Goal: Task Accomplishment & Management: Manage account settings

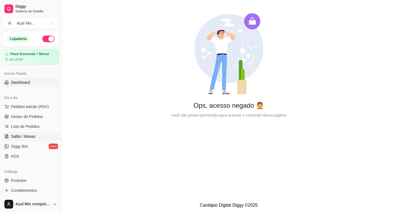
click at [27, 136] on span "Salão / Mesas" at bounding box center [23, 136] width 24 height 6
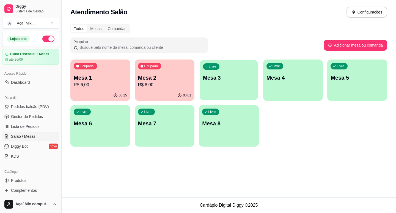
click at [211, 87] on div "Livre Mesa 3" at bounding box center [229, 77] width 58 height 34
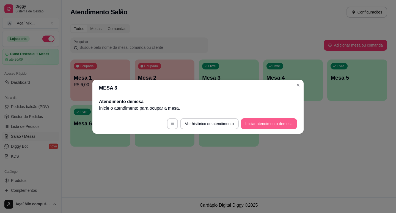
click at [270, 127] on button "Iniciar atendimento de mesa" at bounding box center [269, 123] width 56 height 11
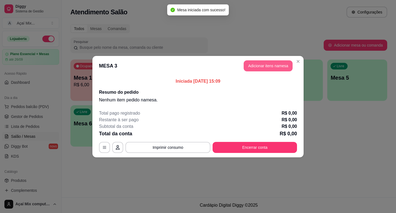
click at [266, 68] on button "Adicionar itens na mesa" at bounding box center [268, 65] width 49 height 11
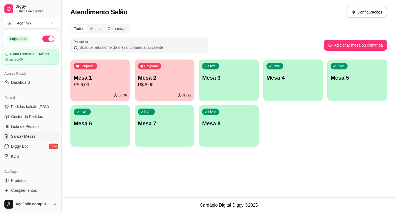
click at [236, 73] on div "Livre Mesa 3" at bounding box center [229, 76] width 60 height 35
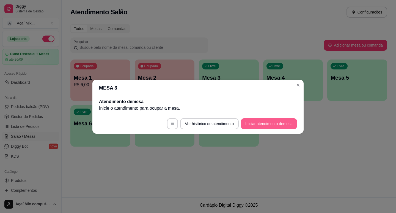
click at [273, 120] on button "Iniciar atendimento de mesa" at bounding box center [269, 123] width 56 height 11
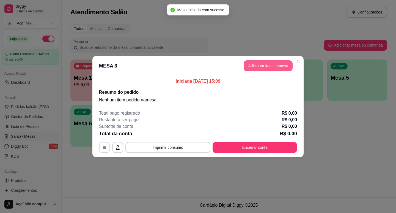
click at [267, 67] on button "Adicionar itens na mesa" at bounding box center [268, 65] width 49 height 11
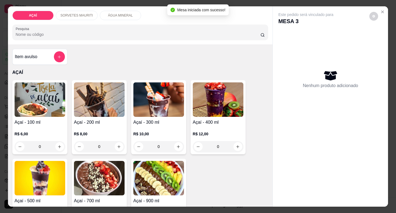
click at [185, 107] on div "Açaí - 100 ml R$ 6,00 0 Açaí - 200 ml R$ 8,00 0 Açaí - 300 ml R$ 10,00 0 Açaí -…" at bounding box center [140, 156] width 256 height 152
click at [204, 109] on img at bounding box center [218, 99] width 51 height 34
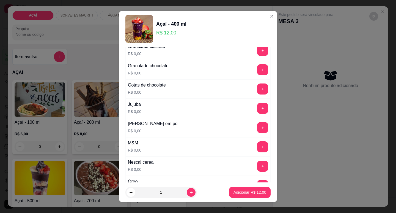
scroll to position [495, 0]
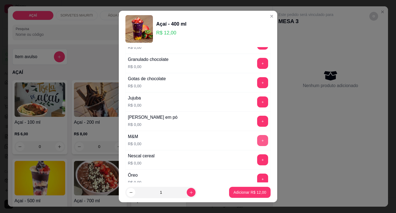
click at [257, 138] on button "+" at bounding box center [262, 140] width 11 height 11
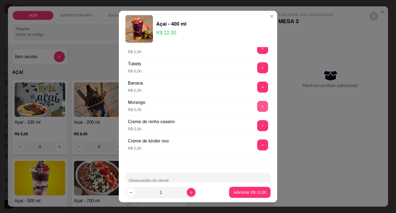
scroll to position [716, 0]
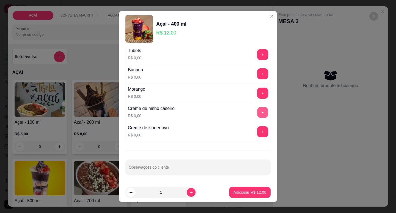
click at [257, 114] on button "+" at bounding box center [262, 112] width 11 height 11
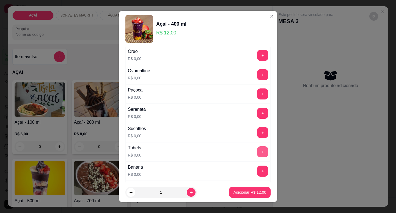
scroll to position [606, 0]
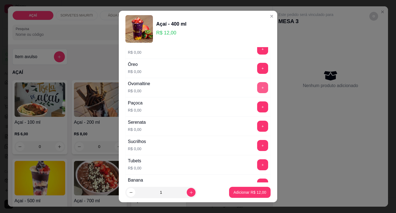
click at [257, 90] on button "+" at bounding box center [262, 87] width 11 height 11
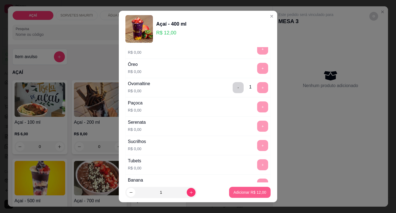
click at [237, 194] on p "Adicionar R$ 12,00" at bounding box center [250, 192] width 33 height 6
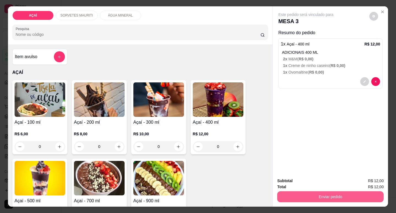
click at [301, 191] on button "Enviar pedido" at bounding box center [330, 196] width 106 height 11
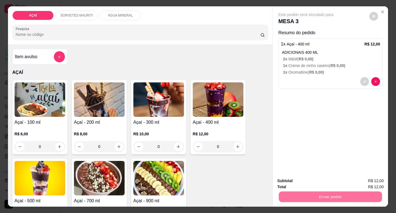
click at [306, 181] on button "Não registrar e enviar pedido" at bounding box center [312, 181] width 57 height 10
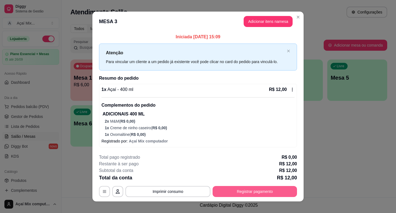
click at [215, 191] on button "Registrar pagamento" at bounding box center [255, 191] width 84 height 11
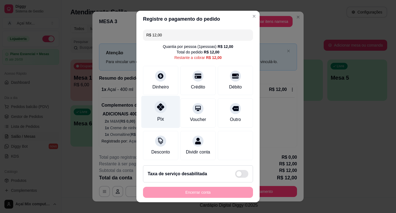
click at [153, 123] on div "Pix" at bounding box center [160, 111] width 39 height 32
type input "R$ 0,00"
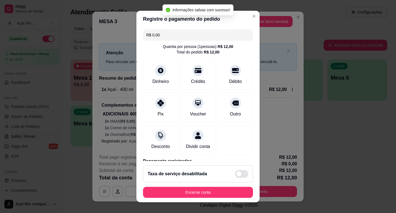
click at [229, 187] on footer "Taxa de serviço desabilitada Encerrar conta" at bounding box center [197, 181] width 123 height 41
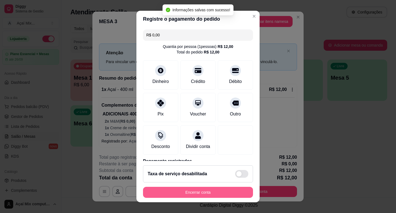
click at [229, 187] on button "Encerrar conta" at bounding box center [198, 192] width 110 height 11
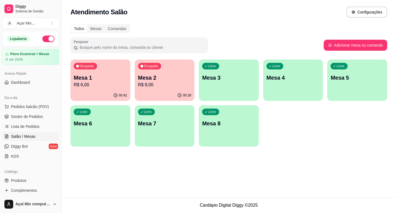
click at [209, 73] on div "Livre Mesa 3" at bounding box center [229, 76] width 60 height 35
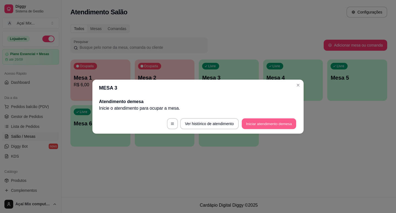
click at [254, 120] on button "Iniciar atendimento de mesa" at bounding box center [269, 123] width 54 height 11
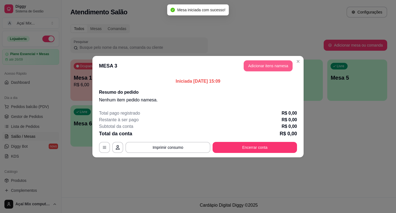
click at [257, 69] on button "Adicionar itens na mesa" at bounding box center [268, 65] width 49 height 11
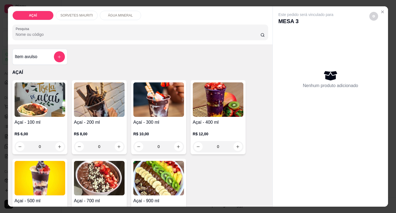
click at [241, 92] on img at bounding box center [218, 99] width 51 height 34
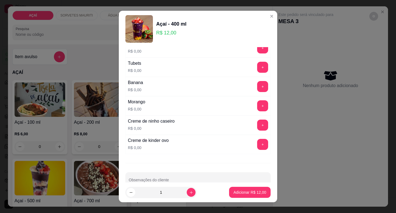
scroll to position [716, 0]
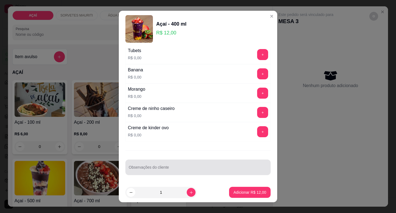
click at [206, 163] on div at bounding box center [198, 166] width 139 height 11
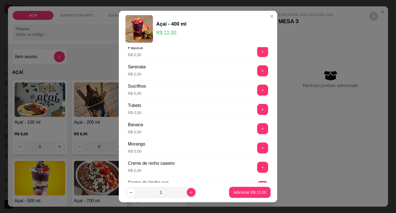
scroll to position [661, 0]
type input "kiwi"
click at [257, 73] on button "+" at bounding box center [262, 70] width 11 height 11
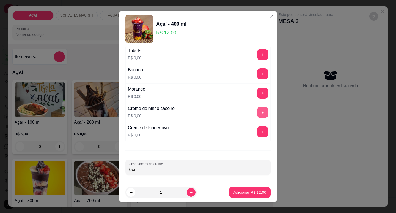
click at [257, 107] on button "+" at bounding box center [262, 112] width 11 height 11
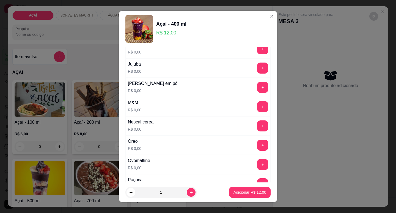
scroll to position [523, 0]
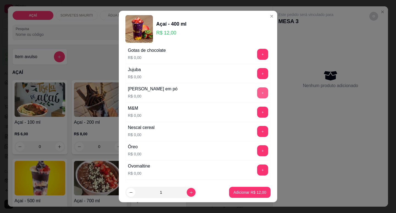
click at [257, 91] on button "+" at bounding box center [262, 92] width 11 height 11
click at [239, 191] on p "Adicionar R$ 12,00" at bounding box center [250, 192] width 33 height 6
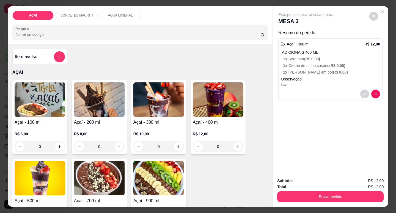
click at [208, 119] on h4 "Açaí - 400 ml" at bounding box center [218, 122] width 51 height 7
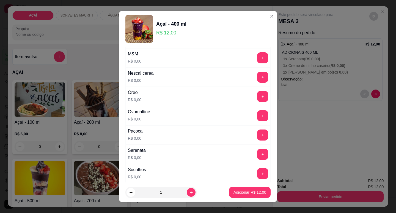
scroll to position [523, 0]
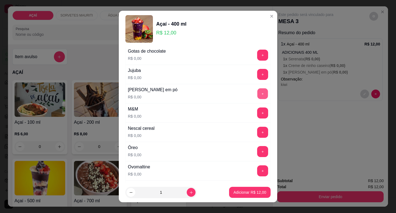
click at [257, 95] on button "+" at bounding box center [262, 93] width 11 height 11
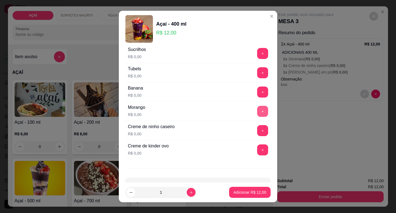
scroll to position [715, 0]
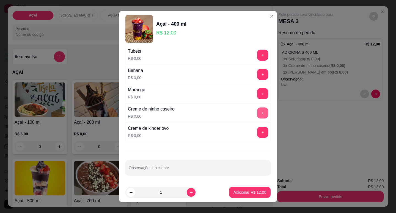
click at [257, 108] on button "+" at bounding box center [262, 112] width 11 height 11
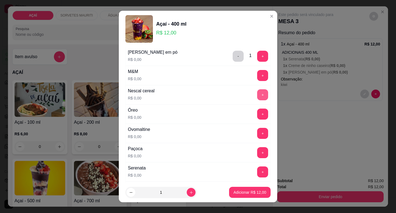
scroll to position [550, 0]
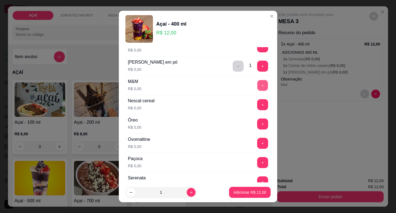
click at [257, 88] on button "+" at bounding box center [262, 85] width 11 height 11
click at [242, 191] on p "Adicionar R$ 12,00" at bounding box center [250, 192] width 33 height 6
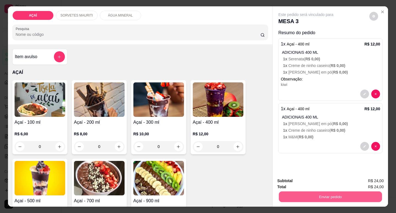
click at [292, 193] on button "Enviar pedido" at bounding box center [330, 196] width 103 height 11
click at [311, 183] on button "Não registrar e enviar pedido" at bounding box center [312, 181] width 57 height 10
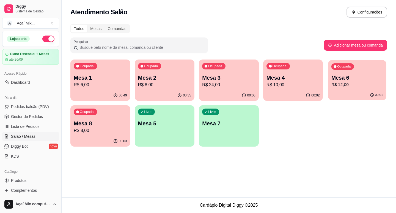
click at [355, 87] on p "R$ 12,00" at bounding box center [357, 84] width 52 height 6
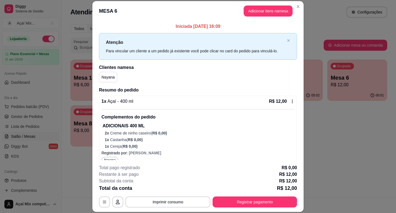
scroll to position [8, 0]
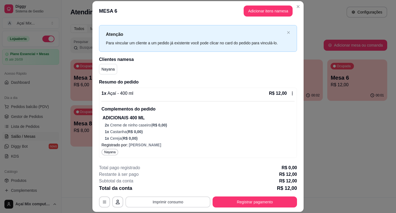
click at [163, 202] on button "Imprimir consumo" at bounding box center [167, 201] width 85 height 11
click at [167, 188] on button "Impressora" at bounding box center [167, 189] width 39 height 9
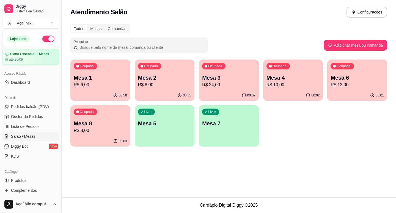
click at [226, 130] on div "Livre Mesa 7" at bounding box center [229, 122] width 60 height 35
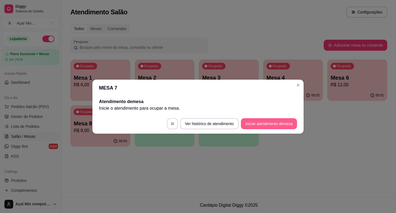
click at [279, 123] on button "Iniciar atendimento de mesa" at bounding box center [269, 123] width 56 height 11
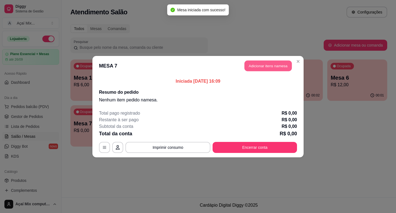
click at [261, 63] on button "Adicionar itens na mesa" at bounding box center [268, 65] width 47 height 11
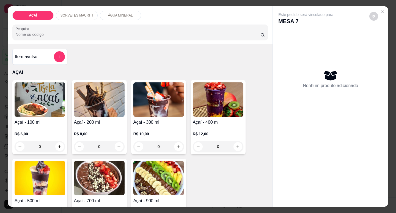
click at [105, 100] on img at bounding box center [99, 99] width 51 height 34
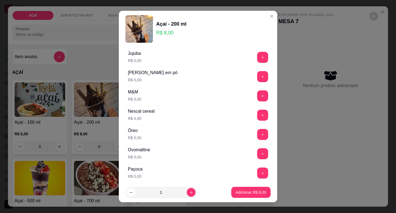
scroll to position [550, 0]
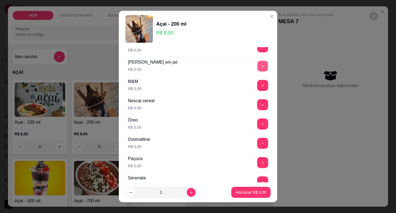
click at [257, 68] on button "+" at bounding box center [262, 66] width 11 height 11
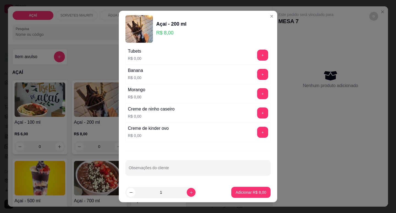
scroll to position [716, 0]
click at [257, 72] on button "+" at bounding box center [262, 73] width 11 height 11
click at [257, 93] on button "+" at bounding box center [262, 92] width 11 height 11
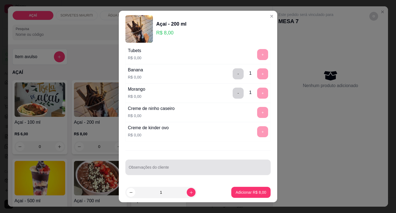
click at [150, 165] on div at bounding box center [198, 166] width 139 height 11
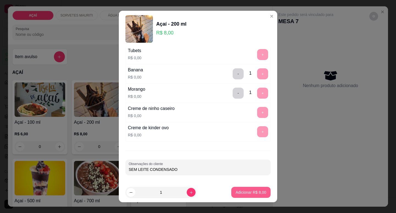
type input "SEM LEITE CONDENSADO"
click at [256, 190] on p "Adicionar R$ 8,00" at bounding box center [251, 192] width 30 height 5
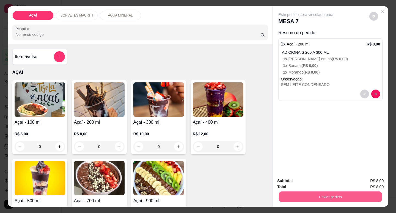
click at [332, 196] on button "Enviar pedido" at bounding box center [330, 196] width 103 height 11
click at [363, 182] on button "Sim, quero registrar" at bounding box center [364, 181] width 41 height 10
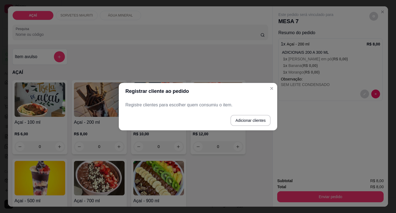
click at [173, 106] on p "Registre clientes para escolher quem consumiu o item." at bounding box center [197, 105] width 145 height 7
click at [256, 121] on button "Adicionar clientes" at bounding box center [251, 120] width 40 height 11
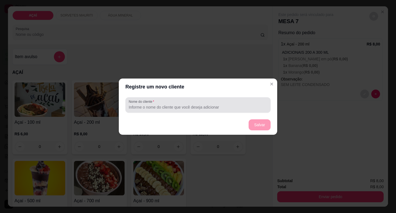
click at [181, 106] on input "Nome do cliente" at bounding box center [198, 107] width 139 height 6
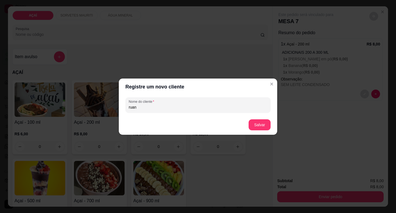
type input "ruan"
click at [261, 126] on button "Salvar" at bounding box center [260, 124] width 22 height 11
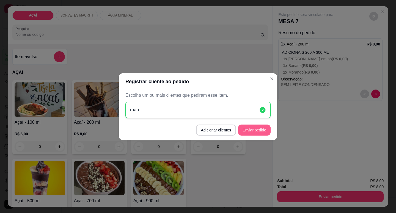
click at [246, 132] on button "Enviar pedido" at bounding box center [254, 129] width 32 height 11
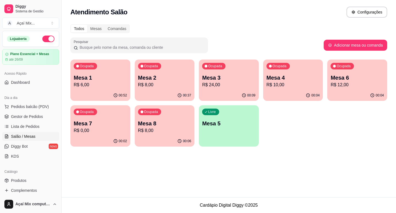
click at [328, 166] on div "Atendimento Salão Configurações Todos Mesas Comandas Pesquisar Adicionar mesa o…" at bounding box center [229, 98] width 335 height 197
click at [219, 81] on p "Mesa 3" at bounding box center [229, 77] width 52 height 7
click at [303, 75] on p "Mesa 4" at bounding box center [293, 78] width 53 height 8
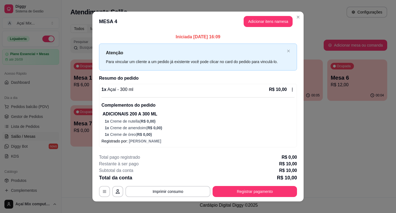
scroll to position [6, 0]
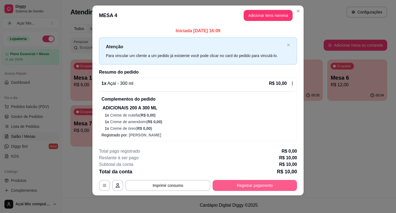
click at [254, 186] on button "Registrar pagamento" at bounding box center [255, 185] width 84 height 11
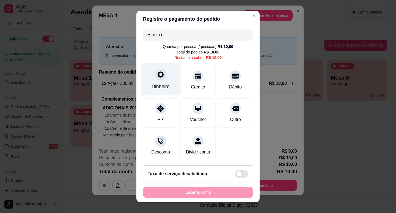
click at [167, 79] on div "Dinheiro" at bounding box center [160, 79] width 39 height 32
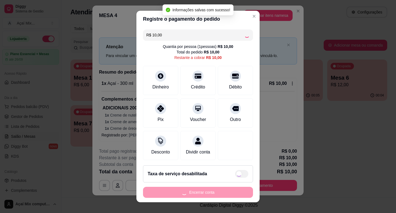
type input "R$ 0,00"
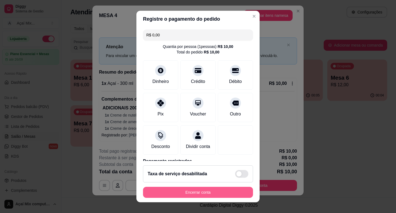
click at [191, 191] on button "Encerrar conta" at bounding box center [198, 192] width 110 height 11
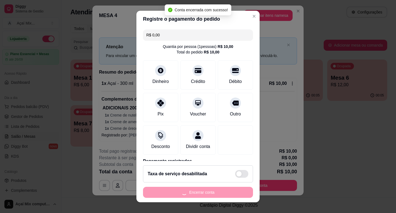
scroll to position [0, 0]
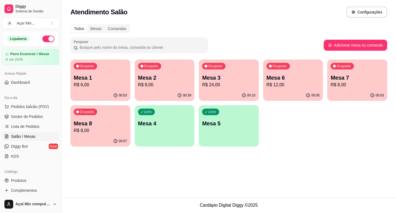
click at [289, 78] on p "Mesa 6" at bounding box center [293, 78] width 53 height 8
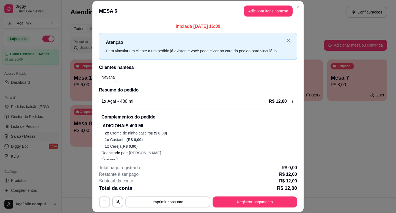
scroll to position [8, 0]
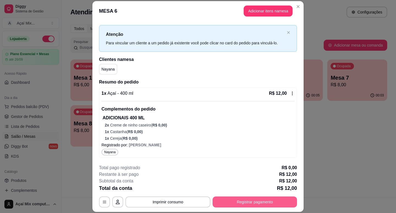
click at [244, 201] on button "Registrar pagamento" at bounding box center [255, 201] width 84 height 11
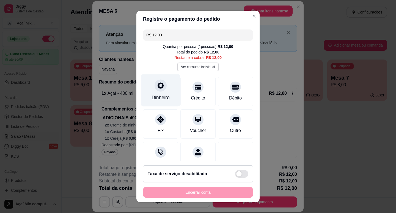
click at [168, 91] on div "Dinheiro" at bounding box center [160, 90] width 39 height 32
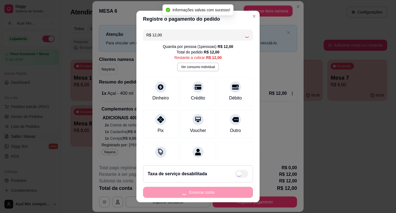
type input "R$ 0,00"
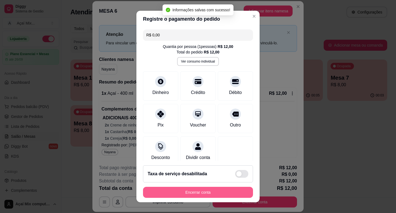
click at [197, 193] on button "Encerrar conta" at bounding box center [198, 192] width 110 height 11
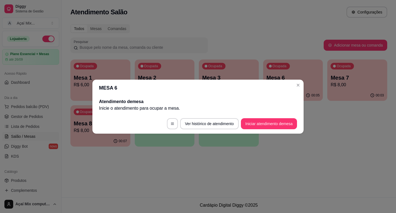
scroll to position [0, 0]
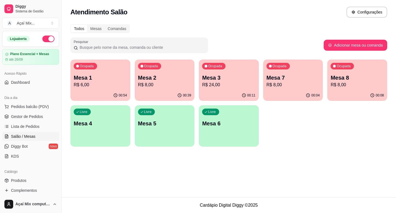
click at [210, 79] on p "Mesa 3" at bounding box center [228, 78] width 53 height 8
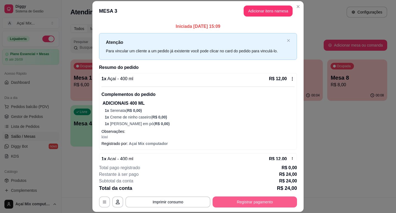
click at [242, 199] on button "Registrar pagamento" at bounding box center [255, 201] width 84 height 11
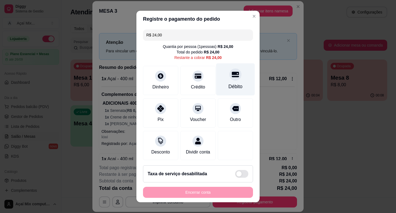
drag, startPoint x: 217, startPoint y: 79, endPoint x: 222, endPoint y: 81, distance: 5.2
click at [218, 79] on div "Débito" at bounding box center [235, 79] width 39 height 32
type input "R$ 0,00"
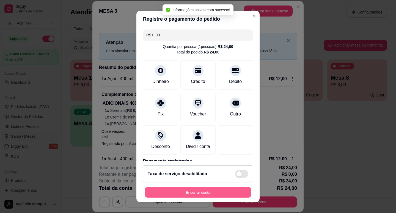
click at [194, 190] on button "Encerrar conta" at bounding box center [198, 192] width 107 height 11
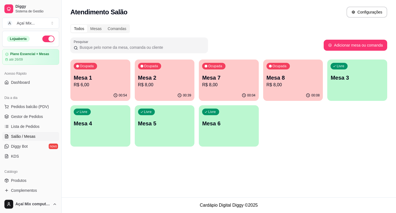
click at [284, 77] on p "Mesa 8" at bounding box center [293, 78] width 53 height 8
click at [235, 78] on p "Mesa 7" at bounding box center [228, 78] width 53 height 8
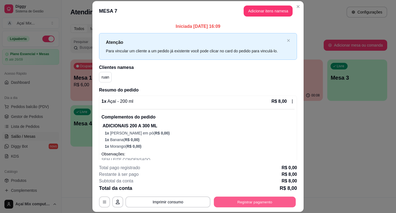
click at [244, 200] on button "Registrar pagamento" at bounding box center [255, 201] width 82 height 11
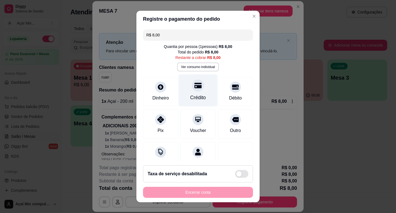
click at [190, 94] on div "Crédito" at bounding box center [198, 97] width 16 height 7
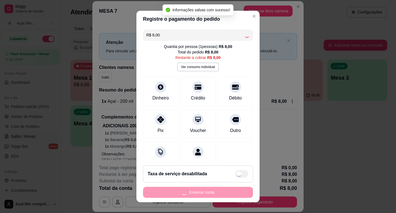
type input "R$ 0,00"
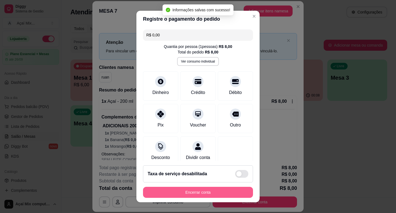
click at [200, 195] on button "Encerrar conta" at bounding box center [198, 192] width 110 height 11
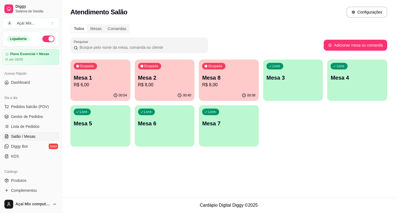
click at [169, 72] on div "Ocupada Mesa 2 R$ 8,00" at bounding box center [165, 74] width 60 height 31
click at [219, 78] on p "Mesa 8" at bounding box center [228, 78] width 53 height 8
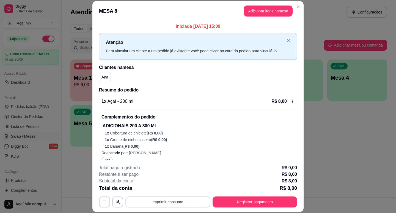
click at [181, 201] on button "Imprimir consumo" at bounding box center [167, 201] width 85 height 11
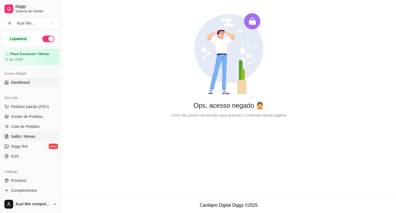
click at [31, 138] on span "Salão / Mesas" at bounding box center [23, 136] width 24 height 6
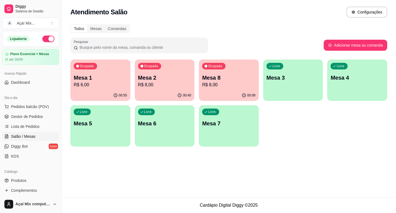
click at [210, 82] on p "R$ 8,00" at bounding box center [228, 84] width 53 height 7
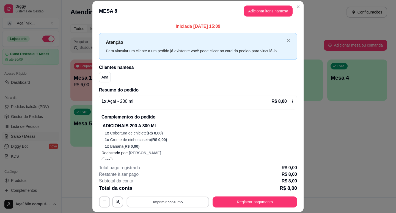
click at [162, 201] on button "Imprimir consumo" at bounding box center [168, 201] width 83 height 11
click at [179, 188] on button "Impressora" at bounding box center [167, 189] width 39 height 9
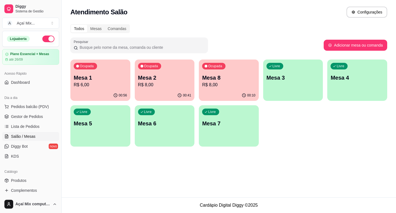
click at [178, 78] on p "Mesa 2" at bounding box center [164, 78] width 53 height 8
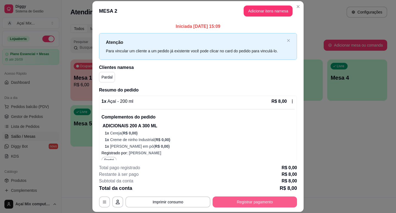
click at [244, 201] on button "Registrar pagamento" at bounding box center [255, 201] width 84 height 11
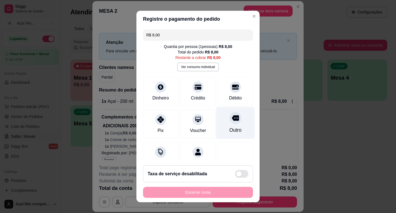
click at [229, 123] on div at bounding box center [235, 118] width 12 height 12
type input "R$ 0,00"
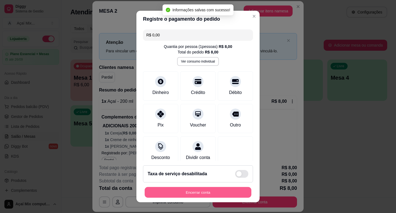
click at [194, 192] on button "Encerrar conta" at bounding box center [198, 192] width 107 height 11
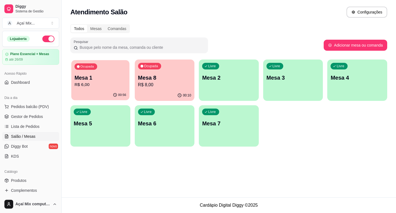
click at [89, 81] on p "R$ 6,00" at bounding box center [101, 84] width 52 height 6
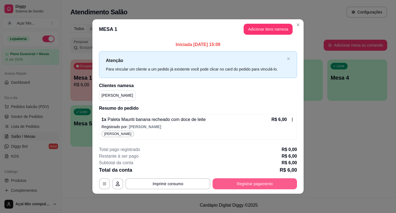
click at [245, 181] on button "Registrar pagamento" at bounding box center [255, 183] width 84 height 11
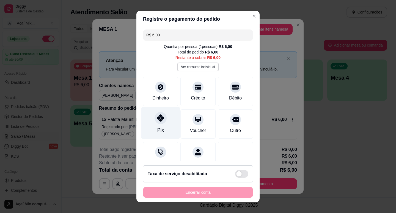
click at [157, 127] on div "Pix" at bounding box center [160, 129] width 7 height 7
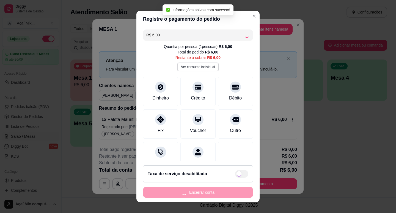
type input "R$ 0,00"
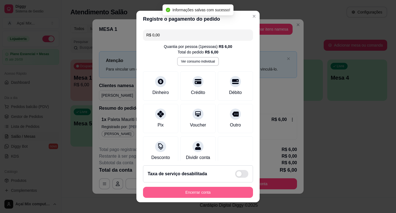
click at [197, 190] on button "Encerrar conta" at bounding box center [198, 192] width 110 height 11
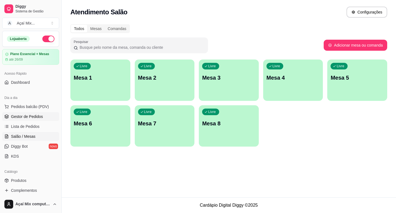
click at [31, 114] on span "Gestor de Pedidos" at bounding box center [27, 117] width 32 height 6
click at [24, 116] on span "Gestor de Pedidos" at bounding box center [27, 117] width 32 height 6
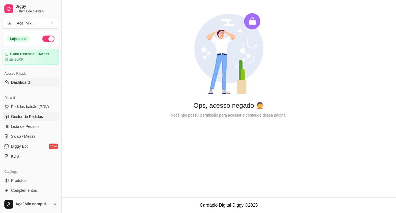
click at [24, 119] on span "Gestor de Pedidos" at bounding box center [27, 117] width 32 height 6
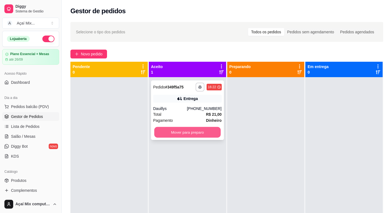
click at [184, 131] on button "Mover para preparo" at bounding box center [187, 132] width 66 height 11
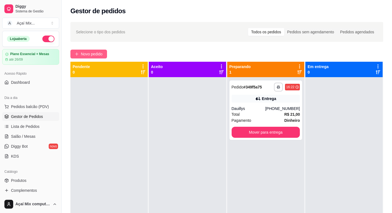
click at [81, 54] on button "Novo pedido" at bounding box center [88, 54] width 37 height 9
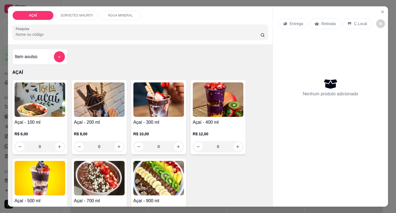
click at [150, 103] on img at bounding box center [158, 99] width 51 height 34
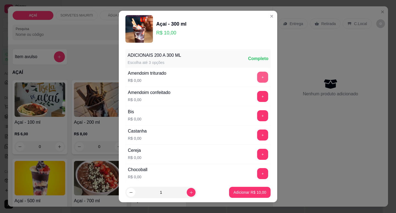
click at [257, 79] on button "+" at bounding box center [262, 77] width 11 height 11
click at [257, 132] on button "+" at bounding box center [262, 134] width 11 height 11
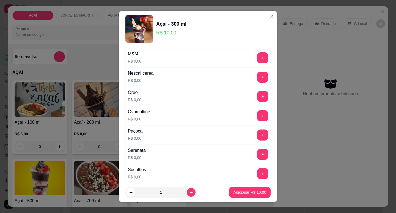
scroll to position [523, 0]
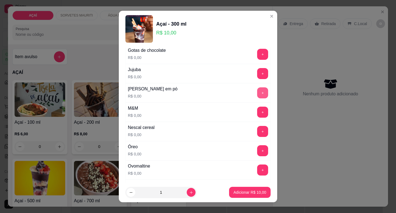
click at [257, 95] on button "+" at bounding box center [262, 92] width 11 height 11
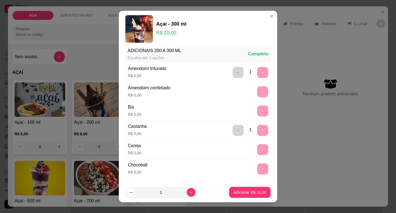
scroll to position [0, 0]
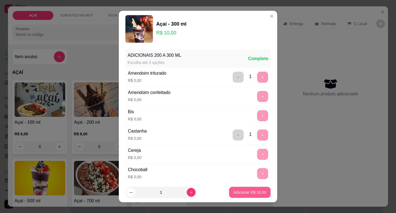
click at [246, 193] on p "Adicionar R$ 10,00" at bounding box center [250, 192] width 33 height 6
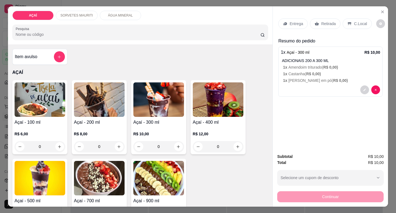
click at [289, 24] on div "Entrega" at bounding box center [292, 23] width 29 height 10
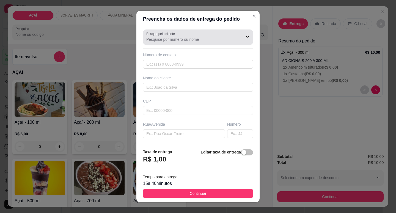
click at [198, 33] on div at bounding box center [197, 37] width 103 height 11
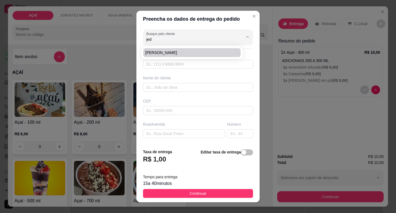
click at [161, 52] on span "[PERSON_NAME]" at bounding box center [189, 53] width 87 height 6
type input "[PERSON_NAME]"
type input "82981197142"
type input "[PERSON_NAME]"
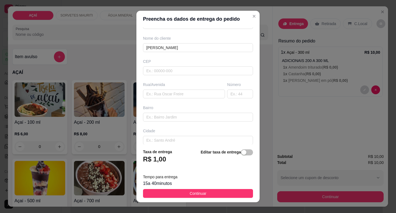
scroll to position [68, 0]
type input "[PERSON_NAME]"
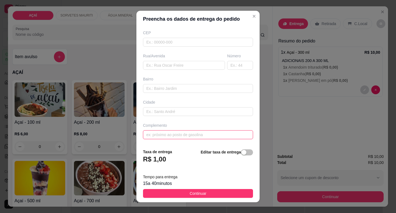
click at [168, 135] on input "text" at bounding box center [198, 134] width 110 height 9
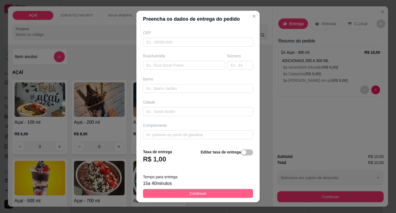
click at [203, 190] on button "Continuar" at bounding box center [198, 193] width 110 height 9
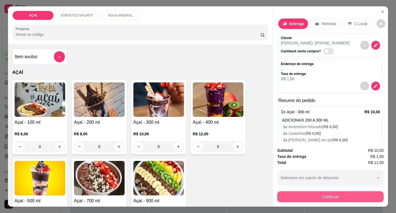
click at [324, 193] on button "Continuar" at bounding box center [330, 196] width 106 height 11
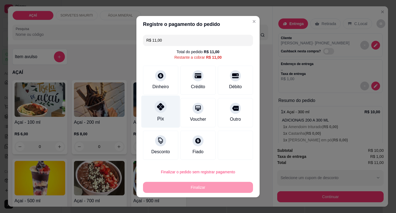
click at [160, 113] on div "Pix" at bounding box center [160, 111] width 39 height 32
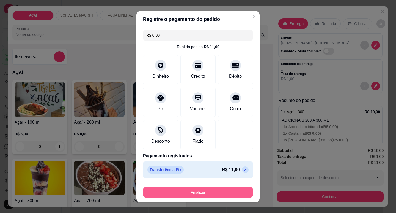
click at [192, 196] on button "Finalizar" at bounding box center [198, 192] width 110 height 11
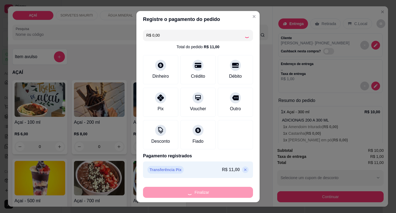
type input "-R$ 11,00"
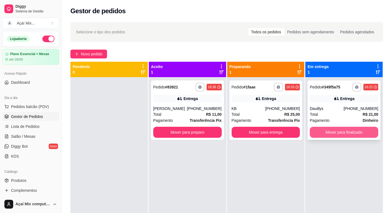
click at [328, 130] on button "Mover para finalizado" at bounding box center [344, 132] width 68 height 11
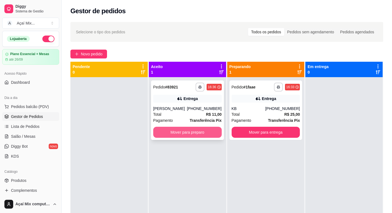
click at [195, 128] on button "Mover para preparo" at bounding box center [187, 132] width 68 height 11
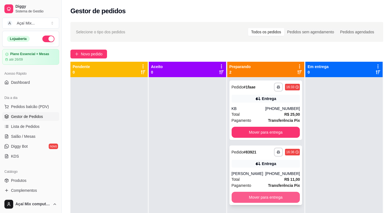
click at [262, 196] on button "Mover para entrega" at bounding box center [266, 196] width 68 height 11
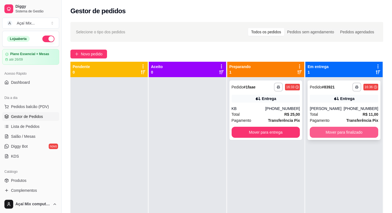
click at [323, 134] on button "Mover para finalizado" at bounding box center [344, 132] width 68 height 11
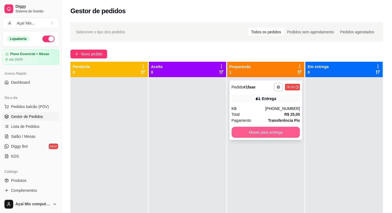
click at [265, 136] on button "Mover para entrega" at bounding box center [266, 132] width 68 height 11
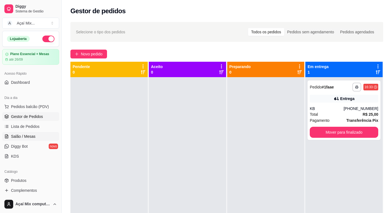
click at [20, 139] on span "Salão / Mesas" at bounding box center [23, 136] width 24 height 6
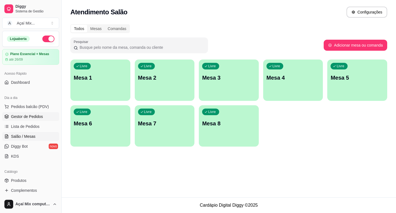
click at [33, 118] on span "Gestor de Pedidos" at bounding box center [27, 117] width 32 height 6
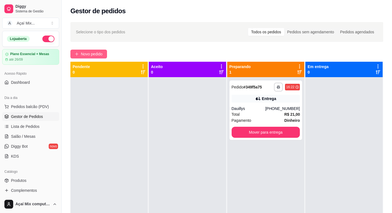
click at [91, 57] on button "Novo pedido" at bounding box center [88, 54] width 37 height 9
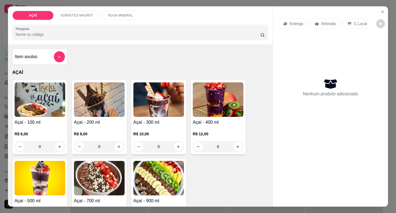
click at [198, 99] on img at bounding box center [218, 99] width 51 height 34
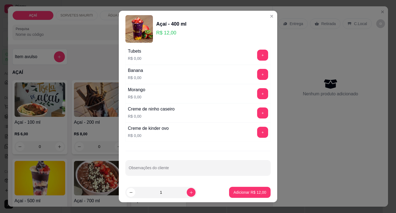
scroll to position [716, 0]
click at [257, 92] on button "+" at bounding box center [262, 92] width 11 height 11
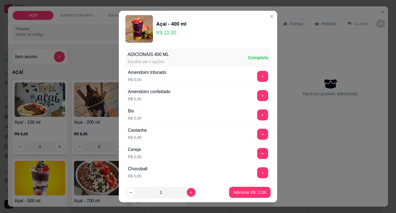
scroll to position [0, 0]
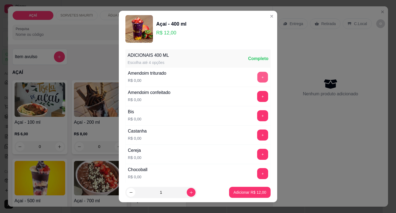
click at [257, 79] on button "+" at bounding box center [262, 77] width 11 height 11
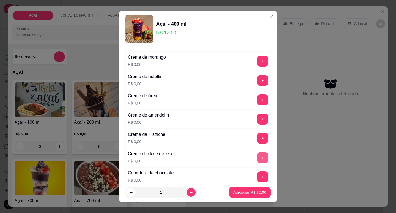
scroll to position [138, 0]
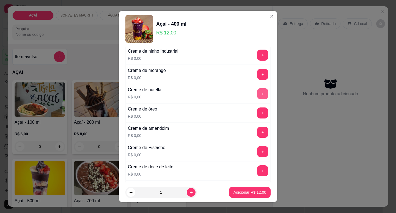
click at [257, 92] on button "+" at bounding box center [262, 93] width 11 height 11
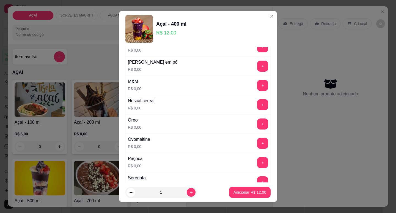
scroll to position [523, 0]
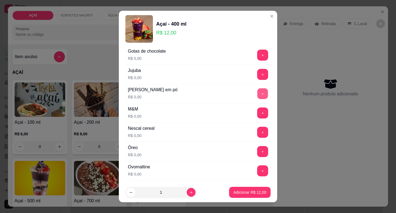
click at [257, 96] on button "+" at bounding box center [262, 93] width 11 height 11
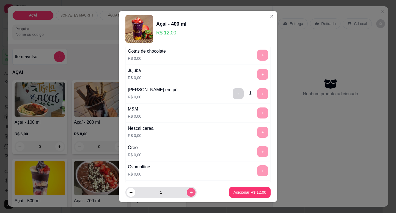
click at [189, 191] on icon "increase-product-quantity" at bounding box center [191, 192] width 4 height 4
type input "2"
click at [238, 191] on p "Adicionar R$ 24,00" at bounding box center [250, 192] width 32 height 5
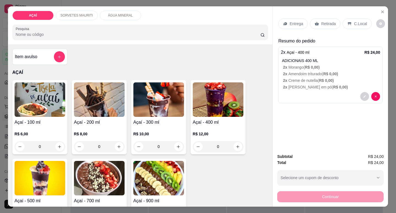
click at [296, 22] on p "Entrega" at bounding box center [296, 24] width 13 height 6
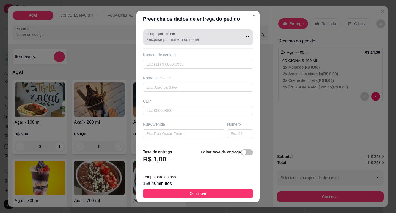
click at [187, 41] on input "Busque pelo cliente" at bounding box center [190, 40] width 88 height 6
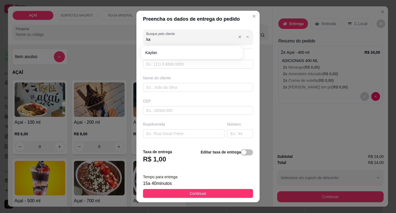
type input "k"
type input "b"
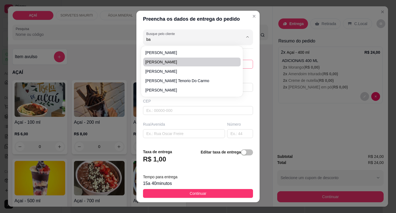
type input "b"
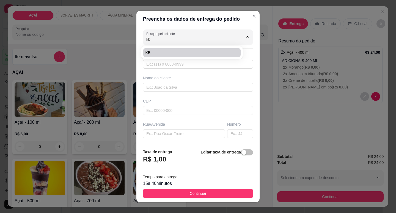
click at [171, 50] on span "KB" at bounding box center [189, 53] width 87 height 6
type input "KB"
type input "11910261910"
type input "KB"
type input "NA CASA DE [PERSON_NAME]"
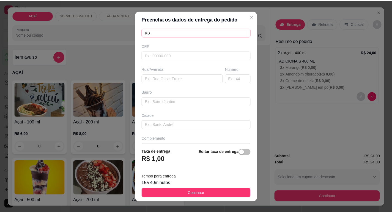
scroll to position [68, 0]
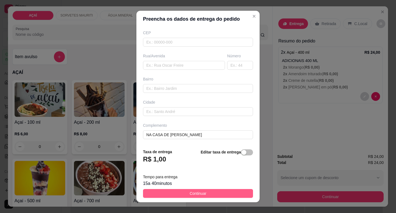
type input "KB"
click at [205, 192] on button "Continuar" at bounding box center [198, 193] width 110 height 9
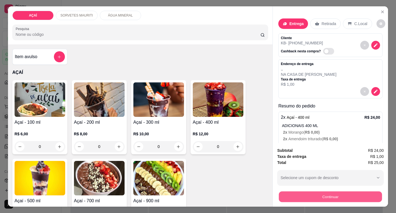
click at [345, 192] on button "Continuar" at bounding box center [330, 196] width 103 height 11
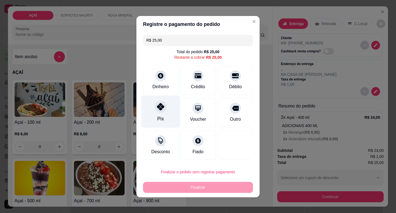
click at [161, 110] on div at bounding box center [161, 106] width 12 height 12
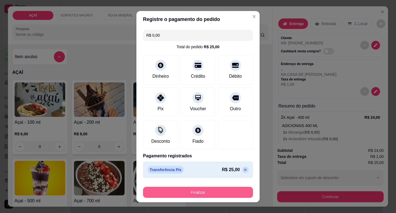
click at [193, 193] on button "Finalizar" at bounding box center [198, 192] width 110 height 11
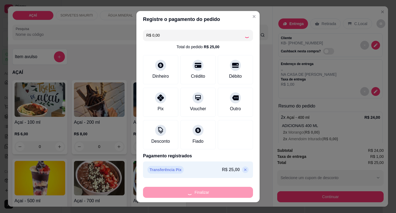
type input "-R$ 25,00"
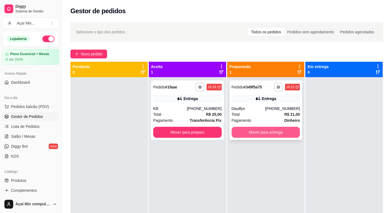
click at [262, 134] on button "Mover para entrega" at bounding box center [266, 132] width 68 height 11
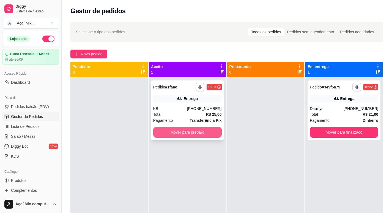
click at [191, 136] on button "Mover para preparo" at bounding box center [187, 132] width 68 height 11
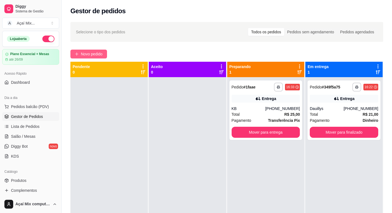
click at [88, 53] on span "Novo pedido" at bounding box center [92, 54] width 22 height 6
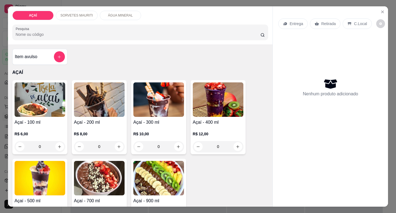
click at [153, 105] on img at bounding box center [158, 99] width 51 height 34
click at [383, 9] on button "Close" at bounding box center [382, 11] width 9 height 9
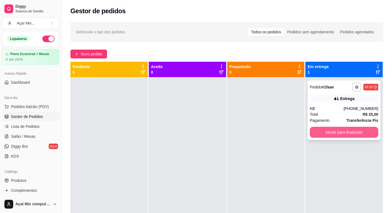
click at [323, 132] on button "Mover para finalizado" at bounding box center [344, 132] width 68 height 11
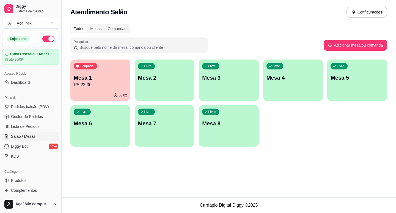
click at [117, 71] on div "Ocupada Mesa 1 R$ 22,00" at bounding box center [100, 74] width 60 height 31
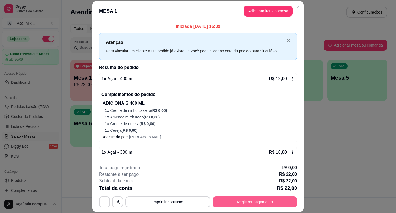
click at [278, 199] on button "Registrar pagamento" at bounding box center [255, 201] width 84 height 11
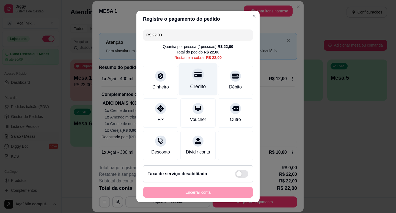
click at [199, 88] on div "Crédito" at bounding box center [198, 86] width 16 height 7
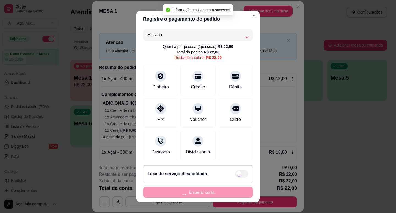
type input "R$ 0,00"
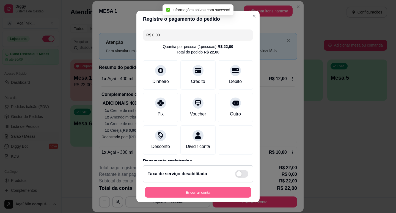
click at [204, 191] on button "Encerrar conta" at bounding box center [198, 192] width 107 height 11
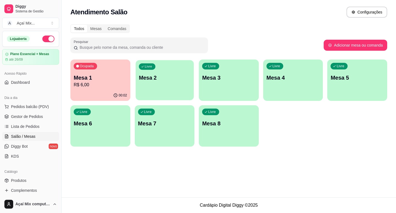
click at [157, 78] on p "Mesa 2" at bounding box center [165, 77] width 52 height 7
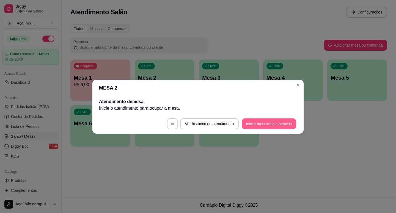
click at [261, 119] on button "Iniciar atendimento de mesa" at bounding box center [269, 123] width 54 height 11
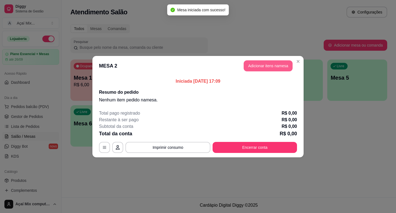
click at [264, 64] on button "Adicionar itens na mesa" at bounding box center [268, 65] width 49 height 11
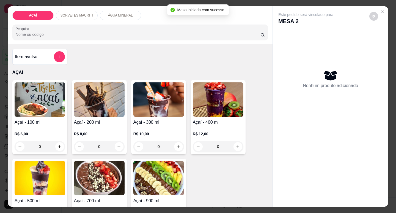
click at [221, 119] on h4 "Açaí - 400 ml" at bounding box center [218, 122] width 51 height 7
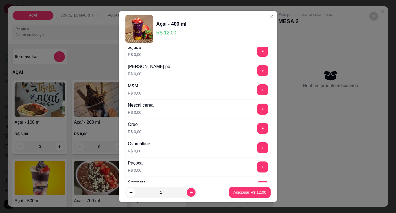
scroll to position [550, 0]
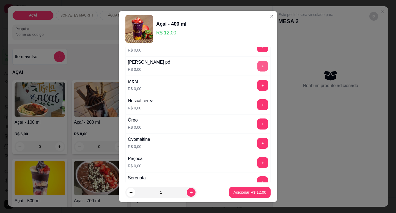
click at [257, 67] on button "+" at bounding box center [262, 66] width 11 height 11
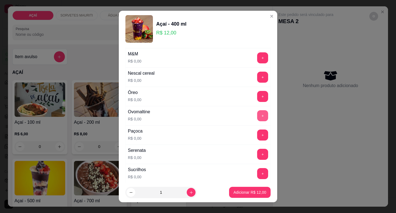
click at [257, 110] on button "+" at bounding box center [262, 115] width 11 height 11
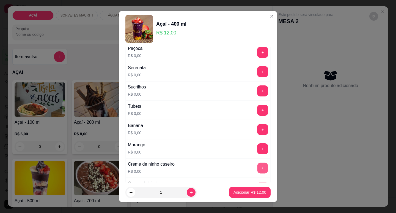
click at [257, 164] on button "+" at bounding box center [262, 167] width 11 height 11
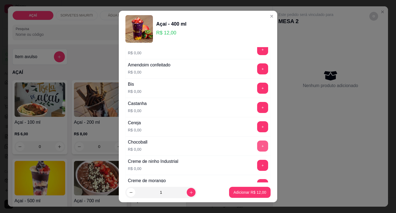
click at [257, 147] on button "+" at bounding box center [262, 145] width 11 height 11
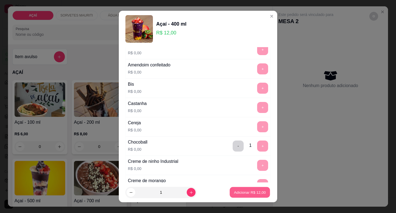
click at [255, 188] on button "Adicionar R$ 12,00" at bounding box center [250, 192] width 40 height 11
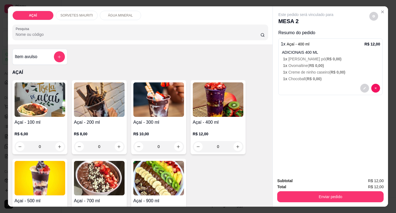
click at [291, 201] on div "Subtotal R$ 12,00 Total R$ 12,00 Enviar pedido" at bounding box center [330, 189] width 115 height 33
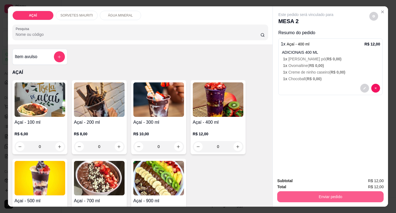
click at [292, 198] on button "Enviar pedido" at bounding box center [330, 196] width 106 height 11
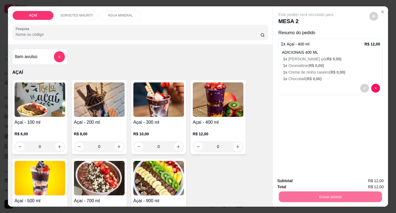
click at [296, 184] on button "Não registrar e enviar pedido" at bounding box center [312, 181] width 57 height 10
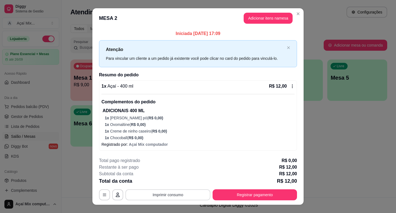
click at [179, 190] on button "Imprimir consumo" at bounding box center [167, 194] width 85 height 11
click at [174, 180] on button "Impressora" at bounding box center [167, 181] width 39 height 9
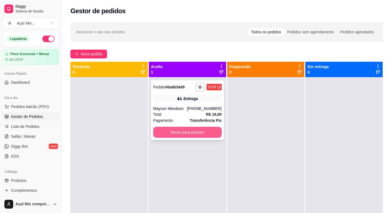
click at [168, 134] on button "Mover para preparo" at bounding box center [187, 132] width 68 height 11
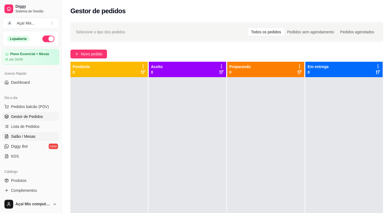
drag, startPoint x: 9, startPoint y: 139, endPoint x: 10, endPoint y: 137, distance: 3.0
click at [9, 139] on link "Salão / Mesas" at bounding box center [30, 136] width 57 height 9
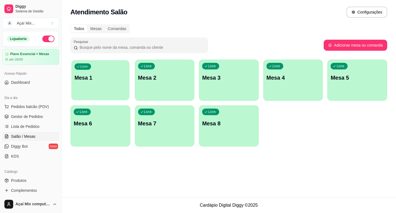
click at [89, 78] on p "Mesa 1" at bounding box center [101, 77] width 52 height 7
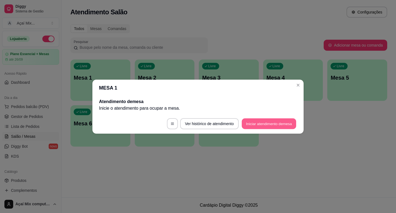
click at [260, 120] on button "Iniciar atendimento de mesa" at bounding box center [269, 123] width 54 height 11
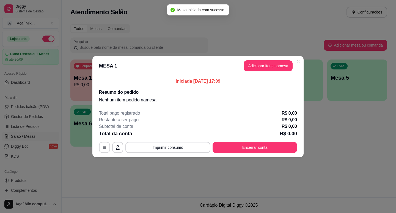
click at [252, 64] on button "Adicionar itens na mesa" at bounding box center [268, 65] width 49 height 11
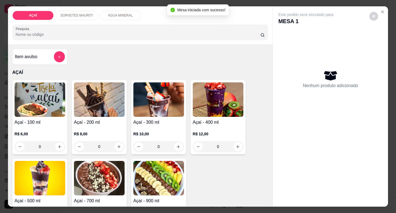
click at [55, 115] on div "Açaí - 100 ml R$ 6,00 0" at bounding box center [39, 117] width 55 height 74
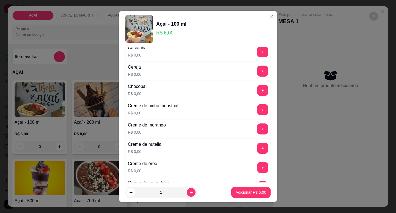
scroll to position [138, 0]
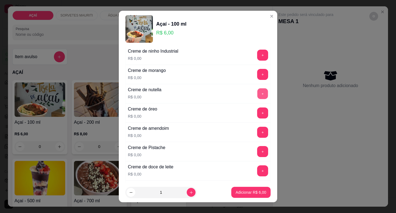
click at [257, 94] on button "+" at bounding box center [262, 93] width 11 height 11
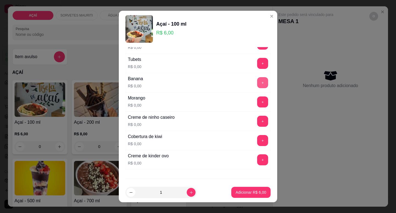
scroll to position [716, 0]
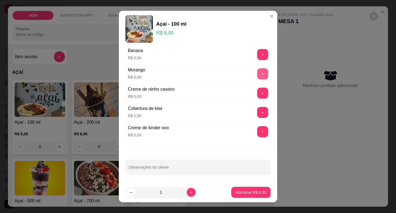
click at [257, 73] on button "+" at bounding box center [262, 73] width 11 height 11
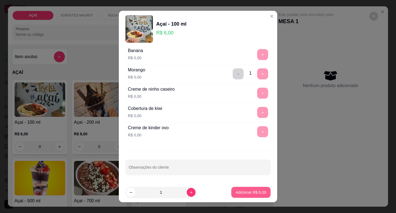
click at [236, 193] on p "Adicionar R$ 6,00" at bounding box center [251, 192] width 31 height 6
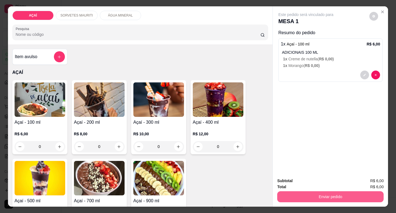
click at [363, 191] on button "Enviar pedido" at bounding box center [330, 196] width 106 height 11
click at [314, 191] on button "Enviar pedido" at bounding box center [330, 196] width 103 height 11
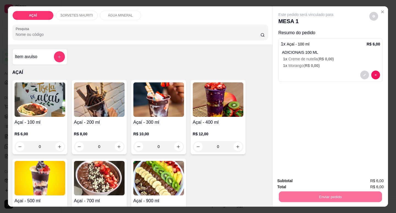
click at [298, 180] on button "Não registrar e enviar pedido" at bounding box center [313, 181] width 56 height 10
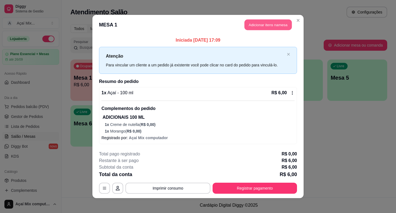
click at [245, 27] on button "Adicionar itens na mesa" at bounding box center [268, 25] width 47 height 11
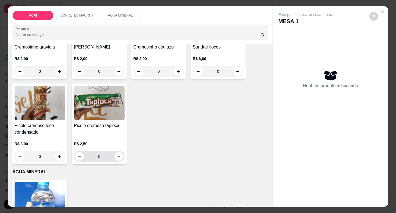
scroll to position [330, 0]
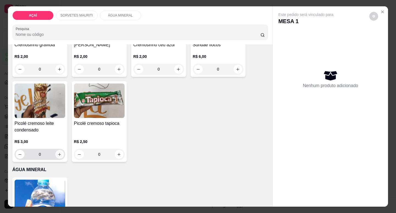
click at [58, 153] on icon "increase-product-quantity" at bounding box center [59, 154] width 3 height 3
type input "1"
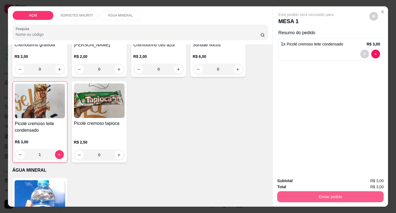
click at [340, 191] on button "Enviar pedido" at bounding box center [330, 196] width 106 height 11
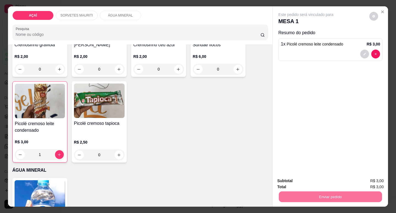
click at [310, 182] on button "Não registrar e enviar pedido" at bounding box center [313, 181] width 56 height 10
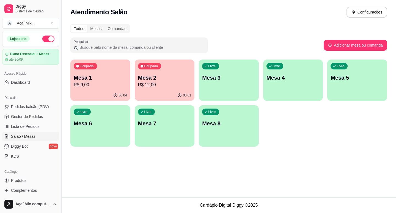
click at [90, 78] on p "Mesa 1" at bounding box center [100, 78] width 53 height 8
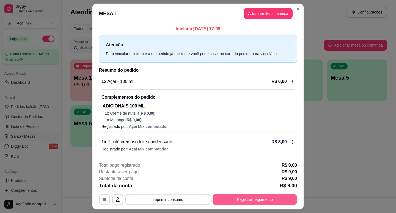
click at [224, 202] on button "Registrar pagamento" at bounding box center [255, 199] width 84 height 11
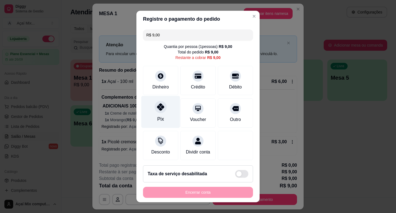
click at [160, 107] on icon at bounding box center [160, 106] width 7 height 7
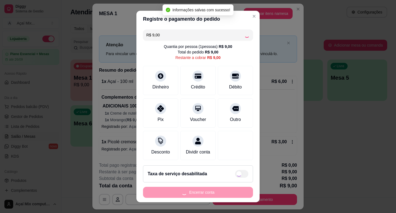
type input "R$ 0,00"
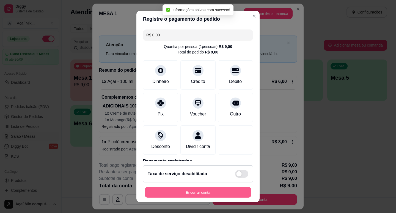
click at [183, 190] on button "Encerrar conta" at bounding box center [198, 192] width 107 height 11
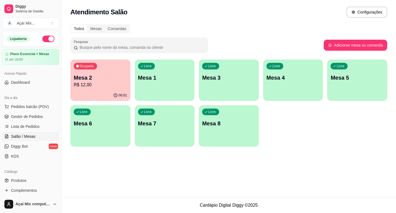
click at [91, 84] on p "R$ 12,00" at bounding box center [100, 84] width 53 height 7
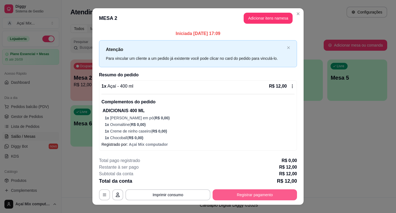
click at [249, 192] on button "Registrar pagamento" at bounding box center [255, 194] width 84 height 11
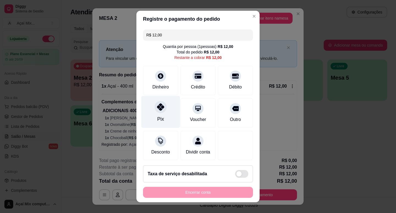
click at [157, 123] on div "Pix" at bounding box center [160, 111] width 39 height 32
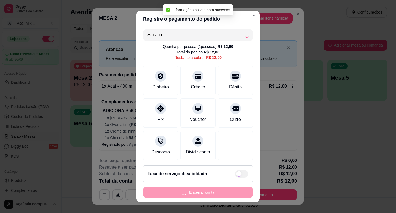
type input "R$ 0,00"
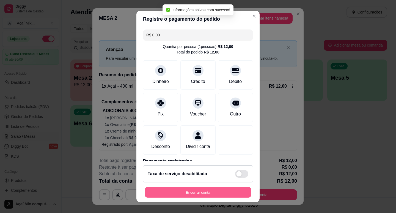
click at [197, 188] on button "Encerrar conta" at bounding box center [198, 192] width 107 height 11
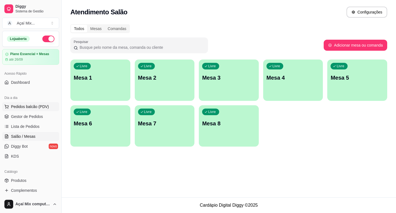
click at [29, 106] on span "Pedidos balcão (PDV)" at bounding box center [30, 107] width 38 height 6
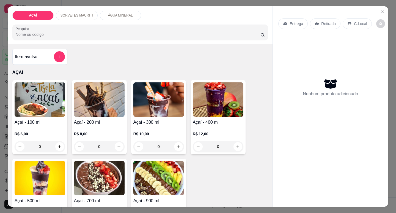
drag, startPoint x: 202, startPoint y: 121, endPoint x: 199, endPoint y: 120, distance: 3.6
click at [199, 120] on h4 "Açaí - 400 ml" at bounding box center [218, 122] width 51 height 7
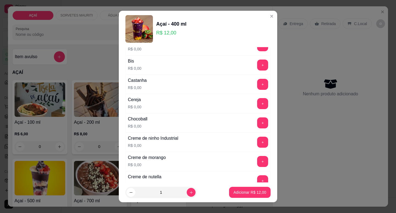
scroll to position [55, 0]
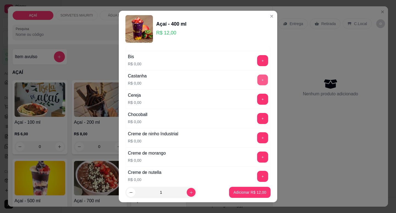
click at [257, 81] on button "+" at bounding box center [262, 79] width 11 height 11
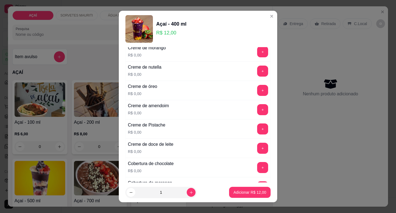
scroll to position [193, 0]
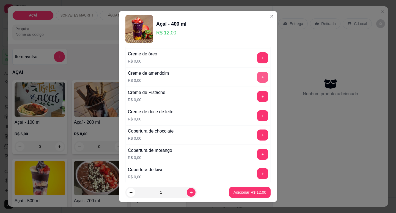
click at [257, 76] on button "+" at bounding box center [262, 77] width 11 height 11
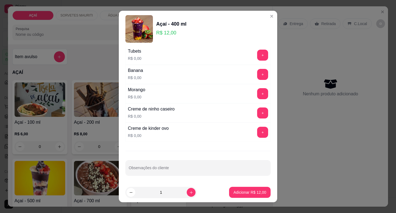
scroll to position [716, 0]
click at [257, 113] on button "+" at bounding box center [262, 112] width 11 height 11
click at [253, 85] on div "Morango R$ 0,00 +" at bounding box center [197, 92] width 145 height 19
click at [257, 94] on button "+" at bounding box center [262, 92] width 11 height 11
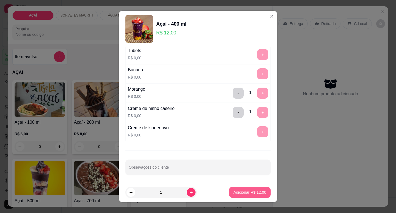
click at [250, 190] on p "Adicionar R$ 12,00" at bounding box center [250, 192] width 33 height 6
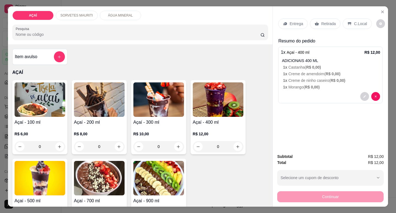
click at [211, 127] on div "R$ 12,00 0" at bounding box center [218, 138] width 51 height 26
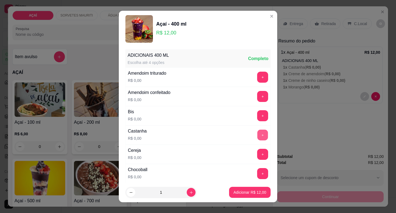
click at [257, 134] on button "+" at bounding box center [262, 134] width 11 height 11
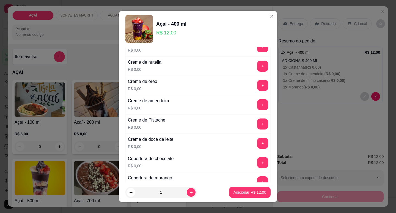
scroll to position [138, 0]
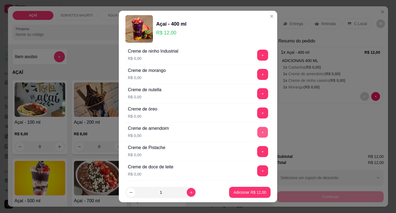
click at [257, 131] on button "+" at bounding box center [262, 132] width 11 height 11
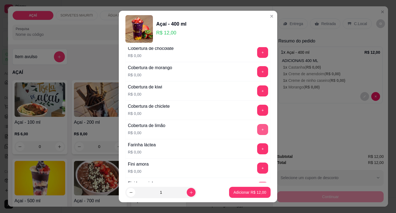
scroll to position [303, 0]
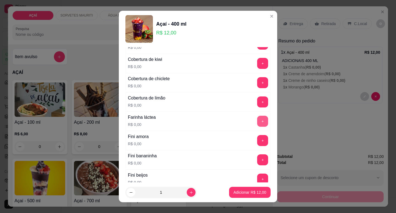
click at [257, 120] on button "+" at bounding box center [262, 121] width 11 height 11
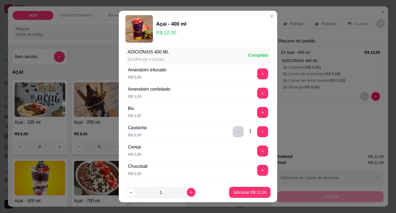
scroll to position [0, 0]
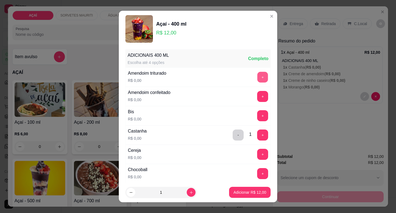
click at [257, 79] on button "+" at bounding box center [262, 77] width 11 height 11
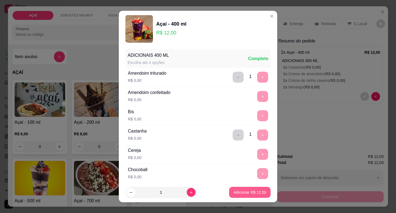
click at [242, 191] on p "Adicionar R$ 12,00" at bounding box center [250, 192] width 33 height 6
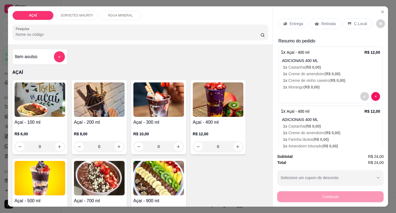
click at [297, 21] on p "Entrega" at bounding box center [296, 24] width 13 height 6
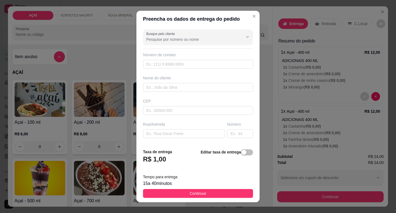
click at [189, 105] on div "CEP" at bounding box center [197, 106] width 113 height 17
click at [193, 106] on input "text" at bounding box center [198, 110] width 110 height 9
type input "5752000000"
type input "jootaape"
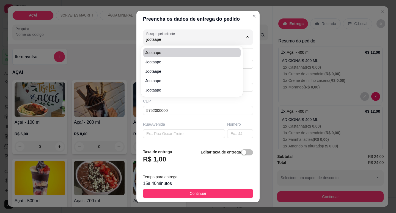
click at [169, 53] on span "jootaape" at bounding box center [189, 53] width 87 height 6
type input "81168231"
type input "jootaape"
type input "57520000000000"
type input "Maravilha"
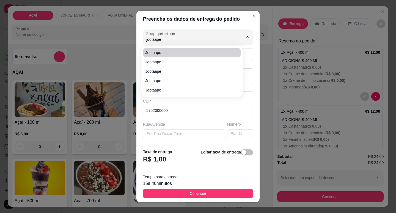
type input "Casa de João Paulo, subindo na rua da igreja, frente a igreja dos testemunhos d…"
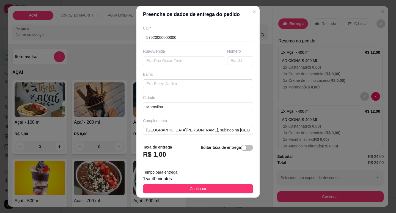
scroll to position [7, 0]
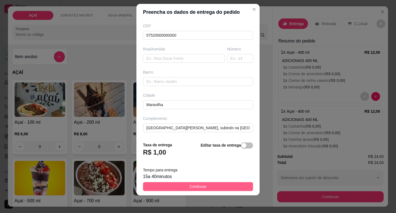
type input "jootaape"
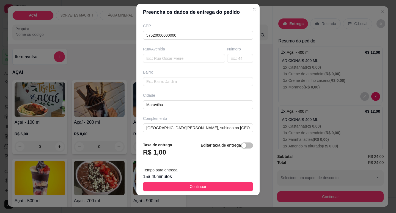
drag, startPoint x: 222, startPoint y: 186, endPoint x: 230, endPoint y: 186, distance: 8.0
click at [223, 186] on button "Continuar" at bounding box center [198, 186] width 110 height 9
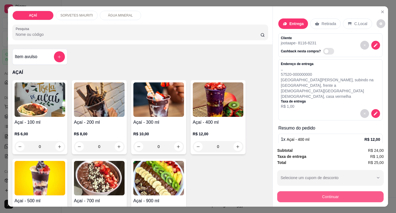
click at [340, 193] on button "Continuar" at bounding box center [330, 196] width 106 height 11
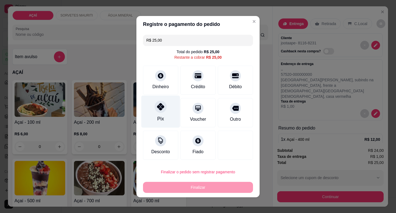
click at [167, 117] on div "Pix" at bounding box center [160, 111] width 39 height 32
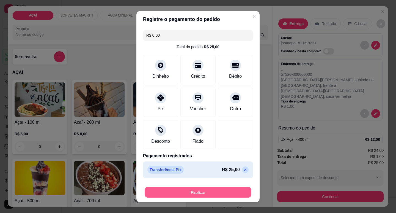
click at [207, 194] on button "Finalizar" at bounding box center [198, 192] width 107 height 11
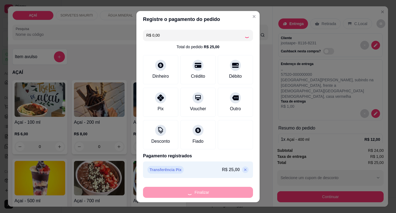
type input "-R$ 25,00"
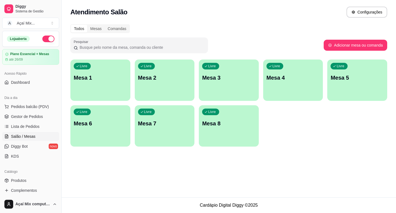
click at [94, 80] on p "Mesa 1" at bounding box center [100, 78] width 53 height 8
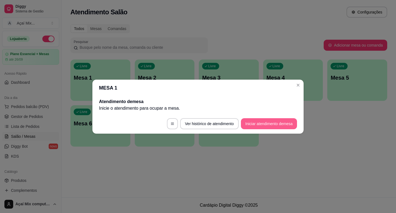
click at [271, 120] on button "Iniciar atendimento de mesa" at bounding box center [269, 123] width 56 height 11
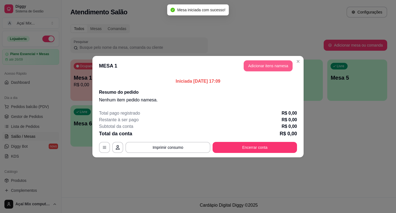
click at [267, 68] on button "Adicionar itens na mesa" at bounding box center [268, 65] width 49 height 11
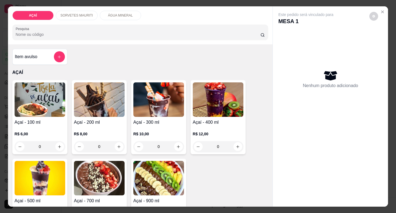
click at [115, 106] on img at bounding box center [99, 99] width 51 height 34
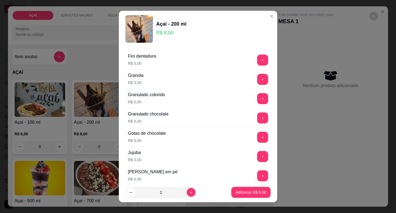
scroll to position [440, 0]
click at [257, 118] on button "+" at bounding box center [262, 118] width 11 height 11
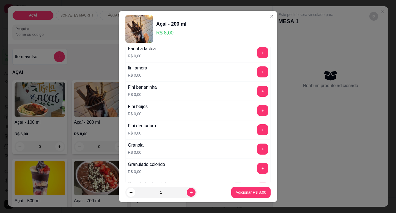
scroll to position [358, 0]
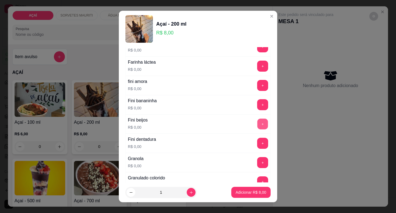
click at [257, 122] on button "+" at bounding box center [262, 123] width 11 height 11
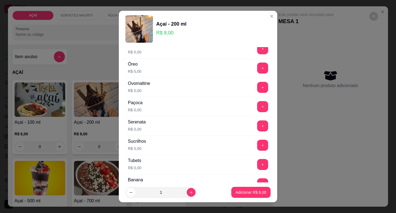
scroll to position [578, 0]
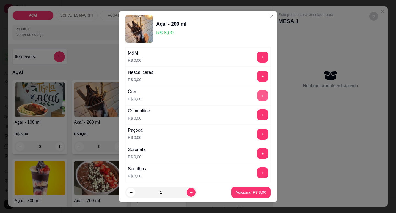
click at [257, 93] on button "+" at bounding box center [262, 95] width 11 height 11
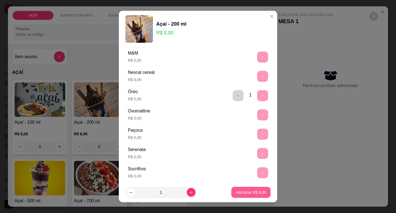
click at [242, 193] on p "Adicionar R$ 8,00" at bounding box center [251, 192] width 31 height 6
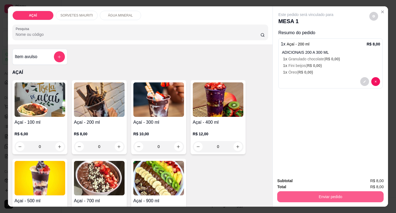
click at [322, 194] on button "Enviar pedido" at bounding box center [330, 196] width 106 height 11
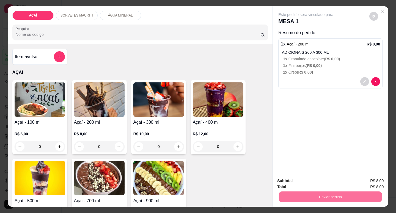
click at [315, 181] on button "Não registrar e enviar pedido" at bounding box center [312, 181] width 57 height 10
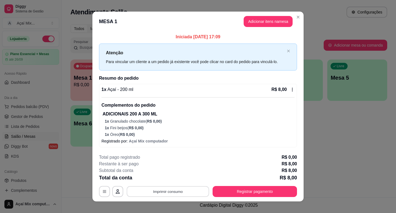
click at [176, 191] on button "Imprimir consumo" at bounding box center [168, 191] width 83 height 11
click at [163, 178] on button "Impressora" at bounding box center [168, 178] width 40 height 9
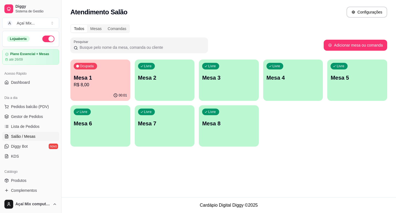
click at [95, 83] on p "R$ 8,00" at bounding box center [100, 84] width 53 height 7
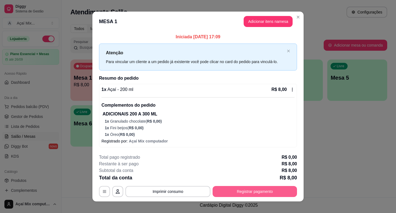
click at [245, 189] on button "Registrar pagamento" at bounding box center [255, 191] width 84 height 11
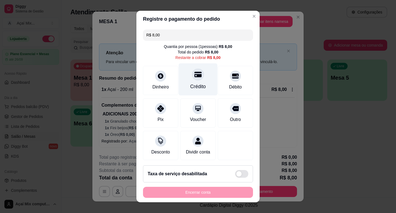
click at [198, 83] on div "Crédito" at bounding box center [198, 86] width 16 height 7
type input "R$ 0,00"
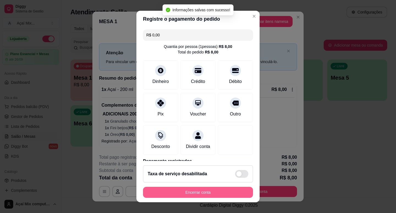
click at [201, 194] on button "Encerrar conta" at bounding box center [198, 192] width 110 height 11
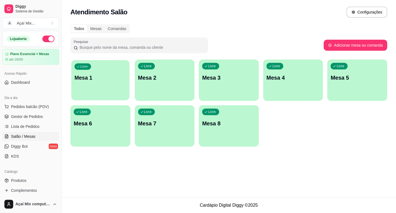
click at [87, 82] on div "Livre Mesa 1" at bounding box center [100, 77] width 58 height 34
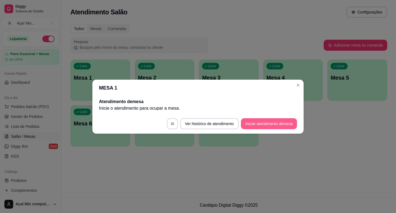
click at [268, 125] on button "Iniciar atendimento de mesa" at bounding box center [269, 123] width 56 height 11
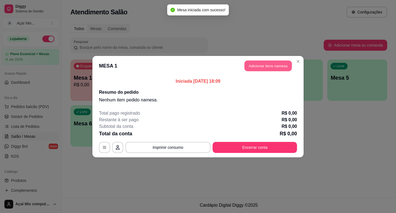
click at [272, 65] on button "Adicionar itens na mesa" at bounding box center [268, 65] width 47 height 11
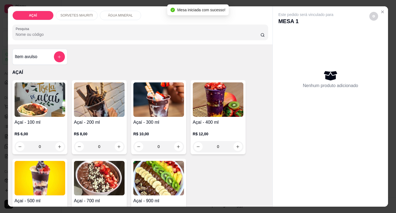
click at [86, 105] on img at bounding box center [99, 99] width 51 height 34
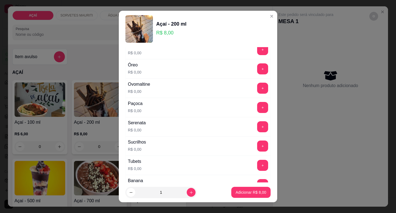
scroll to position [716, 0]
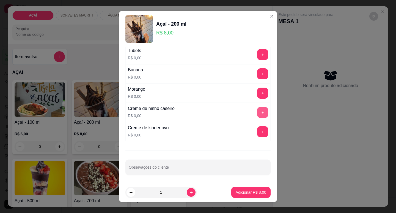
click at [257, 110] on button "+" at bounding box center [262, 112] width 11 height 11
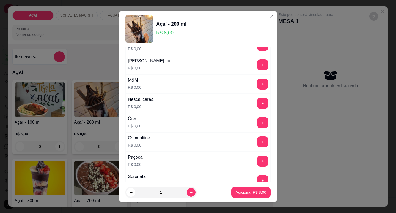
scroll to position [551, 0]
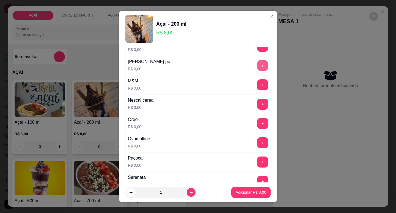
click at [257, 64] on button "+" at bounding box center [262, 65] width 11 height 11
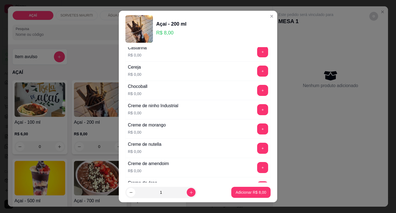
scroll to position [56, 0]
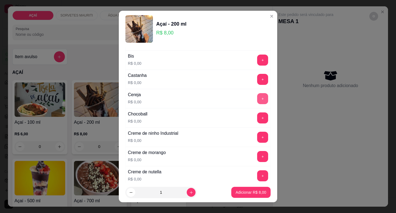
click at [257, 99] on button "+" at bounding box center [262, 98] width 11 height 11
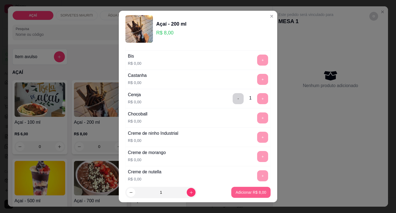
click at [244, 191] on p "Adicionar R$ 8,00" at bounding box center [251, 192] width 31 height 6
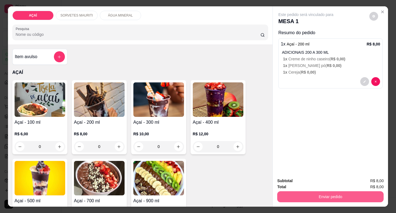
click at [320, 196] on button "Enviar pedido" at bounding box center [330, 196] width 106 height 11
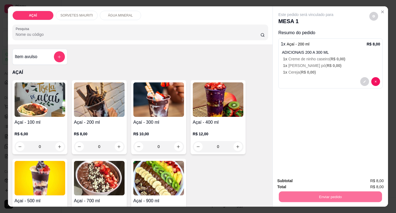
click at [306, 180] on button "Não registrar e enviar pedido" at bounding box center [312, 181] width 57 height 10
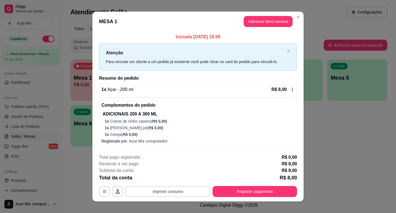
click at [169, 190] on button "Imprimir consumo" at bounding box center [167, 191] width 85 height 11
click at [166, 177] on button "Impressora" at bounding box center [168, 178] width 40 height 9
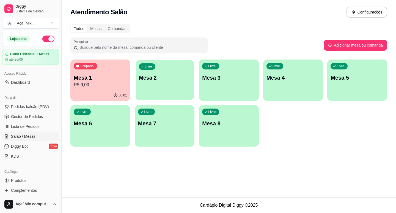
click at [166, 81] on p "Mesa 2" at bounding box center [165, 77] width 52 height 7
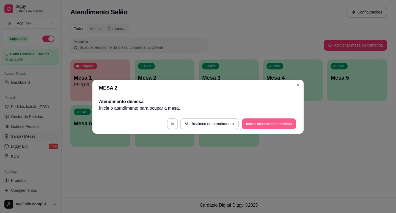
click at [249, 125] on button "Iniciar atendimento de mesa" at bounding box center [269, 123] width 54 height 11
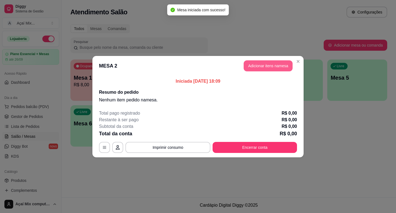
click at [253, 63] on button "Adicionar itens na mesa" at bounding box center [268, 65] width 49 height 11
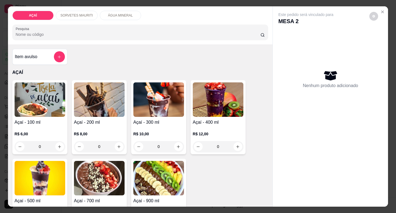
click at [52, 98] on img at bounding box center [40, 99] width 51 height 34
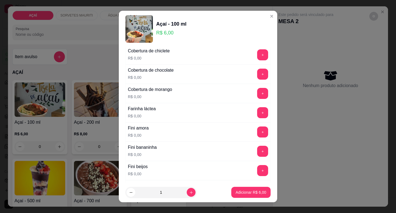
scroll to position [330, 0]
click at [257, 129] on button "+" at bounding box center [262, 132] width 11 height 11
click at [257, 94] on button "+" at bounding box center [262, 93] width 11 height 11
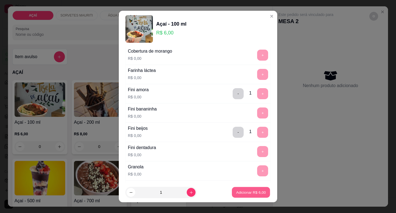
click at [236, 190] on p "Adicionar R$ 6,00" at bounding box center [251, 192] width 30 height 5
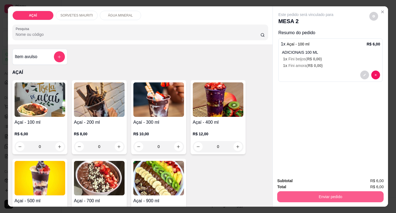
click at [310, 197] on button "Enviar pedido" at bounding box center [330, 196] width 106 height 11
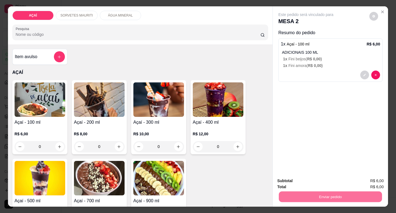
click at [306, 182] on button "Não registrar e enviar pedido" at bounding box center [312, 181] width 57 height 10
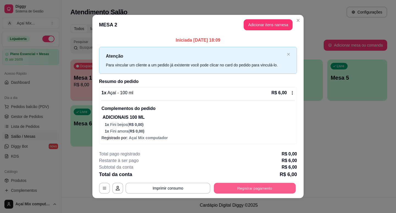
click at [234, 190] on button "Registrar pagamento" at bounding box center [255, 187] width 82 height 11
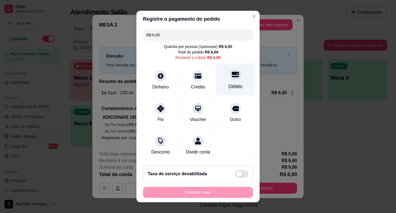
click at [233, 79] on div "Débito" at bounding box center [235, 79] width 39 height 32
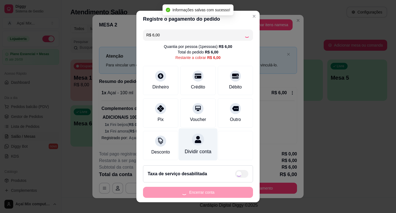
type input "R$ 0,00"
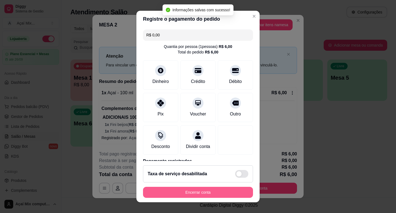
click at [188, 192] on button "Encerrar conta" at bounding box center [198, 192] width 110 height 11
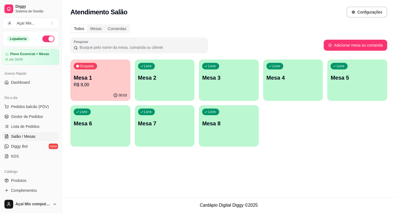
click at [102, 87] on p "R$ 8,00" at bounding box center [100, 84] width 53 height 7
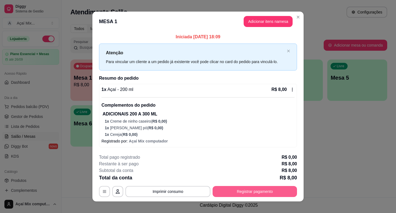
click at [243, 190] on button "Registrar pagamento" at bounding box center [255, 191] width 84 height 11
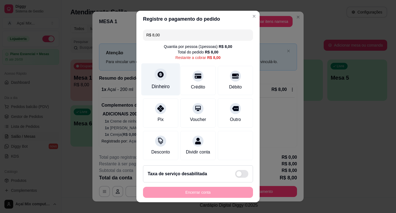
click at [152, 83] on div "Dinheiro" at bounding box center [161, 86] width 18 height 7
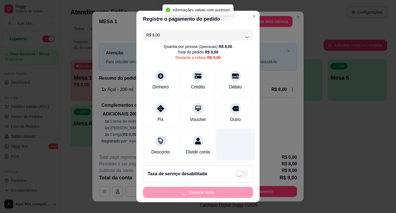
type input "R$ 0,00"
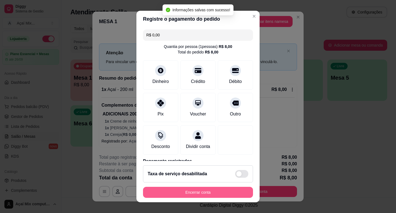
click at [202, 192] on button "Encerrar conta" at bounding box center [198, 192] width 110 height 11
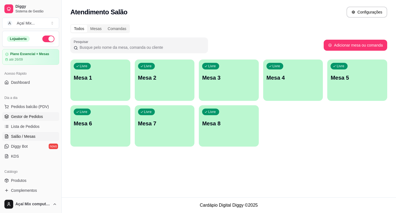
click at [24, 115] on span "Gestor de Pedidos" at bounding box center [27, 117] width 32 height 6
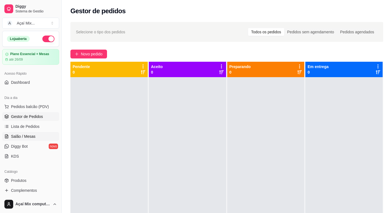
click at [32, 137] on span "Salão / Mesas" at bounding box center [23, 136] width 24 height 6
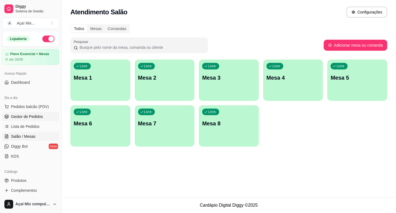
click at [34, 118] on span "Gestor de Pedidos" at bounding box center [27, 117] width 32 height 6
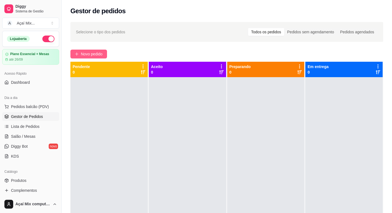
click at [105, 52] on button "Novo pedido" at bounding box center [88, 54] width 37 height 9
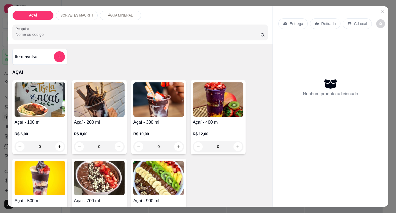
click at [142, 103] on img at bounding box center [158, 99] width 51 height 34
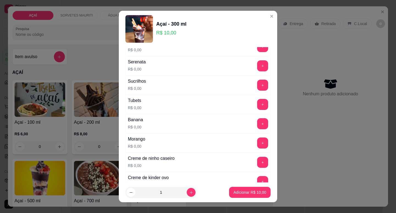
scroll to position [716, 0]
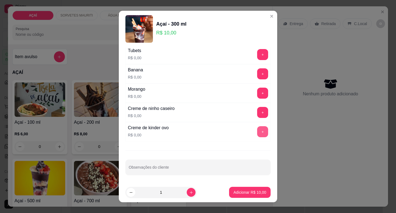
click at [257, 130] on button "+" at bounding box center [262, 131] width 11 height 11
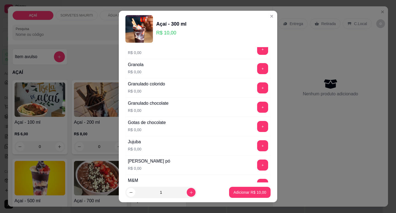
scroll to position [468, 0]
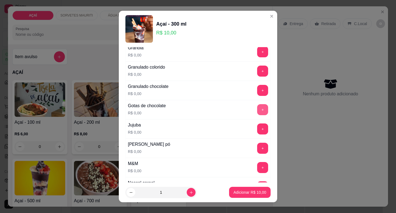
click at [257, 111] on button "+" at bounding box center [262, 109] width 11 height 11
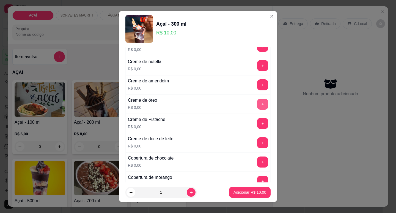
click at [257, 105] on button "+" at bounding box center [262, 103] width 11 height 11
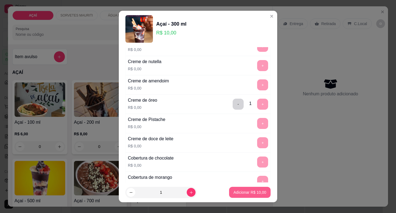
click at [237, 191] on p "Adicionar R$ 10,00" at bounding box center [250, 192] width 33 height 6
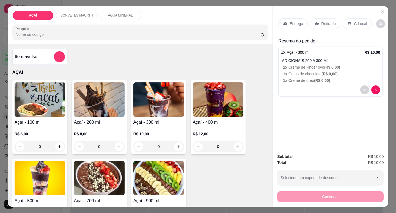
click at [293, 24] on p "Entrega" at bounding box center [296, 24] width 13 height 6
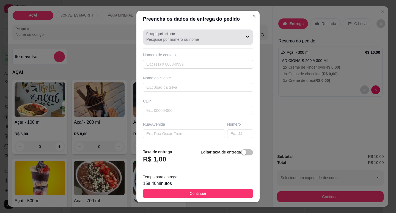
click at [193, 42] on input "Busque pelo cliente" at bounding box center [190, 40] width 88 height 6
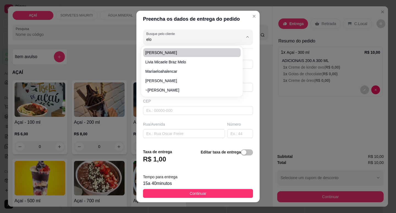
click at [165, 50] on span "ELOISE" at bounding box center [189, 53] width 87 height 6
type input "ELOISE"
type input "82988744991"
type input "ELOISE"
type input "5752000000"
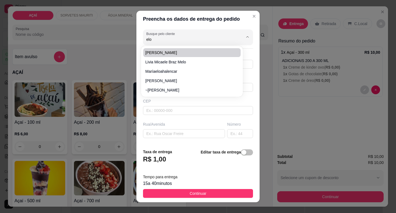
type input "Maravilha"
type input "NA CASA DE SUZY DE BETINHO"
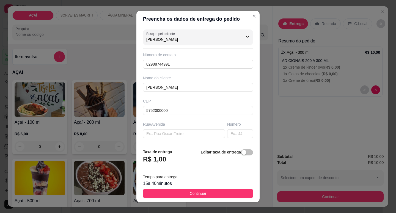
scroll to position [68, 0]
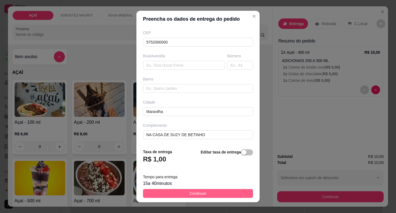
type input "ELOISE"
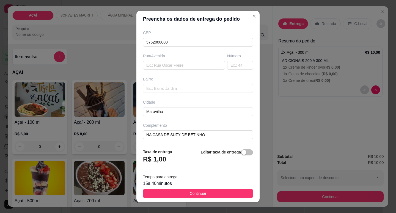
click at [190, 194] on span "Continuar" at bounding box center [198, 193] width 17 height 6
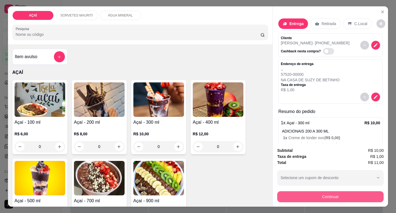
click at [315, 193] on button "Continuar" at bounding box center [330, 196] width 106 height 11
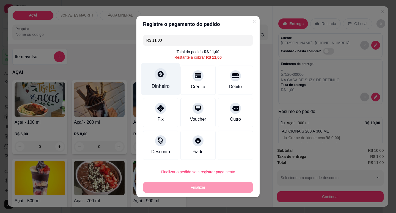
click at [164, 80] on div "Dinheiro" at bounding box center [160, 79] width 39 height 32
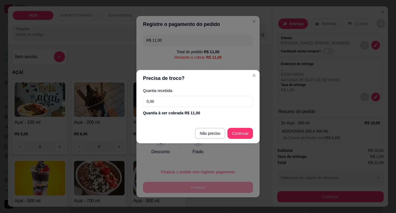
click at [181, 105] on input "0,00" at bounding box center [198, 101] width 110 height 11
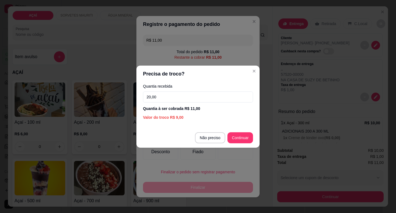
type input "20,00"
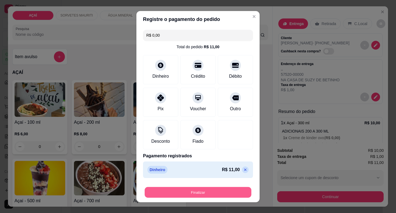
click at [198, 191] on button "Finalizar" at bounding box center [198, 192] width 107 height 11
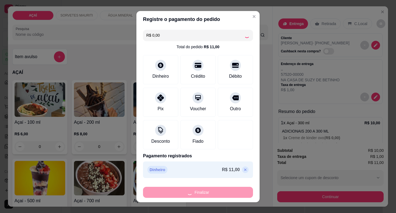
type input "-R$ 11,00"
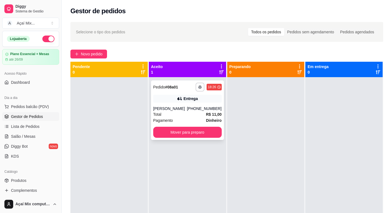
click at [176, 126] on div "**********" at bounding box center [187, 109] width 73 height 59
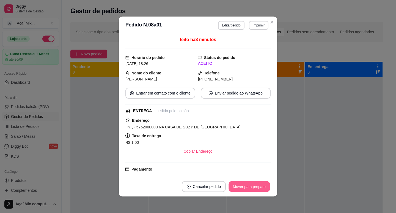
click at [248, 187] on button "Mover para preparo" at bounding box center [249, 186] width 41 height 11
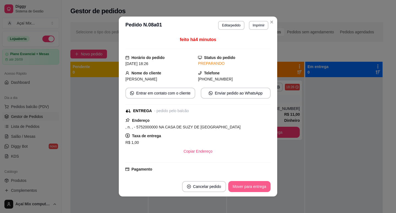
click at [253, 184] on button "Mover para entrega" at bounding box center [249, 186] width 42 height 11
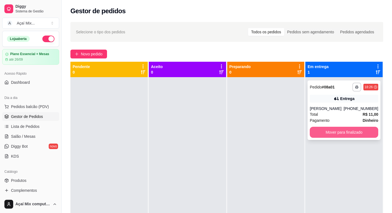
click at [334, 128] on button "Mover para finalizado" at bounding box center [344, 132] width 68 height 11
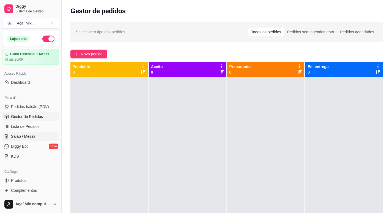
click at [23, 135] on span "Salão / Mesas" at bounding box center [23, 136] width 24 height 6
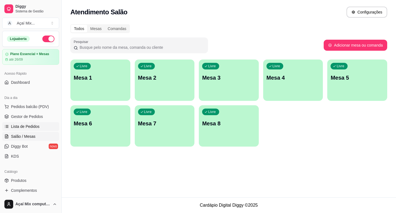
click at [30, 125] on span "Lista de Pedidos" at bounding box center [25, 127] width 29 height 6
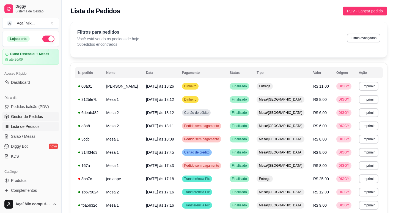
click at [34, 115] on span "Gestor de Pedidos" at bounding box center [27, 117] width 32 height 6
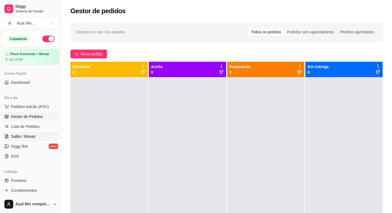
click at [23, 139] on span "Salão / Mesas" at bounding box center [23, 136] width 24 height 6
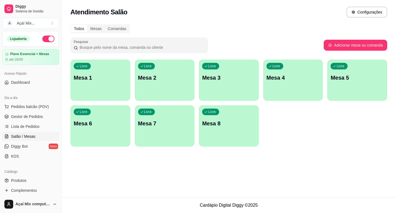
click at [95, 86] on div "Livre Mesa 1" at bounding box center [100, 76] width 60 height 35
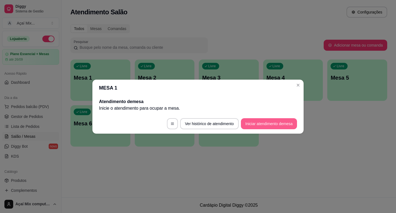
click at [272, 125] on button "Iniciar atendimento de mesa" at bounding box center [269, 123] width 56 height 11
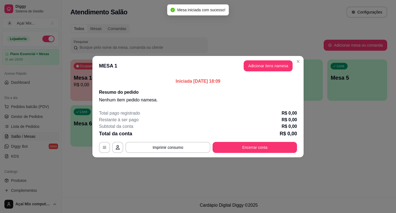
click at [258, 72] on header "MESA 1 Adicionar itens na mesa" at bounding box center [197, 66] width 211 height 20
click at [258, 69] on button "Adicionar itens na mesa" at bounding box center [268, 65] width 49 height 11
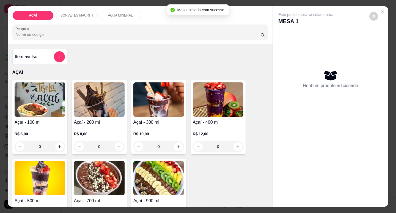
click at [95, 103] on img at bounding box center [99, 99] width 51 height 34
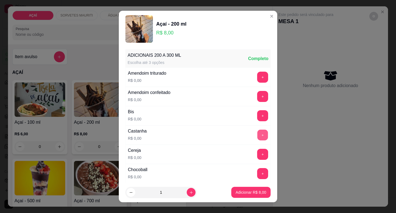
click at [257, 137] on button "+" at bounding box center [262, 134] width 11 height 11
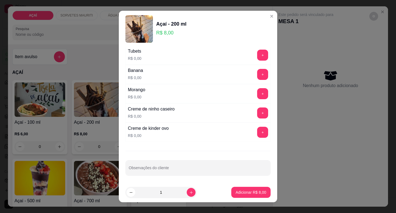
scroll to position [716, 0]
click at [257, 110] on button "+" at bounding box center [262, 112] width 11 height 11
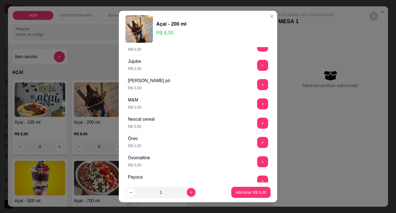
scroll to position [523, 0]
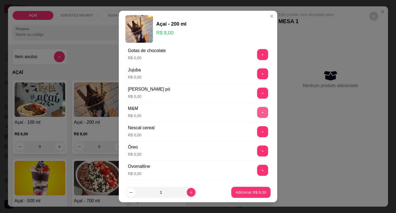
click at [257, 112] on button "+" at bounding box center [262, 112] width 11 height 11
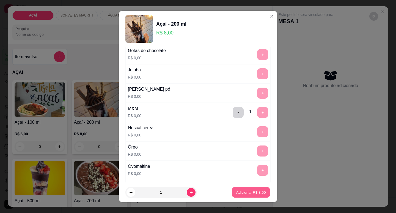
click at [232, 193] on button "Adicionar R$ 8,00" at bounding box center [251, 192] width 38 height 11
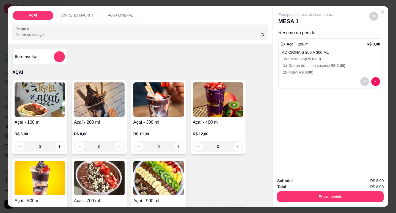
click at [106, 105] on img at bounding box center [99, 99] width 51 height 34
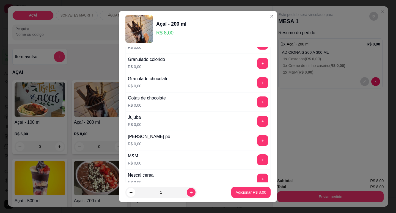
scroll to position [468, 0]
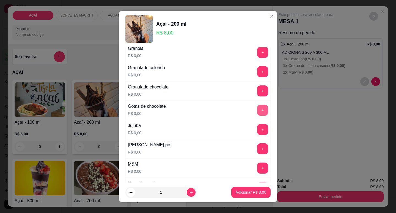
click at [255, 109] on div "+" at bounding box center [262, 110] width 15 height 11
click at [257, 109] on button "+" at bounding box center [262, 110] width 11 height 11
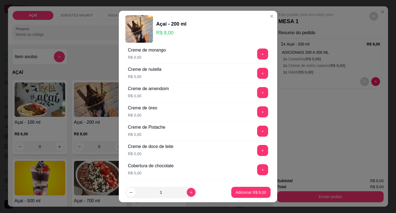
scroll to position [110, 0]
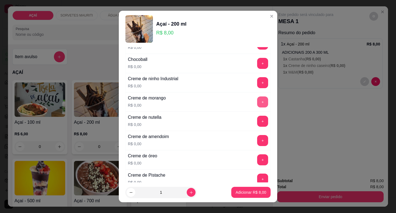
click at [257, 102] on button "+" at bounding box center [262, 101] width 11 height 11
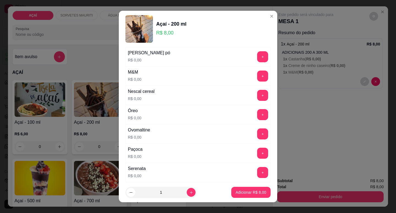
scroll to position [523, 0]
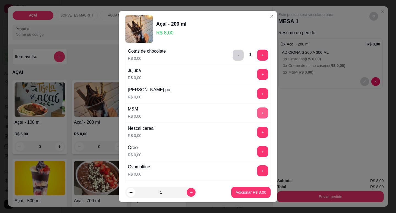
click at [257, 112] on button "+" at bounding box center [262, 112] width 11 height 11
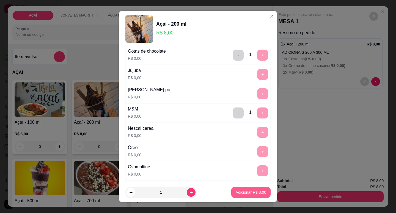
click at [251, 191] on p "Adicionar R$ 8,00" at bounding box center [251, 192] width 31 height 6
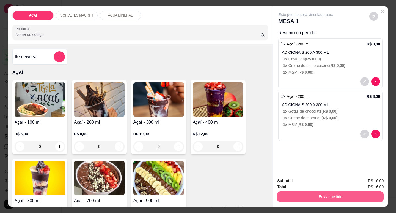
click at [331, 196] on button "Enviar pedido" at bounding box center [330, 196] width 106 height 11
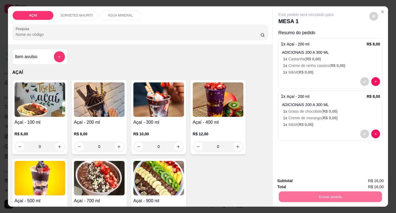
click at [309, 180] on button "Não registrar e enviar pedido" at bounding box center [313, 181] width 56 height 10
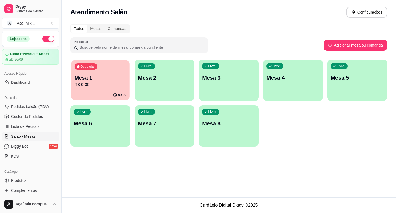
click at [112, 86] on p "R$ 0,00" at bounding box center [101, 84] width 52 height 6
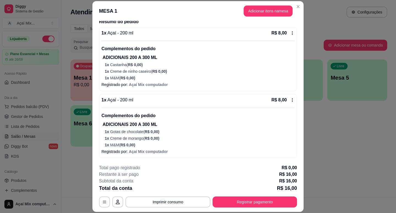
scroll to position [17, 0]
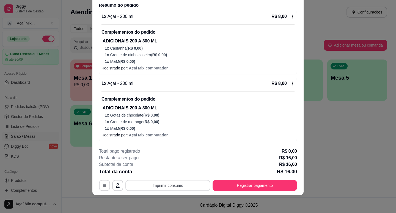
click at [189, 184] on button "Imprimir consumo" at bounding box center [167, 185] width 85 height 11
click at [171, 172] on button "Impressora" at bounding box center [168, 172] width 40 height 9
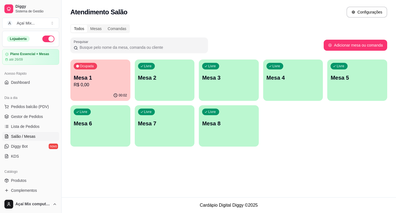
click at [97, 88] on p "R$ 0,00" at bounding box center [100, 84] width 53 height 7
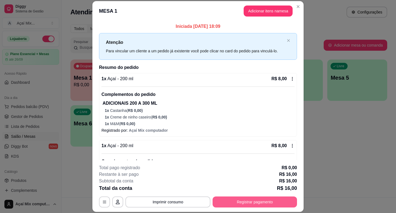
click at [242, 201] on button "Registrar pagamento" at bounding box center [255, 201] width 84 height 11
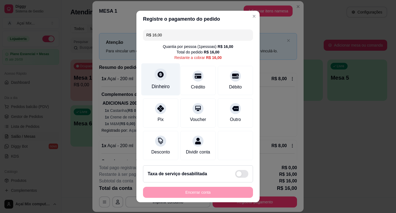
click at [163, 80] on div "Dinheiro" at bounding box center [160, 79] width 39 height 32
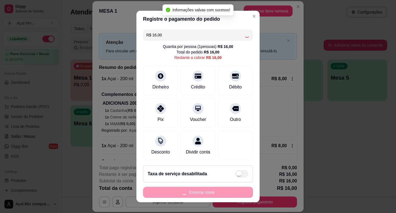
type input "R$ 0,00"
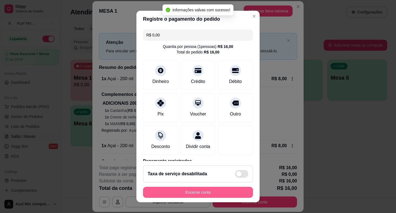
click at [202, 190] on button "Encerrar conta" at bounding box center [198, 192] width 110 height 11
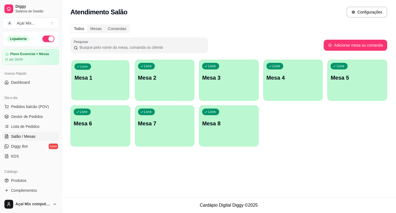
click at [98, 78] on p "Mesa 1" at bounding box center [101, 77] width 52 height 7
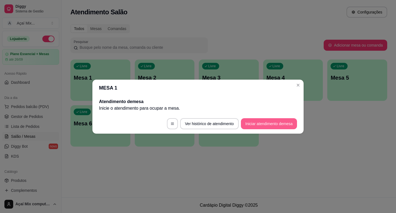
click at [260, 124] on button "Iniciar atendimento de mesa" at bounding box center [269, 123] width 56 height 11
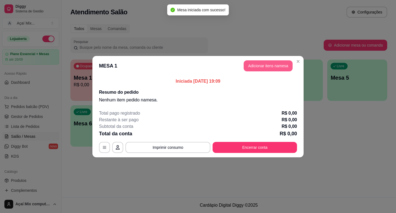
click at [255, 70] on button "Adicionar itens na mesa" at bounding box center [268, 65] width 49 height 11
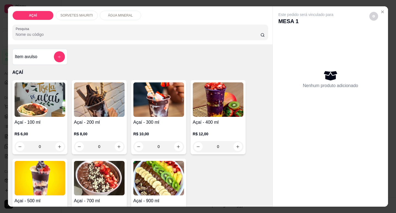
click at [24, 104] on img at bounding box center [40, 99] width 51 height 34
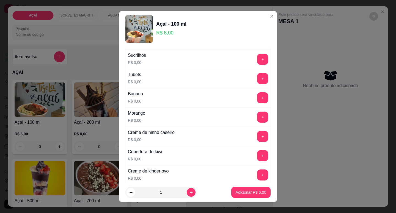
scroll to position [716, 0]
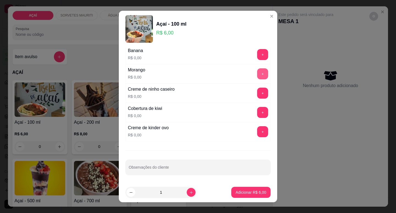
click at [257, 73] on button "+" at bounding box center [262, 73] width 11 height 11
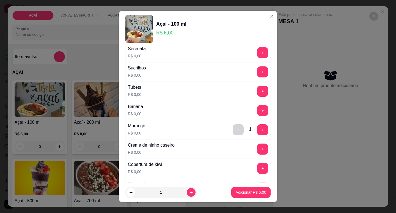
scroll to position [688, 0]
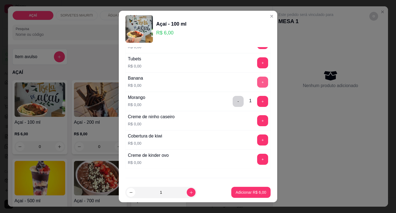
click at [257, 84] on button "+" at bounding box center [262, 81] width 11 height 11
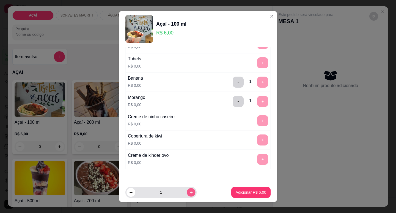
click at [187, 194] on button "increase-product-quantity" at bounding box center [191, 192] width 9 height 9
type input "2"
click at [229, 193] on button "Adicionar R$ 12,00" at bounding box center [250, 192] width 42 height 11
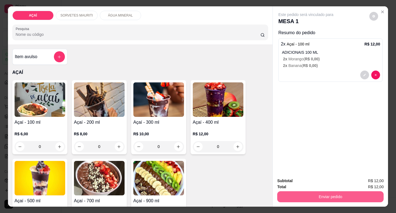
click at [333, 193] on button "Enviar pedido" at bounding box center [330, 196] width 106 height 11
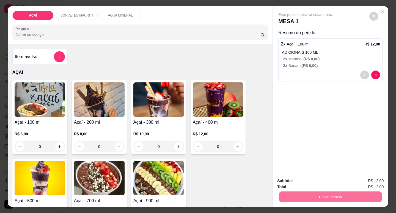
click at [304, 180] on button "Não registrar e enviar pedido" at bounding box center [312, 181] width 57 height 10
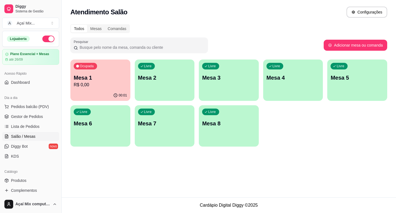
click at [115, 64] on div "Ocupada Mesa 1 R$ 0,00" at bounding box center [100, 74] width 60 height 31
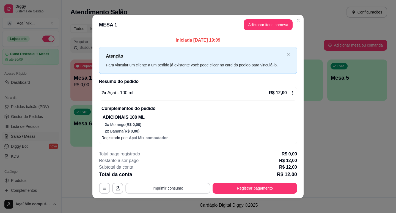
click at [183, 186] on button "Imprimir consumo" at bounding box center [167, 187] width 85 height 11
click at [175, 176] on button "Impressora" at bounding box center [168, 175] width 40 height 9
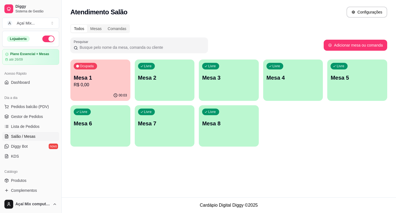
click at [90, 81] on p "Mesa 1" at bounding box center [100, 78] width 53 height 8
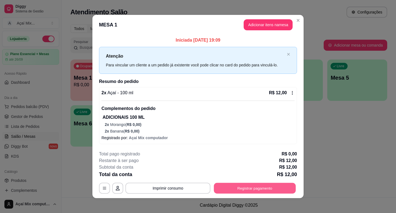
click at [271, 191] on button "Registrar pagamento" at bounding box center [255, 187] width 82 height 11
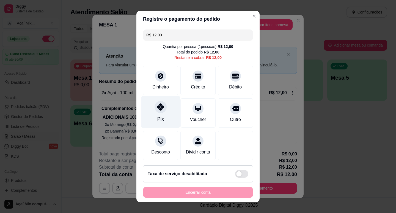
click at [155, 108] on div at bounding box center [161, 107] width 12 height 12
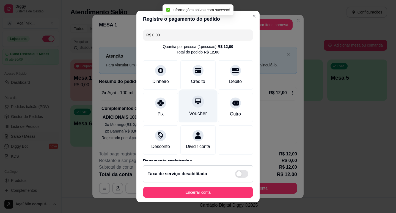
type input "R$ 0,00"
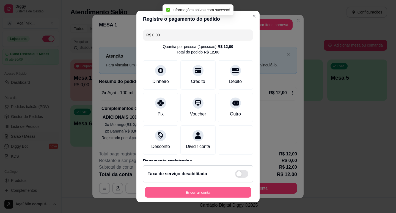
click at [195, 191] on button "Encerrar conta" at bounding box center [198, 192] width 107 height 11
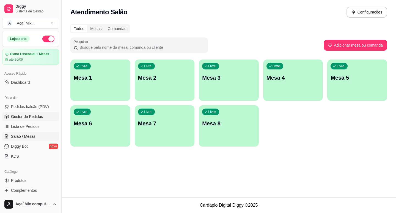
click at [37, 113] on link "Gestor de Pedidos" at bounding box center [30, 116] width 57 height 9
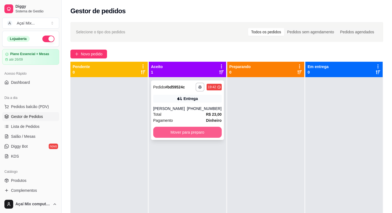
click at [163, 131] on button "Mover para preparo" at bounding box center [187, 132] width 68 height 11
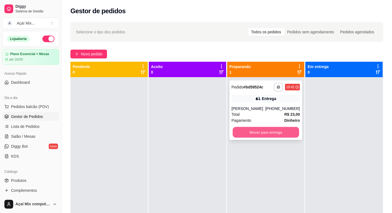
click at [271, 133] on button "Mover para entrega" at bounding box center [265, 132] width 66 height 11
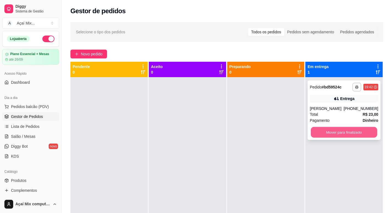
click at [313, 131] on button "Mover para finalizado" at bounding box center [344, 132] width 66 height 11
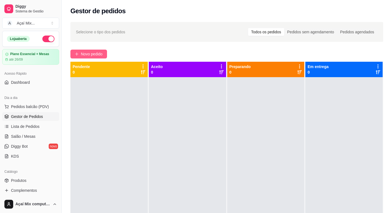
click at [97, 56] on span "Novo pedido" at bounding box center [92, 54] width 22 height 6
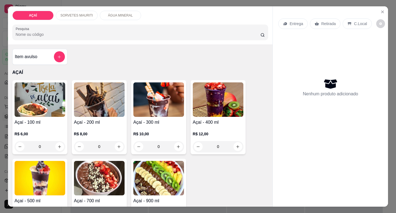
click at [171, 116] on div "Açaí - 300 ml R$ 10,00 0" at bounding box center [158, 117] width 55 height 74
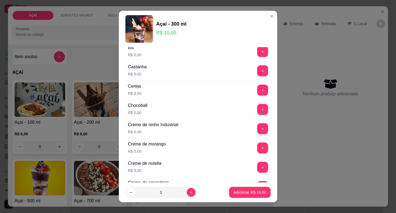
scroll to position [83, 0]
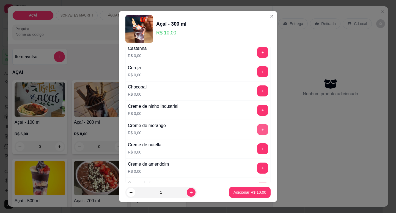
click at [257, 125] on button "+" at bounding box center [262, 129] width 11 height 11
click at [257, 146] on button "+" at bounding box center [262, 148] width 11 height 11
click at [257, 172] on button "+" at bounding box center [262, 167] width 11 height 11
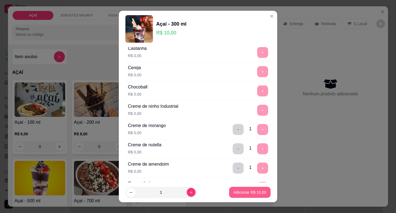
click at [253, 191] on p "Adicionar R$ 10,00" at bounding box center [250, 192] width 33 height 6
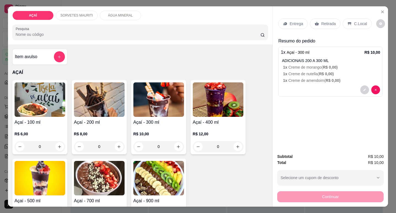
click at [279, 25] on div "Entrega" at bounding box center [292, 23] width 29 height 10
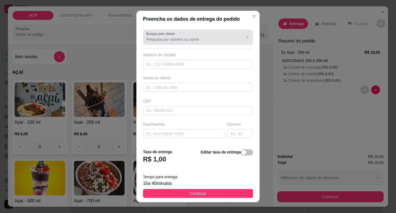
click at [179, 38] on input "Busque pelo cliente" at bounding box center [190, 40] width 88 height 6
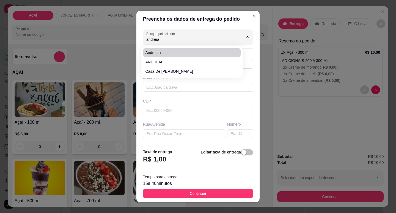
click at [191, 52] on span "andreian" at bounding box center [189, 53] width 87 height 6
type input "andreian"
type input "987393401"
type input "andreian"
type input "575200000000"
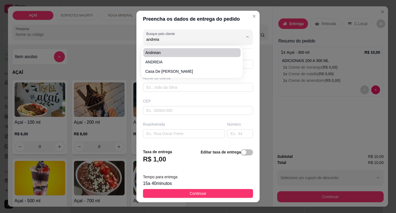
type input "na casa de andreia"
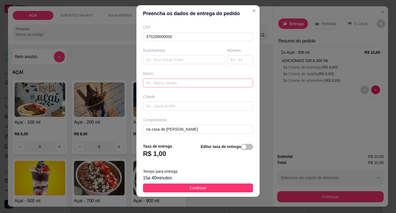
scroll to position [7, 0]
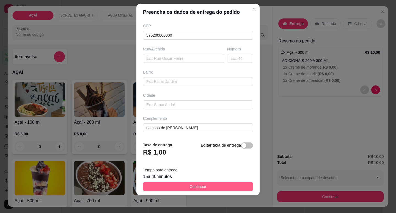
type input "andreian"
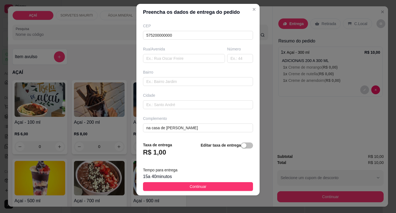
click at [205, 187] on button "Continuar" at bounding box center [198, 186] width 110 height 9
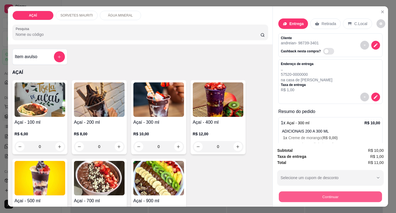
click at [293, 195] on button "Continuar" at bounding box center [330, 196] width 103 height 11
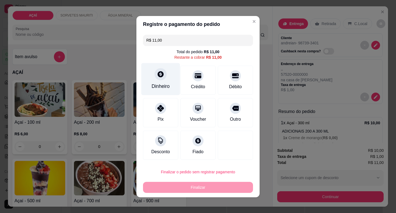
click at [162, 88] on div "Dinheiro" at bounding box center [161, 86] width 18 height 7
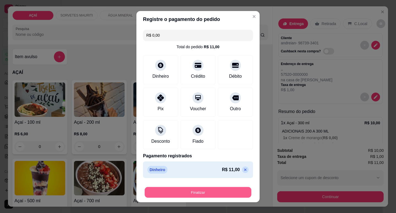
click at [223, 194] on button "Finalizar" at bounding box center [198, 192] width 107 height 11
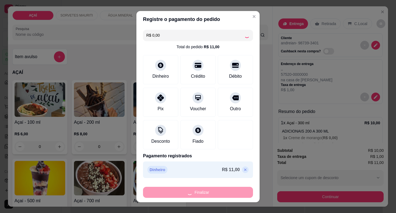
type input "-R$ 11,00"
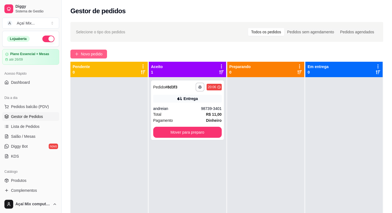
click at [89, 53] on span "Novo pedido" at bounding box center [92, 54] width 22 height 6
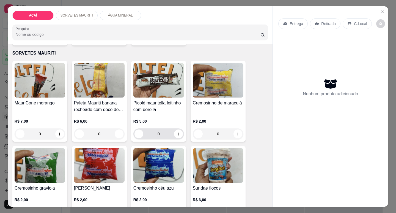
scroll to position [160, 0]
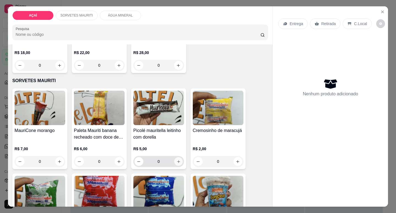
click at [178, 159] on icon "increase-product-quantity" at bounding box center [179, 161] width 4 height 4
type input "1"
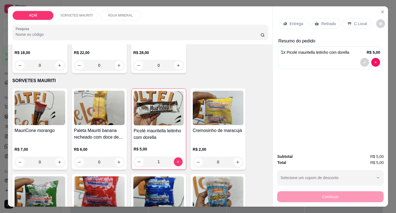
click at [296, 26] on div "Entrega" at bounding box center [292, 23] width 29 height 10
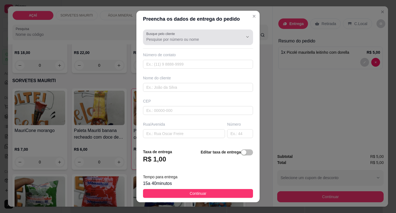
drag, startPoint x: 180, startPoint y: 43, endPoint x: 185, endPoint y: 46, distance: 4.7
click at [184, 45] on div "Busque pelo cliente Número de contato Nome do cliente CEP Rua/Avenida Número Ba…" at bounding box center [197, 85] width 123 height 117
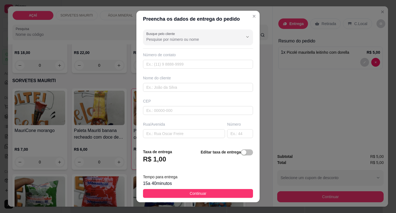
type input "neilani"
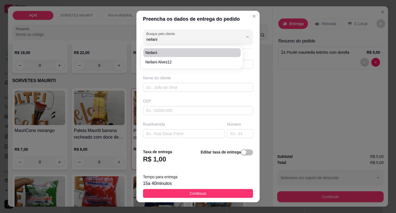
click at [176, 52] on span "neilani" at bounding box center [189, 53] width 87 height 6
type input "81669982"
type input "neilani"
type input "5752000000"
type input "Maravilha"
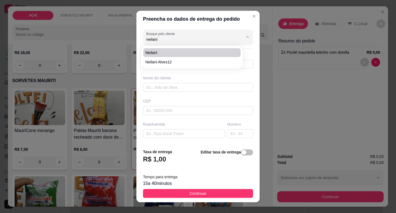
type input "Casa de neillani rua o açude"
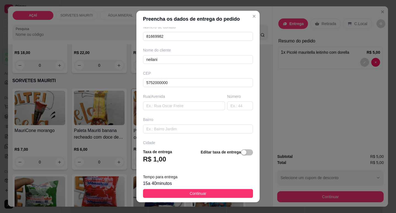
scroll to position [68, 0]
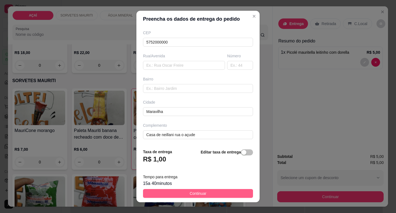
type input "neilani"
click at [226, 193] on button "Continuar" at bounding box center [198, 193] width 110 height 9
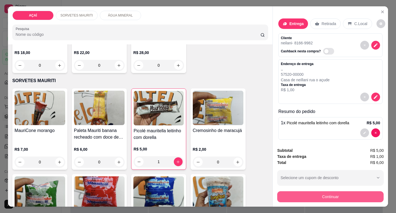
click at [295, 196] on button "Continuar" at bounding box center [330, 196] width 106 height 11
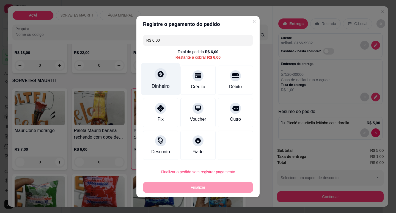
click at [155, 87] on div "Dinheiro" at bounding box center [161, 86] width 18 height 7
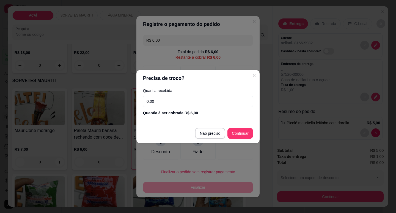
click at [165, 98] on input "0,00" at bounding box center [198, 101] width 110 height 11
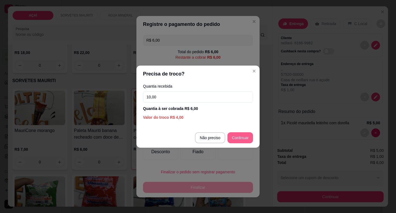
type input "10,00"
type input "R$ 0,00"
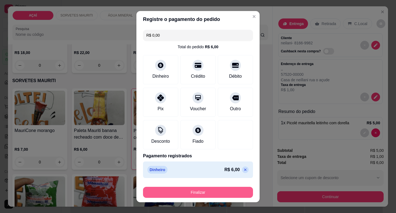
click at [217, 194] on button "Finalizar" at bounding box center [198, 192] width 110 height 11
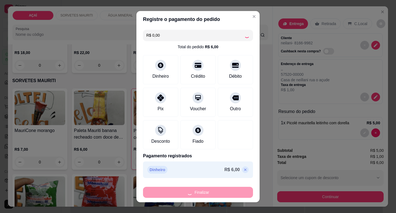
type input "0"
type input "-R$ 6,00"
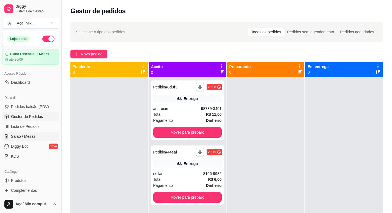
click at [18, 139] on span "Salão / Mesas" at bounding box center [23, 136] width 24 height 6
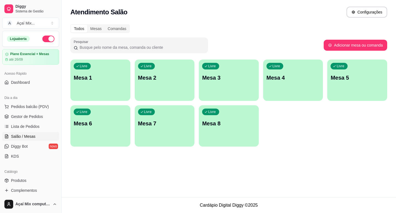
click at [76, 103] on div "Livre Mesa 1 Livre Mesa 2 Livre Mesa 3 Livre Mesa 4 Livre Mesa 5 Livre Mesa 6 L…" at bounding box center [228, 102] width 317 height 87
click at [78, 93] on div "Livre Mesa 1" at bounding box center [100, 76] width 60 height 35
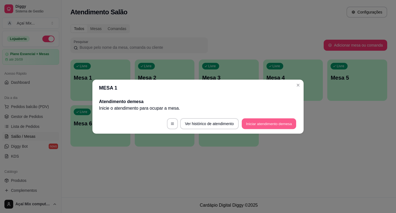
click at [285, 125] on button "Iniciar atendimento de mesa" at bounding box center [269, 123] width 54 height 11
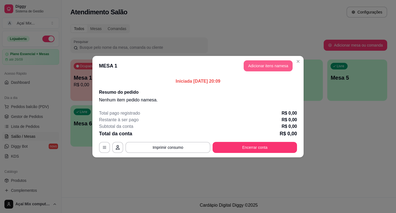
click at [279, 63] on button "Adicionar itens na mesa" at bounding box center [268, 65] width 49 height 11
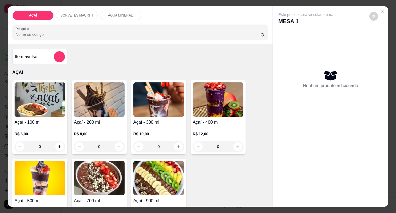
click at [160, 125] on div "R$ 10,00 0" at bounding box center [158, 138] width 51 height 26
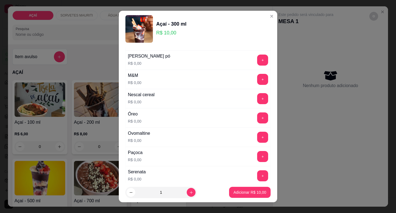
scroll to position [523, 0]
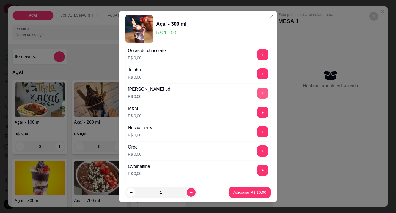
click at [257, 96] on button "+" at bounding box center [262, 92] width 11 height 11
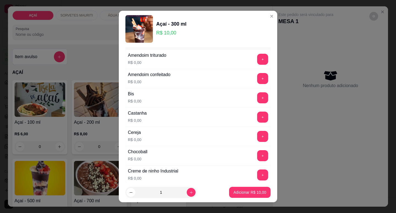
scroll to position [28, 0]
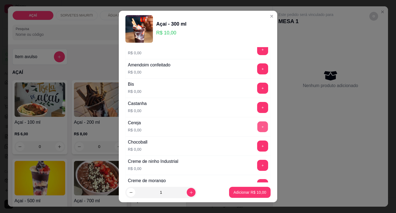
click at [257, 125] on button "+" at bounding box center [262, 126] width 11 height 11
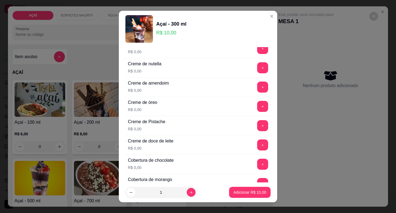
scroll to position [138, 0]
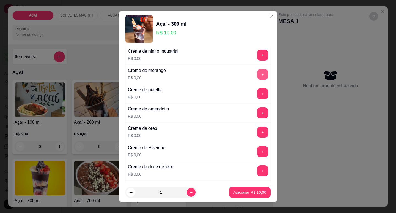
click at [257, 74] on button "+" at bounding box center [262, 74] width 11 height 11
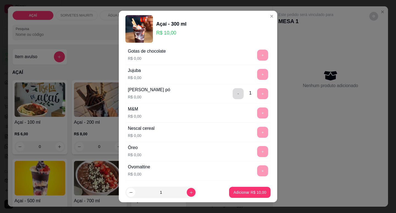
click at [233, 96] on button "-" at bounding box center [238, 93] width 11 height 11
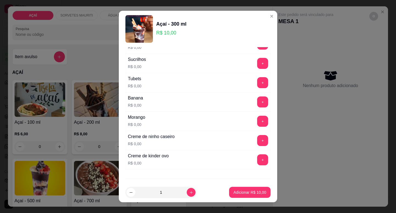
scroll to position [716, 0]
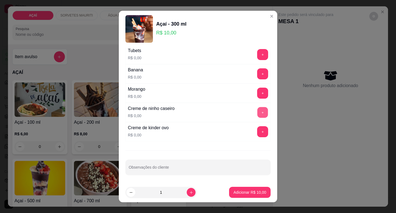
click at [257, 111] on button "+" at bounding box center [262, 112] width 11 height 11
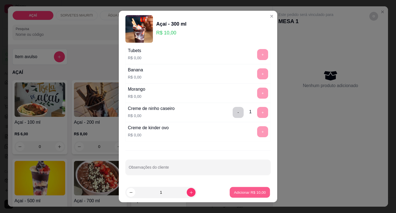
click at [236, 194] on button "Adicionar R$ 10,00" at bounding box center [250, 192] width 40 height 11
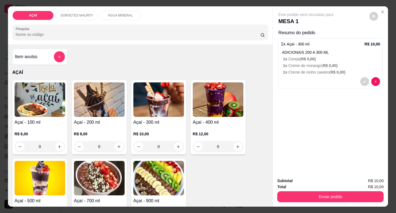
click at [144, 115] on div "Açaí - 300 ml R$ 10,00 0" at bounding box center [158, 117] width 55 height 74
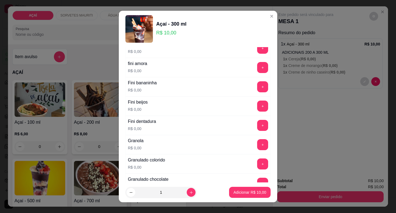
scroll to position [385, 0]
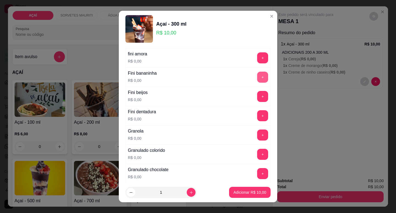
click at [257, 76] on button "+" at bounding box center [262, 77] width 11 height 11
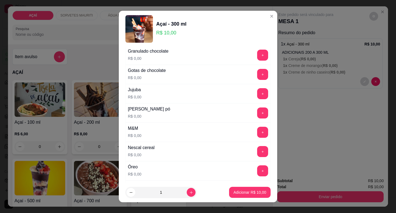
scroll to position [523, 0]
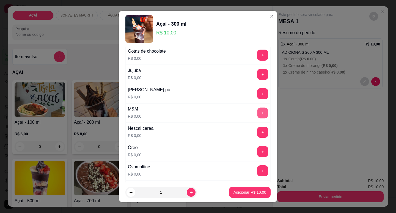
click at [257, 108] on button "+" at bounding box center [262, 112] width 11 height 11
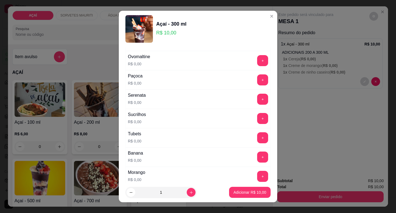
scroll to position [660, 0]
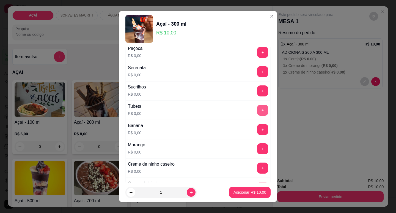
click at [257, 108] on button "+" at bounding box center [262, 110] width 11 height 11
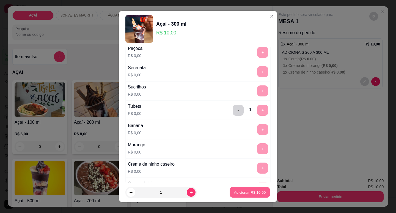
click at [236, 192] on p "Adicionar R$ 10,00" at bounding box center [250, 192] width 32 height 5
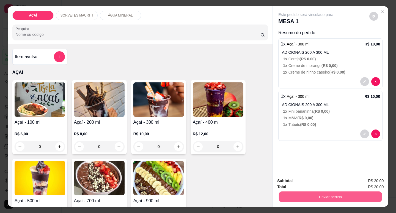
click at [357, 194] on button "Enviar pedido" at bounding box center [330, 196] width 103 height 11
click at [292, 180] on button "Não registrar e enviar pedido" at bounding box center [313, 181] width 56 height 10
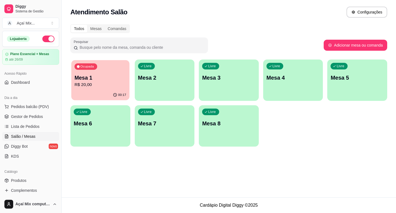
click at [100, 92] on div "00:17" at bounding box center [100, 95] width 58 height 10
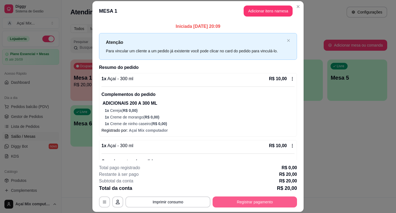
click at [253, 197] on button "Registrar pagamento" at bounding box center [255, 201] width 84 height 11
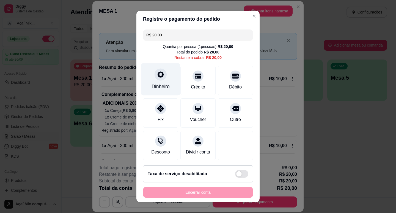
click at [155, 74] on div at bounding box center [161, 74] width 12 height 12
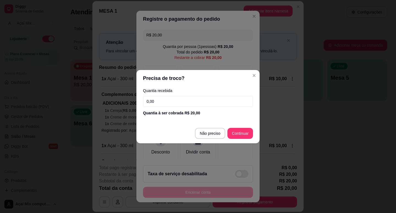
click at [185, 102] on input "0,00" at bounding box center [198, 101] width 110 height 11
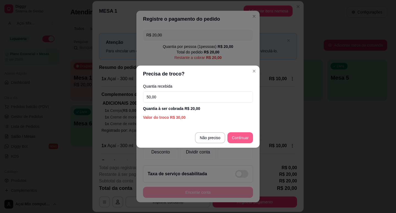
type input "50,00"
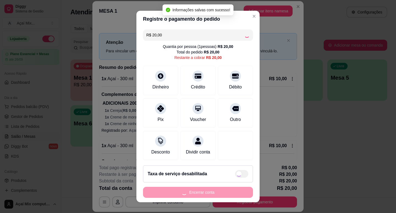
type input "R$ 0,00"
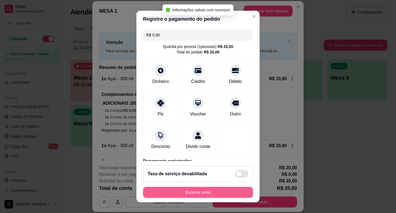
click at [220, 193] on button "Encerrar conta" at bounding box center [198, 192] width 110 height 11
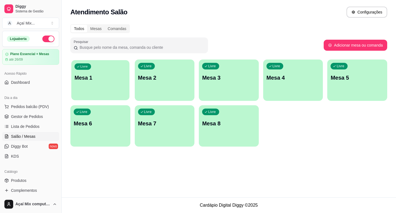
click at [98, 84] on div "Livre Mesa 1" at bounding box center [100, 77] width 58 height 34
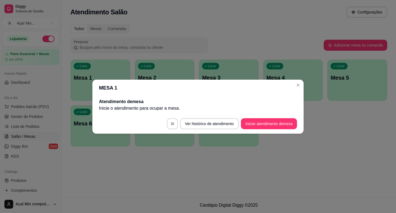
click at [264, 130] on footer "Ver histórico de atendimento Iniciar atendimento de mesa" at bounding box center [197, 124] width 211 height 20
click at [264, 124] on button "Iniciar atendimento de mesa" at bounding box center [269, 123] width 54 height 11
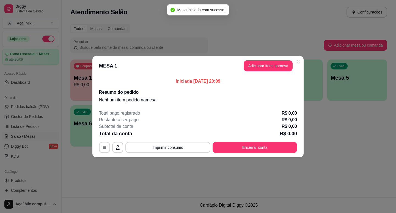
click at [259, 74] on header "MESA 1 Adicionar itens na mesa" at bounding box center [197, 66] width 211 height 20
click at [259, 72] on header "MESA 1 Adicionar itens na mesa" at bounding box center [197, 66] width 211 height 20
click at [259, 67] on button "Adicionar itens na mesa" at bounding box center [268, 65] width 47 height 11
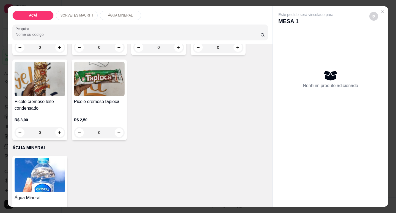
scroll to position [358, 0]
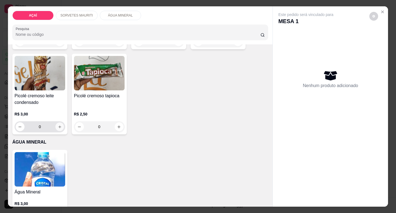
click at [59, 122] on button "increase-product-quantity" at bounding box center [59, 126] width 9 height 9
type input "1"
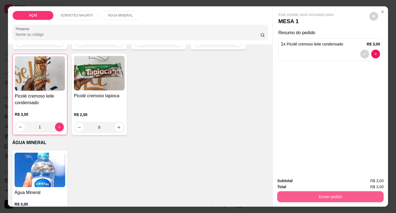
click at [324, 192] on button "Enviar pedido" at bounding box center [330, 196] width 106 height 11
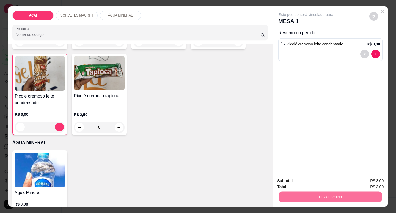
click at [315, 181] on button "Não registrar e enviar pedido" at bounding box center [312, 181] width 57 height 10
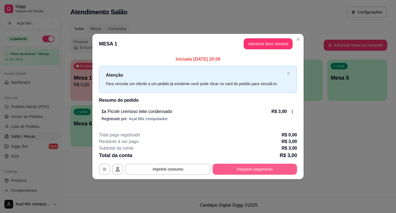
click at [279, 168] on button "Registrar pagamento" at bounding box center [255, 168] width 84 height 11
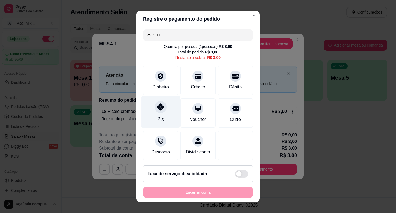
click at [170, 105] on div "Pix" at bounding box center [160, 111] width 39 height 32
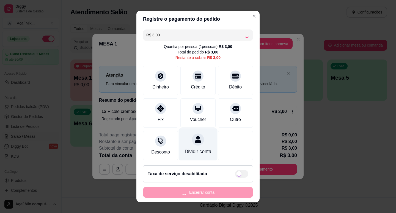
type input "R$ 0,00"
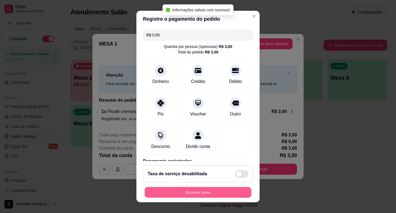
click at [205, 189] on button "Encerrar conta" at bounding box center [198, 192] width 107 height 11
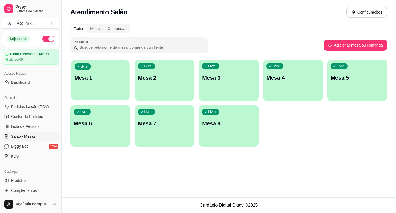
click at [102, 73] on div "Livre Mesa 1" at bounding box center [100, 77] width 58 height 34
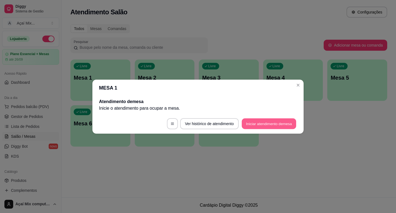
click at [284, 122] on button "Iniciar atendimento de mesa" at bounding box center [269, 123] width 54 height 11
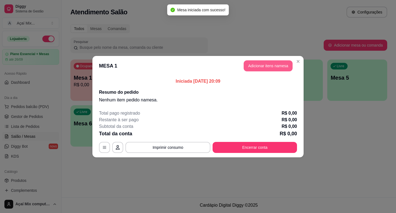
click at [249, 69] on button "Adicionar itens na mesa" at bounding box center [268, 65] width 49 height 11
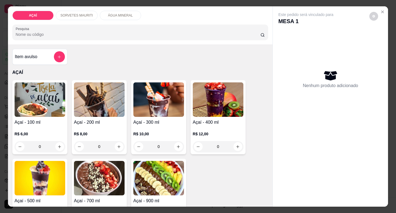
click at [75, 15] on p "SORVETES MAURITI" at bounding box center [77, 15] width 32 height 4
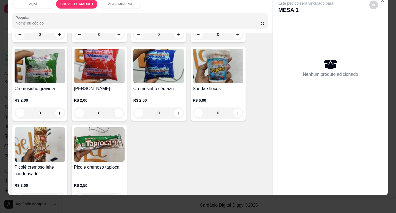
scroll to position [220, 0]
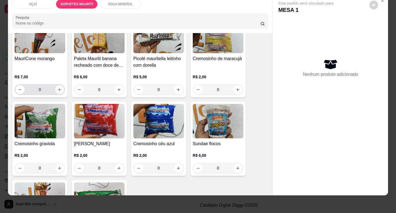
click at [57, 87] on icon "increase-product-quantity" at bounding box center [59, 89] width 4 height 4
type input "1"
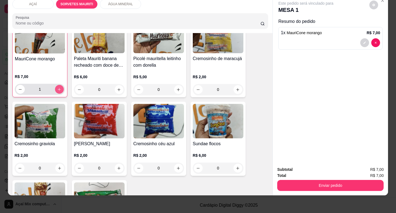
scroll to position [220, 0]
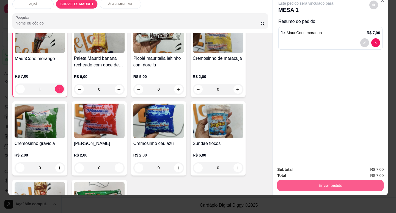
click at [297, 180] on button "Enviar pedido" at bounding box center [330, 185] width 106 height 11
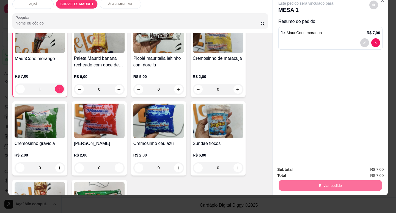
click at [296, 167] on button "Não registrar e enviar pedido" at bounding box center [313, 167] width 56 height 10
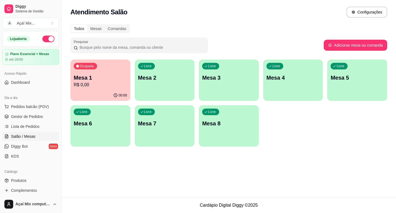
click at [39, 121] on ul "Pedidos balcão (PDV) Gestor de Pedidos Lista de Pedidos Salão / Mesas Diggy Bot…" at bounding box center [30, 131] width 57 height 58
click at [38, 117] on span "Gestor de Pedidos" at bounding box center [27, 117] width 32 height 6
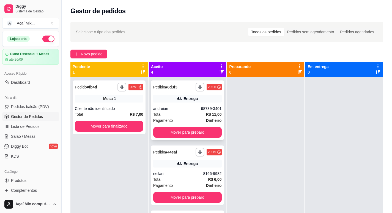
click at [198, 125] on div "**********" at bounding box center [187, 109] width 73 height 59
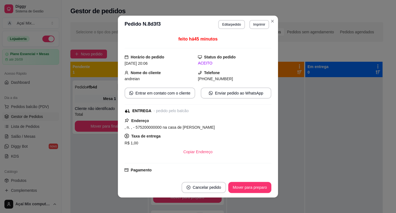
drag, startPoint x: 205, startPoint y: 129, endPoint x: 207, endPoint y: 130, distance: 2.8
click at [206, 130] on div ", n. , - 575200000000 na casa de andreia" at bounding box center [198, 127] width 147 height 7
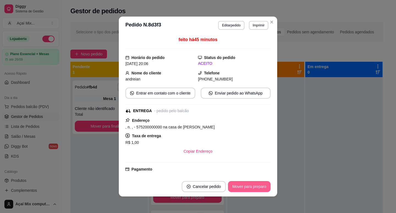
click at [245, 191] on button "Mover para preparo" at bounding box center [249, 186] width 43 height 11
click at [245, 191] on div "Mover para preparo" at bounding box center [245, 186] width 50 height 11
click at [245, 191] on button "Mover para entrega" at bounding box center [249, 186] width 42 height 11
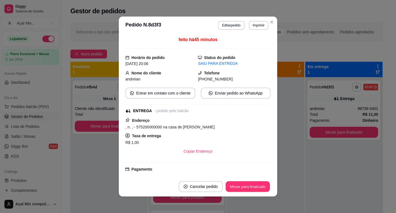
click at [245, 189] on button "Mover para finalizado" at bounding box center [248, 186] width 44 height 11
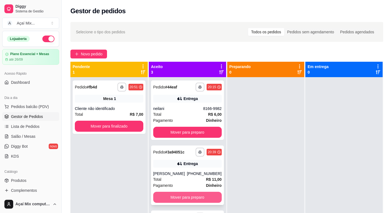
click at [177, 192] on button "Mover para preparo" at bounding box center [187, 196] width 68 height 11
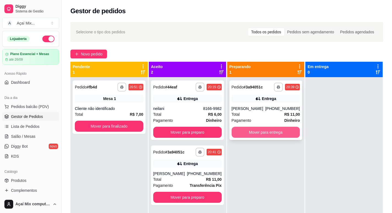
click at [241, 131] on button "Mover para entrega" at bounding box center [266, 132] width 68 height 11
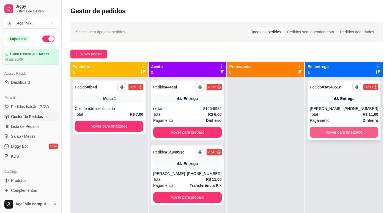
click at [348, 128] on button "Mover para finalizado" at bounding box center [344, 132] width 68 height 11
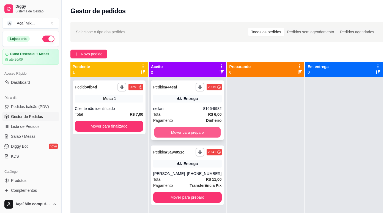
click at [185, 133] on button "Mover para preparo" at bounding box center [187, 132] width 66 height 11
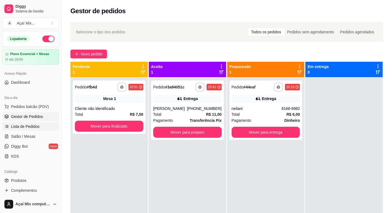
click at [26, 130] on link "Lista de Pedidos" at bounding box center [30, 126] width 57 height 9
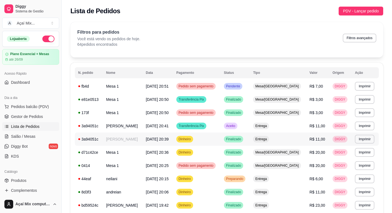
click at [268, 141] on span "Entrega" at bounding box center [261, 139] width 14 height 4
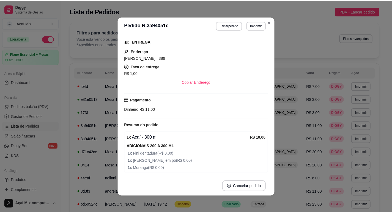
scroll to position [83, 0]
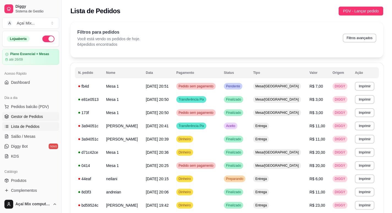
click at [15, 118] on span "Gestor de Pedidos" at bounding box center [27, 117] width 32 height 6
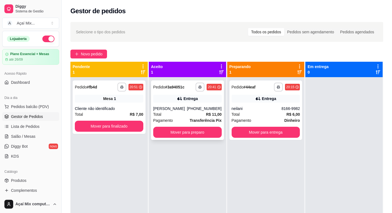
click at [172, 125] on div "**********" at bounding box center [187, 109] width 73 height 59
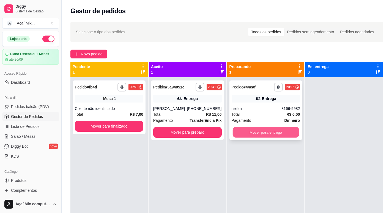
click at [286, 133] on button "Mover para entrega" at bounding box center [265, 132] width 66 height 11
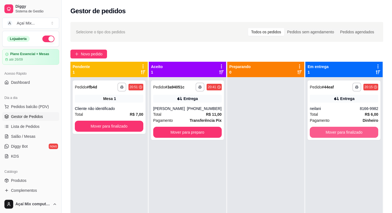
click at [312, 135] on button "Mover para finalizado" at bounding box center [344, 132] width 68 height 11
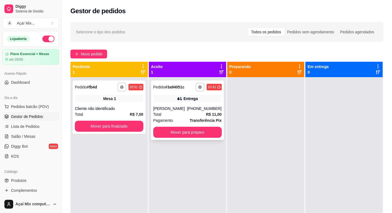
click at [196, 137] on div "**********" at bounding box center [187, 109] width 73 height 59
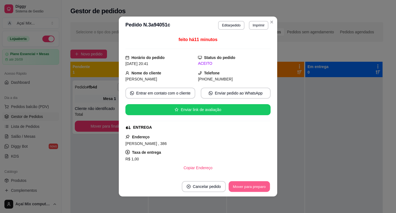
click at [236, 183] on button "Mover para preparo" at bounding box center [249, 186] width 41 height 11
click at [237, 183] on button "Mover para entrega" at bounding box center [249, 186] width 41 height 11
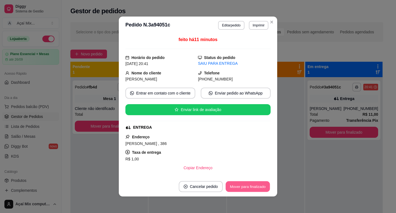
click at [243, 186] on button "Mover para finalizado" at bounding box center [248, 186] width 44 height 11
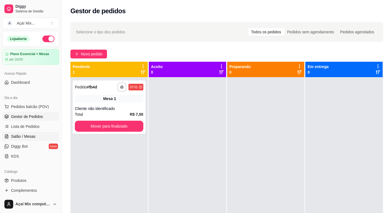
click at [19, 134] on span "Salão / Mesas" at bounding box center [23, 136] width 24 height 6
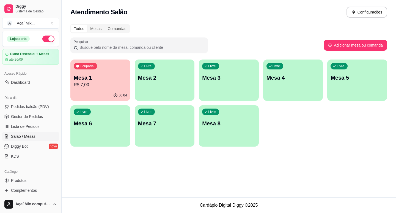
click at [121, 87] on p "R$ 7,00" at bounding box center [100, 84] width 53 height 7
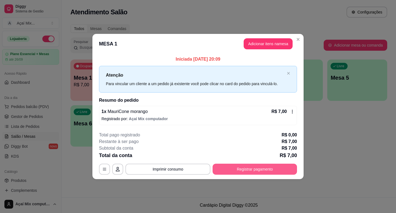
click at [230, 168] on button "Registrar pagamento" at bounding box center [255, 168] width 84 height 11
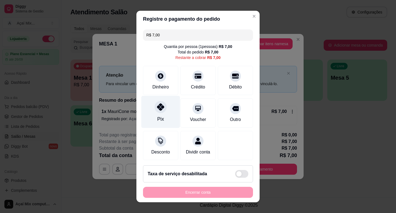
click at [153, 114] on div "Pix" at bounding box center [160, 111] width 39 height 32
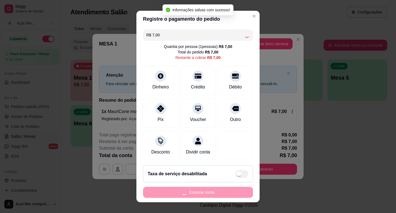
type input "R$ 0,00"
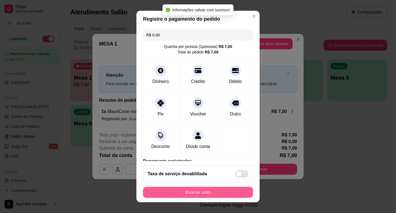
click at [200, 191] on button "Encerrar conta" at bounding box center [198, 192] width 110 height 11
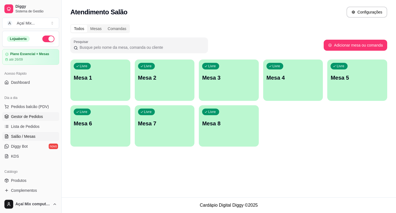
click at [43, 115] on link "Gestor de Pedidos" at bounding box center [30, 116] width 57 height 9
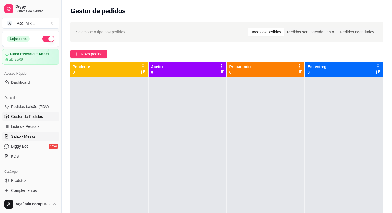
click at [34, 134] on span "Salão / Mesas" at bounding box center [23, 136] width 24 height 6
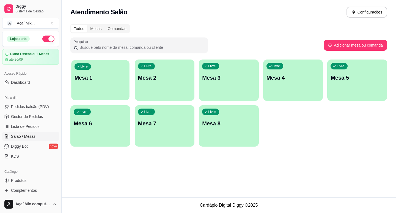
click at [78, 92] on div "Livre Mesa 1" at bounding box center [100, 77] width 58 height 34
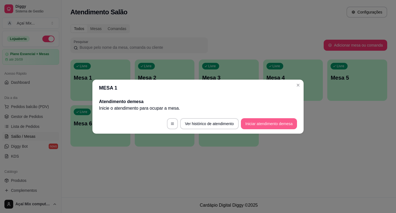
click at [261, 120] on button "Iniciar atendimento de mesa" at bounding box center [269, 123] width 56 height 11
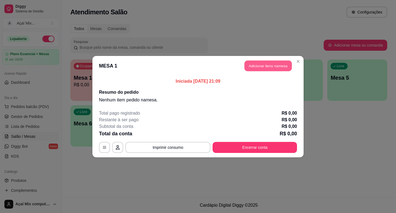
click at [275, 62] on button "Adicionar itens na mesa" at bounding box center [268, 65] width 47 height 11
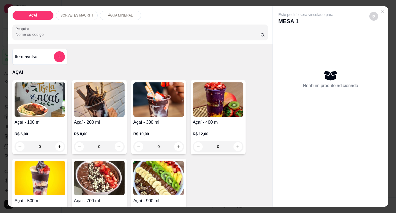
click at [191, 114] on div "Açaí - 400 ml R$ 12,00 0" at bounding box center [218, 117] width 55 height 74
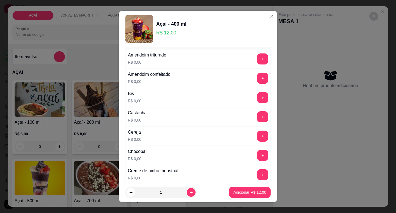
scroll to position [28, 0]
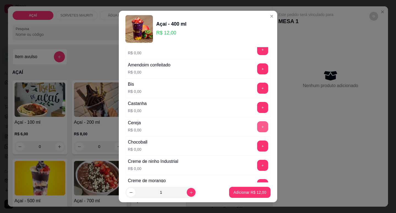
click at [255, 124] on div "+" at bounding box center [262, 126] width 15 height 11
click at [257, 125] on button "+" at bounding box center [262, 126] width 11 height 11
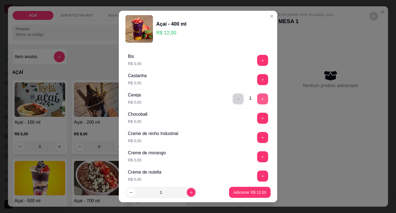
scroll to position [83, 0]
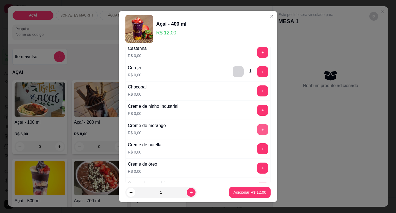
click at [257, 131] on button "+" at bounding box center [262, 129] width 11 height 11
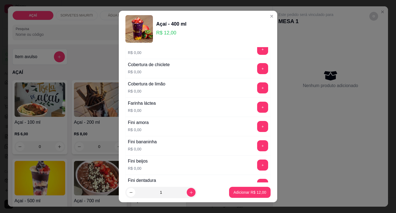
scroll to position [330, 0]
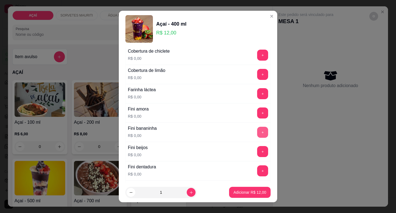
click at [257, 130] on button "+" at bounding box center [262, 132] width 11 height 11
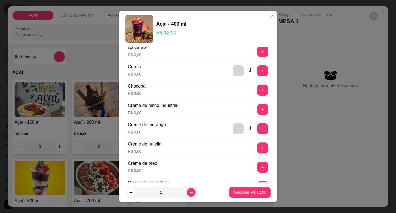
scroll to position [83, 0]
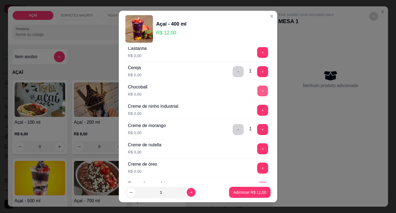
click at [257, 95] on button "+" at bounding box center [262, 90] width 11 height 11
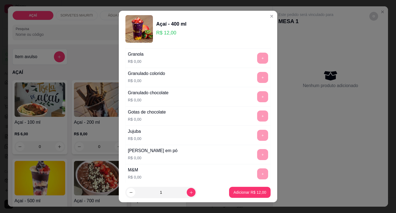
scroll to position [550, 0]
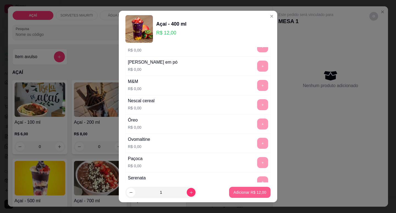
click at [236, 189] on p "Adicionar R$ 12,00" at bounding box center [250, 192] width 33 height 6
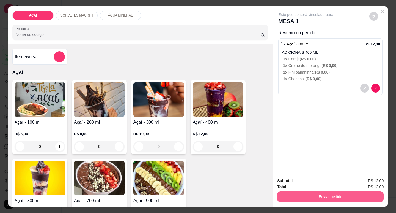
click at [350, 194] on button "Enviar pedido" at bounding box center [330, 196] width 106 height 11
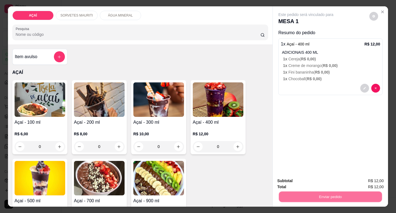
click at [309, 176] on button "Não registrar e enviar pedido" at bounding box center [313, 181] width 56 height 10
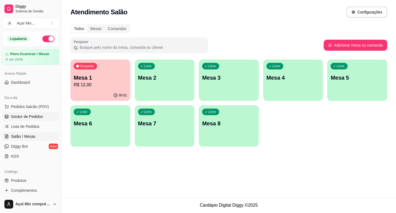
click at [36, 114] on span "Gestor de Pedidos" at bounding box center [27, 117] width 32 height 6
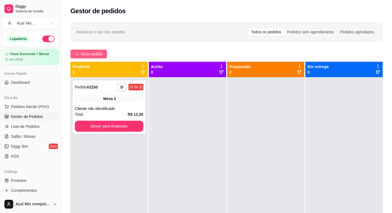
click at [81, 55] on span "Novo pedido" at bounding box center [92, 54] width 22 height 6
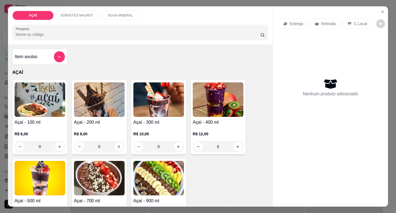
click at [155, 98] on img at bounding box center [158, 99] width 51 height 34
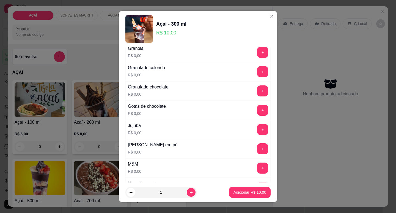
scroll to position [495, 0]
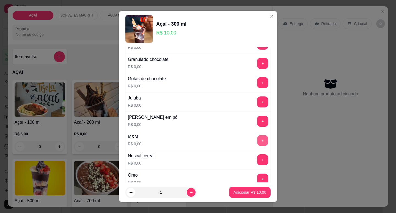
click at [257, 141] on button "+" at bounding box center [262, 140] width 11 height 11
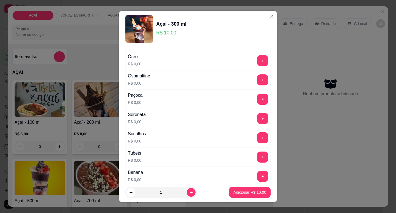
scroll to position [605, 0]
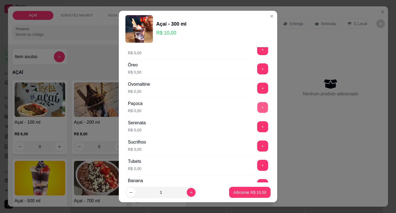
click at [257, 108] on button "+" at bounding box center [262, 107] width 11 height 11
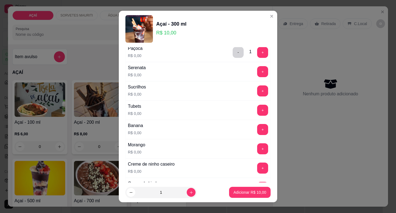
scroll to position [688, 0]
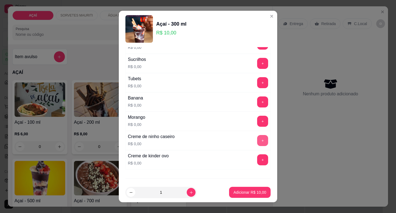
click at [257, 139] on button "+" at bounding box center [262, 140] width 11 height 11
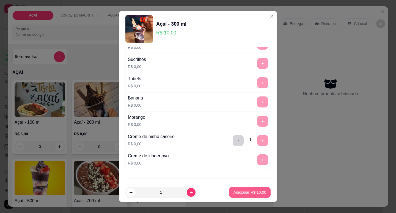
click at [245, 191] on p "Adicionar R$ 10,00" at bounding box center [250, 192] width 33 height 6
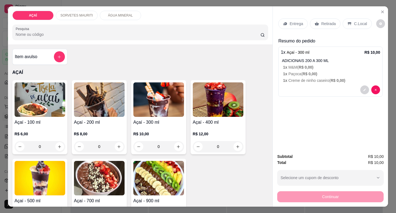
click at [292, 24] on p "Entrega" at bounding box center [296, 24] width 13 height 6
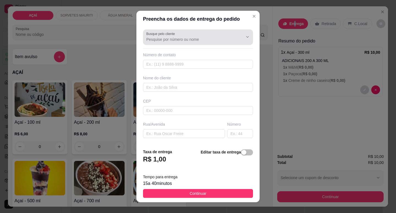
click at [179, 39] on input "Busque pelo cliente" at bounding box center [190, 40] width 88 height 6
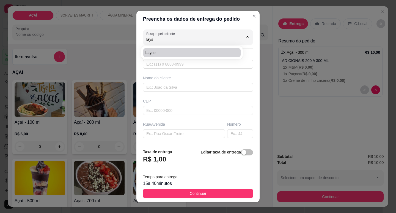
click at [167, 55] on span "layse" at bounding box center [189, 53] width 87 height 6
type input "layse"
type input "8281598889"
type input "layse"
type input "57520000"
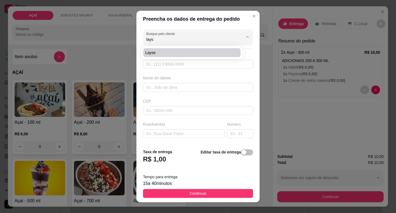
type input "ntregar no msm lugar de ontem 15:20 Aqui no mou 15:20"
type input "centro"
type input "Maravilha"
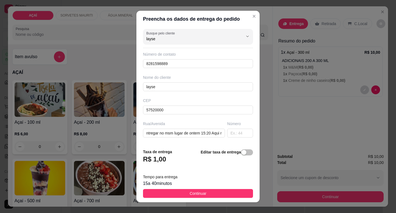
scroll to position [0, 0]
type input "layse"
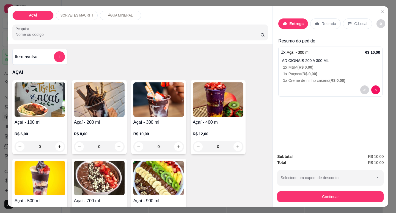
click at [285, 18] on div "Entrega" at bounding box center [293, 23] width 30 height 10
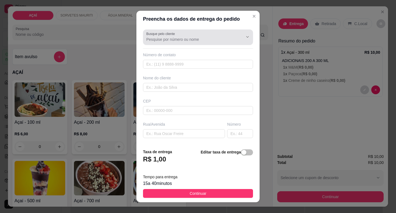
click at [185, 37] on input "Busque pelo cliente" at bounding box center [190, 40] width 88 height 6
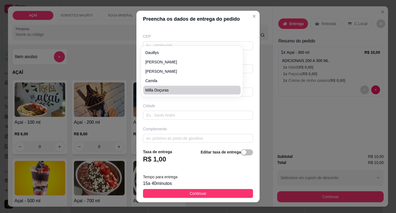
scroll to position [68, 0]
click at [227, 123] on div "Complemento" at bounding box center [198, 125] width 110 height 6
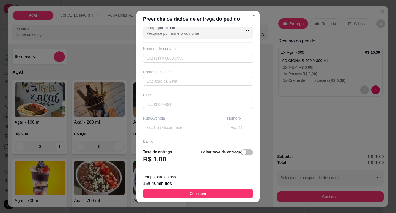
scroll to position [0, 0]
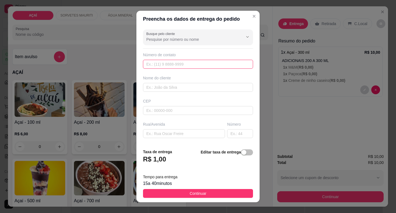
click at [170, 68] on input "text" at bounding box center [198, 64] width 110 height 9
type input "(82) 98779-9944"
type input "l"
type input "LAYS"
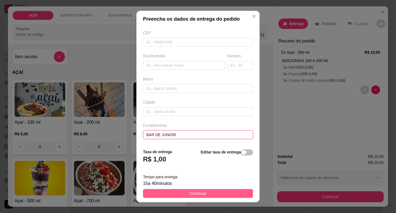
type input "BAR DE JUNIOR"
click at [194, 190] on span "Continuar" at bounding box center [198, 193] width 17 height 6
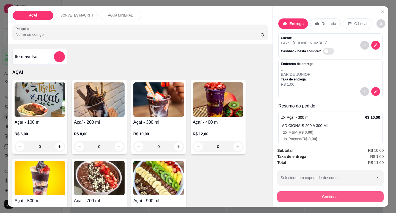
click at [315, 194] on button "Continuar" at bounding box center [330, 196] width 106 height 11
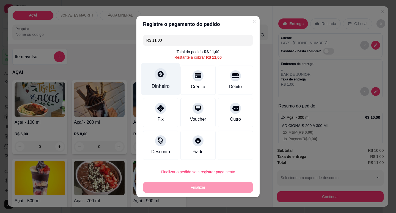
click at [169, 77] on div "Dinheiro" at bounding box center [160, 79] width 39 height 32
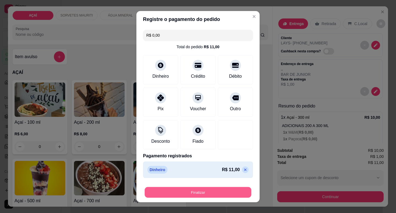
click at [191, 192] on button "Finalizar" at bounding box center [198, 192] width 107 height 11
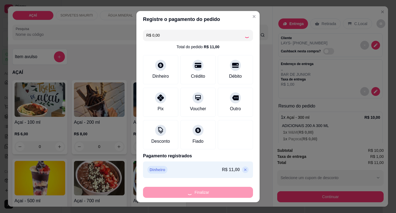
type input "-R$ 11,00"
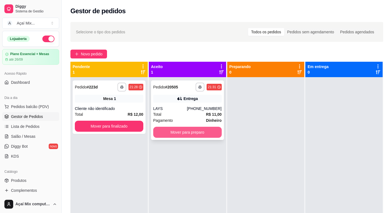
click at [172, 134] on button "Mover para preparo" at bounding box center [187, 132] width 68 height 11
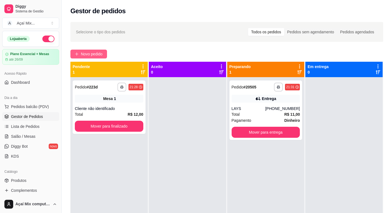
click at [89, 54] on span "Novo pedido" at bounding box center [92, 54] width 22 height 6
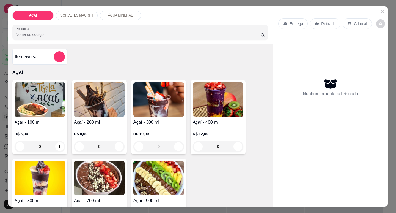
click at [106, 95] on img at bounding box center [99, 99] width 51 height 34
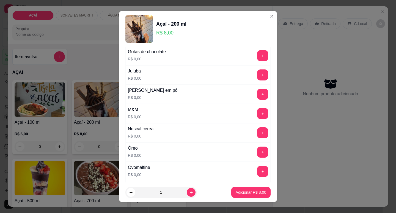
scroll to position [523, 0]
click at [257, 94] on button "+" at bounding box center [262, 93] width 11 height 11
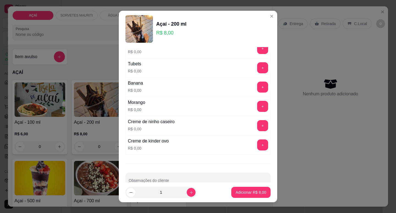
scroll to position [716, 0]
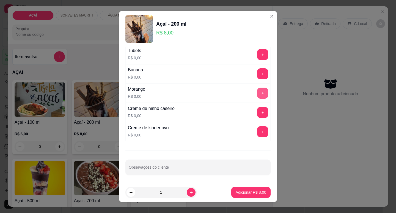
click at [257, 96] on button "+" at bounding box center [262, 92] width 11 height 11
click at [189, 190] on icon "increase-product-quantity" at bounding box center [191, 192] width 4 height 4
type input "2"
click at [237, 192] on p "Adicionar R$ 16,00" at bounding box center [250, 192] width 32 height 5
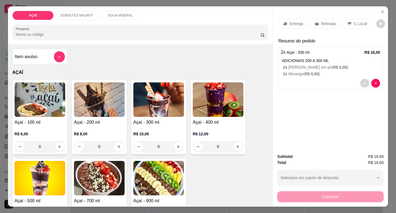
click at [290, 22] on p "Entrega" at bounding box center [296, 24] width 13 height 6
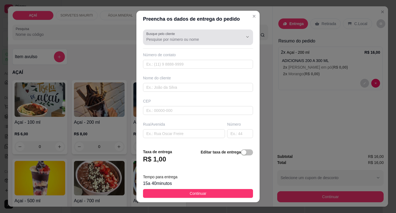
click at [180, 39] on input "Busque pelo cliente" at bounding box center [190, 40] width 88 height 6
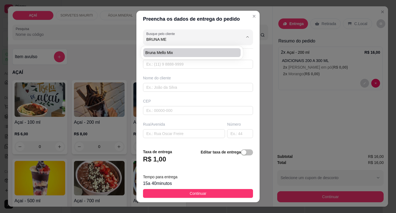
click at [169, 53] on span "Bruna Mello Mix" at bounding box center [189, 53] width 87 height 6
type input "Bruna Mello Mix"
type input "982021621"
type input "Bruna Mello Mix"
type input "5752000000000"
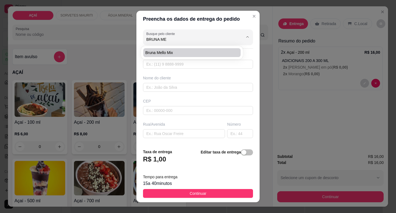
type input "Maravilha"
type input "Entrega na rua São Francisco Na casa do jogo do bich0"
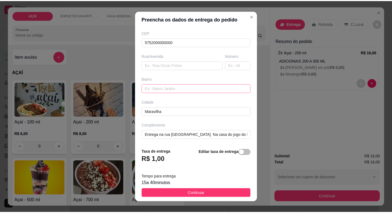
scroll to position [7, 0]
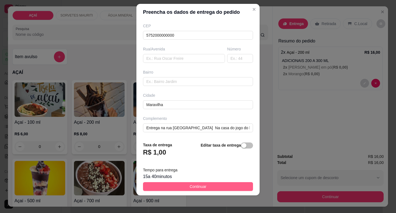
type input "Bruna Mello Mix"
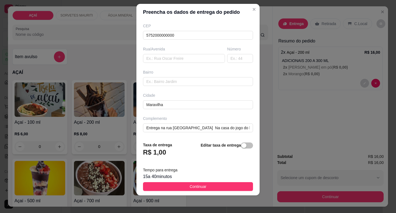
click at [205, 187] on button "Continuar" at bounding box center [198, 186] width 110 height 9
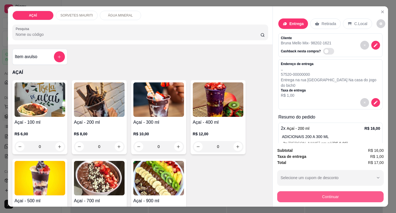
click at [323, 194] on button "Continuar" at bounding box center [330, 196] width 106 height 11
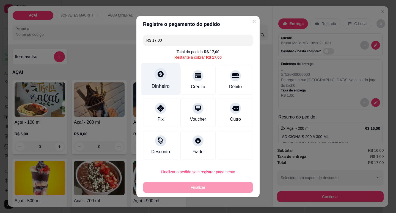
click at [159, 78] on div at bounding box center [161, 74] width 12 height 12
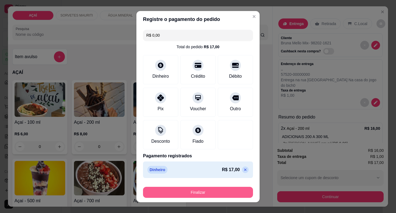
click at [197, 193] on button "Finalizar" at bounding box center [198, 192] width 110 height 11
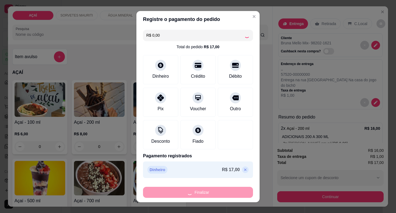
type input "-R$ 17,00"
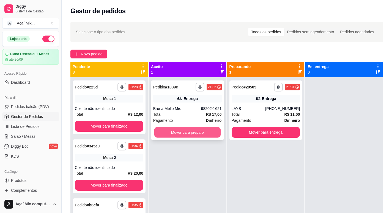
click at [192, 131] on button "Mover para preparo" at bounding box center [187, 132] width 66 height 11
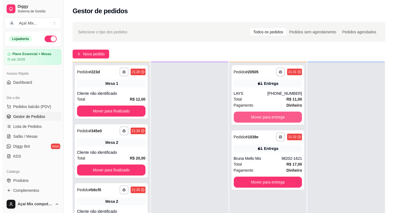
scroll to position [15, 0]
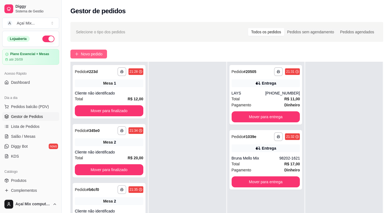
click at [78, 54] on icon "plus" at bounding box center [77, 54] width 4 height 4
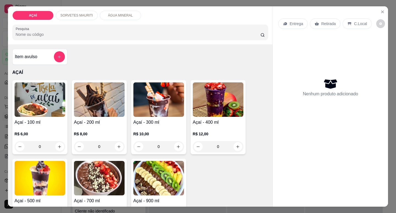
click at [104, 94] on img at bounding box center [99, 99] width 51 height 34
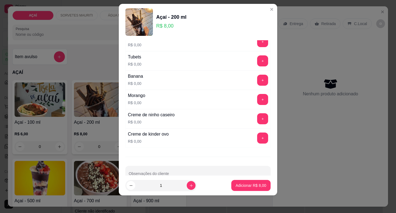
scroll to position [716, 0]
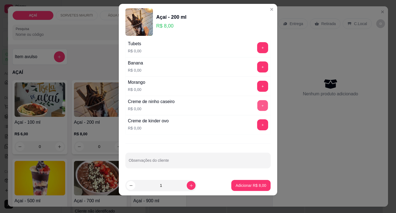
click at [257, 103] on button "+" at bounding box center [262, 105] width 11 height 11
click at [257, 87] on button "+" at bounding box center [262, 86] width 11 height 11
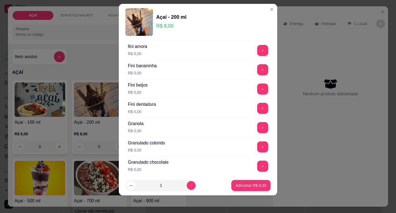
scroll to position [331, 0]
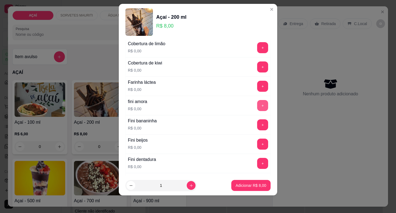
click at [257, 108] on button "+" at bounding box center [262, 105] width 11 height 11
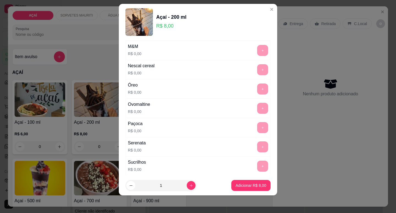
scroll to position [716, 0]
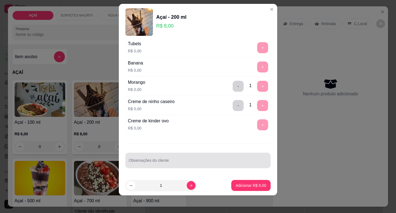
click at [170, 159] on div at bounding box center [198, 160] width 139 height 11
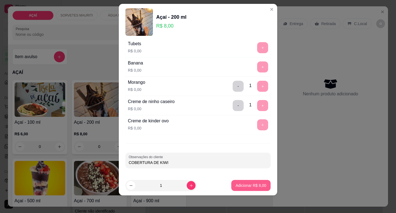
type input "COBERTURA DE KIWI"
click at [236, 181] on button "Adicionar R$ 8,00" at bounding box center [250, 185] width 39 height 11
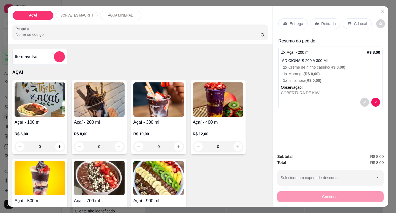
click at [292, 21] on p "Entrega" at bounding box center [296, 24] width 13 height 6
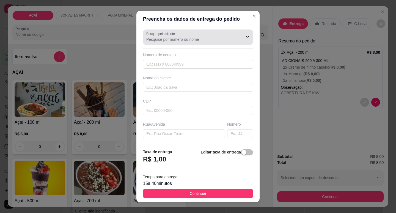
click at [234, 42] on div at bounding box center [243, 37] width 18 height 10
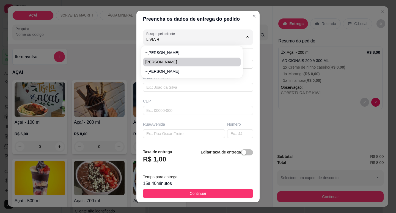
click at [162, 61] on span "LIVIA RICKELY" at bounding box center [189, 62] width 87 height 6
type input "LIVIA RICKELY"
type input "82981736948"
type input "LIVIA RICKELY"
type input "13 DE MAIO"
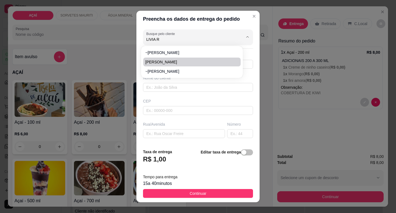
type input "200"
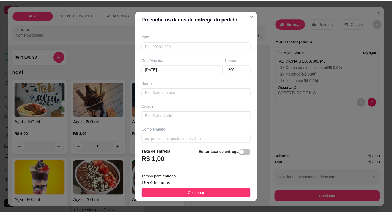
scroll to position [68, 0]
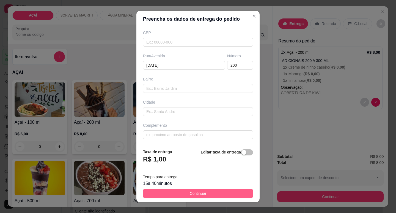
type input "LIVIA RICKELY"
click at [209, 194] on button "Continuar" at bounding box center [198, 193] width 110 height 9
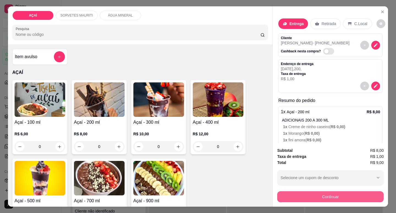
click at [294, 191] on button "Continuar" at bounding box center [330, 196] width 106 height 11
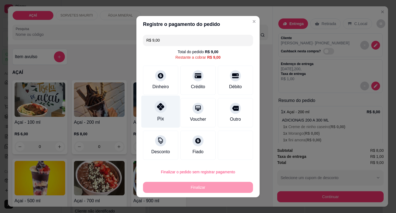
click at [162, 110] on div at bounding box center [161, 106] width 12 height 12
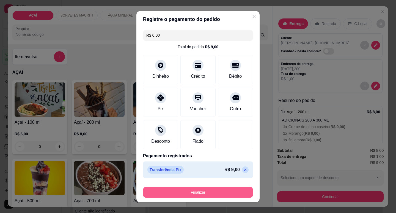
click at [189, 191] on button "Finalizar" at bounding box center [198, 192] width 110 height 11
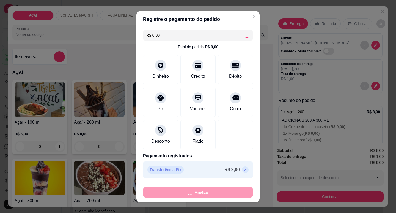
type input "-R$ 9,00"
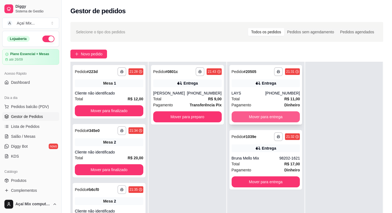
click at [263, 119] on button "Mover para entrega" at bounding box center [266, 116] width 68 height 11
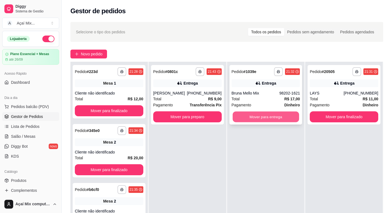
click at [269, 117] on button "Mover para entrega" at bounding box center [265, 116] width 66 height 11
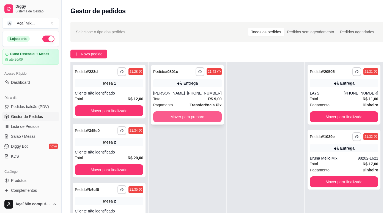
click at [192, 116] on button "Mover para preparo" at bounding box center [187, 116] width 68 height 11
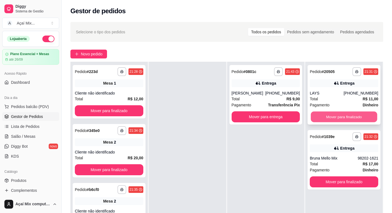
click at [331, 118] on button "Mover para finalizado" at bounding box center [344, 116] width 66 height 11
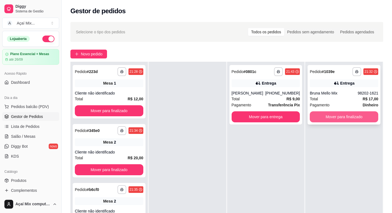
click at [332, 116] on button "Mover para finalizado" at bounding box center [344, 116] width 68 height 11
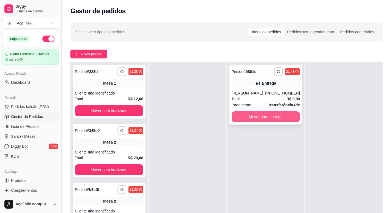
click at [268, 118] on button "Mover para entrega" at bounding box center [266, 116] width 68 height 11
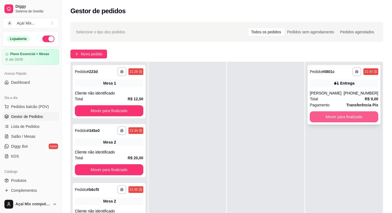
click at [314, 117] on button "Mover para finalizado" at bounding box center [344, 116] width 68 height 11
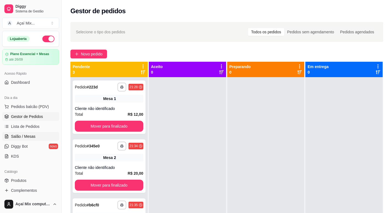
click at [30, 137] on span "Salão / Mesas" at bounding box center [23, 136] width 24 height 6
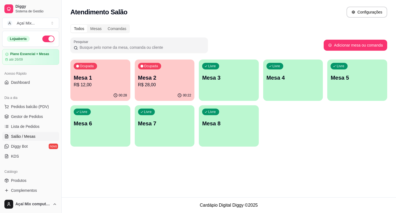
click at [106, 89] on div "Ocupada Mesa 1 R$ 12,00" at bounding box center [100, 74] width 60 height 31
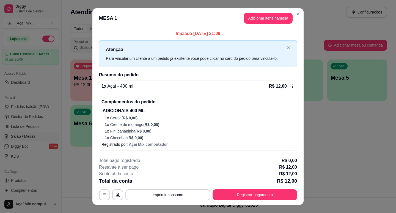
scroll to position [9, 0]
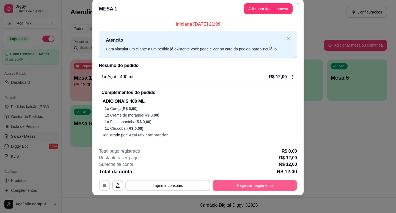
click at [252, 184] on button "Registrar pagamento" at bounding box center [255, 185] width 84 height 11
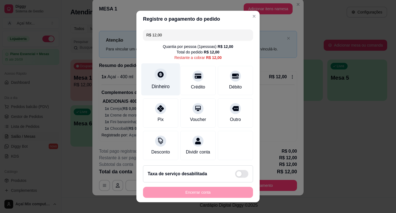
click at [163, 79] on div "Dinheiro" at bounding box center [160, 79] width 39 height 32
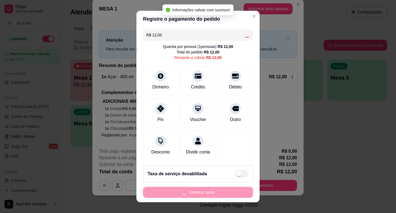
type input "R$ 0,00"
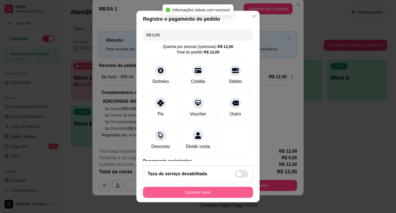
click at [205, 196] on button "Encerrar conta" at bounding box center [198, 192] width 110 height 11
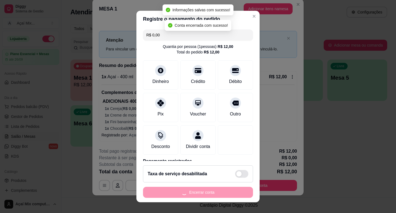
scroll to position [0, 0]
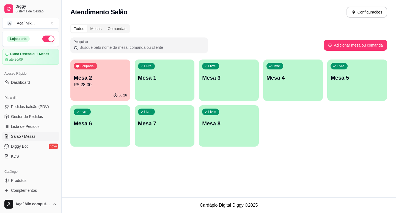
click at [104, 67] on div "Ocupada Mesa 2 R$ 28,00" at bounding box center [100, 74] width 60 height 31
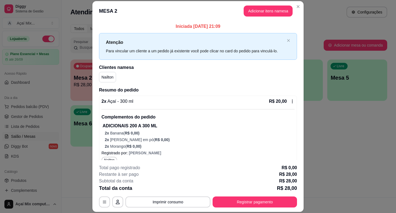
scroll to position [75, 0]
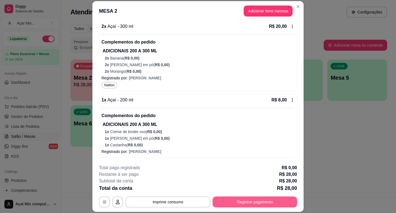
click at [262, 202] on button "Registrar pagamento" at bounding box center [255, 201] width 84 height 11
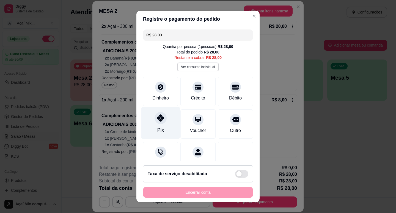
click at [157, 131] on div "Pix" at bounding box center [160, 129] width 7 height 7
type input "R$ 0,00"
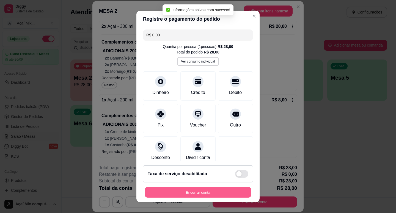
click at [209, 190] on button "Encerrar conta" at bounding box center [198, 192] width 107 height 11
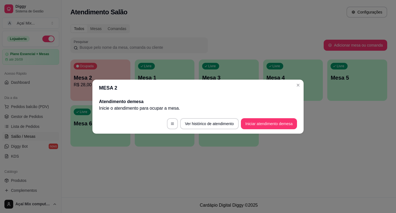
scroll to position [0, 0]
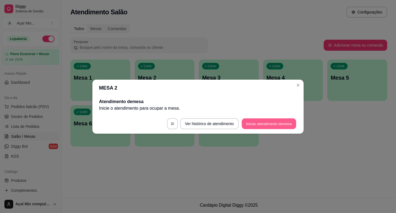
click at [279, 120] on button "Iniciar atendimento de mesa" at bounding box center [269, 123] width 54 height 11
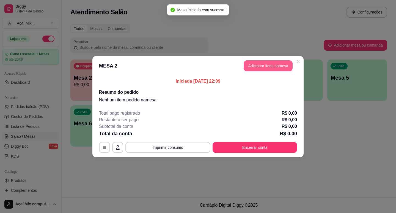
click at [277, 69] on button "Adicionar itens na mesa" at bounding box center [268, 65] width 49 height 11
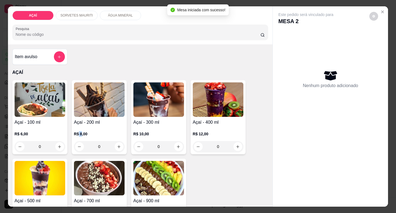
drag, startPoint x: 78, startPoint y: 124, endPoint x: 80, endPoint y: 125, distance: 2.8
click at [80, 125] on div "R$ 8,00 0" at bounding box center [99, 138] width 51 height 26
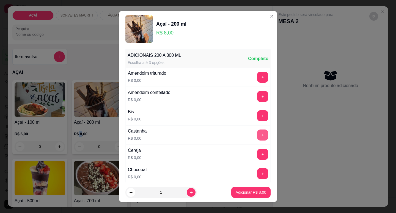
click at [257, 137] on button "+" at bounding box center [262, 134] width 11 height 11
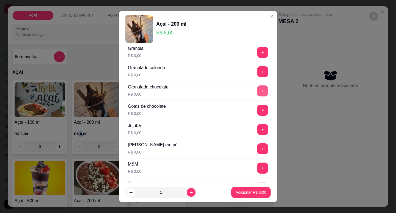
scroll to position [495, 0]
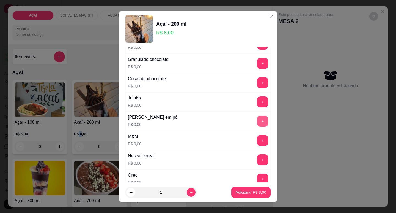
click at [257, 122] on button "+" at bounding box center [262, 121] width 11 height 11
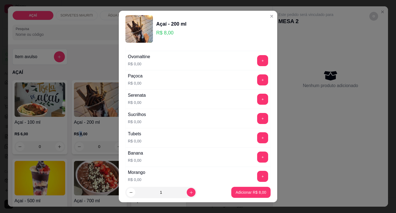
scroll to position [716, 0]
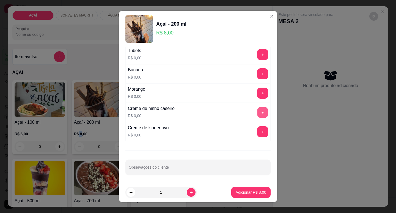
click at [257, 113] on button "+" at bounding box center [262, 112] width 11 height 11
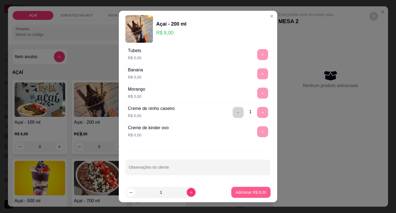
click at [241, 190] on p "Adicionar R$ 8,00" at bounding box center [251, 192] width 31 height 6
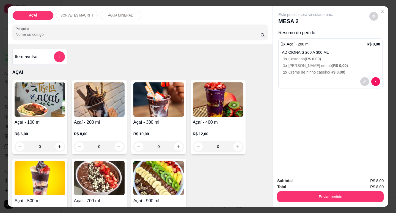
click at [323, 71] on p "1 x Creme de ninho caseiro ( R$ 0,00 )" at bounding box center [331, 72] width 97 height 6
click at [92, 116] on div "Açaí - 200 ml R$ 8,00 0" at bounding box center [99, 117] width 55 height 74
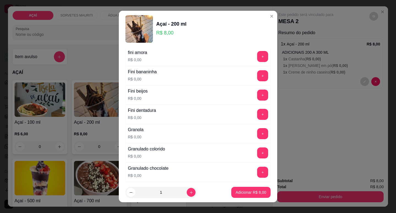
scroll to position [413, 0]
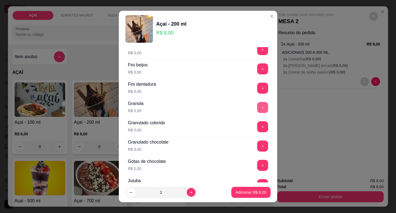
click at [257, 105] on button "+" at bounding box center [262, 107] width 11 height 11
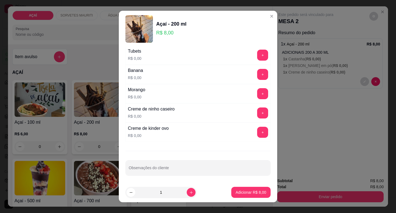
scroll to position [716, 0]
click at [257, 95] on button "+" at bounding box center [262, 92] width 11 height 11
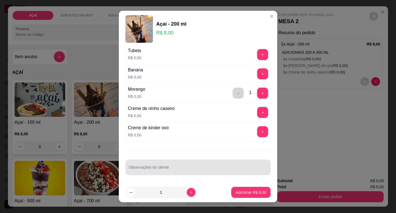
drag, startPoint x: 190, startPoint y: 174, endPoint x: 190, endPoint y: 169, distance: 4.1
click at [190, 170] on div "Observações do cliente" at bounding box center [197, 166] width 145 height 15
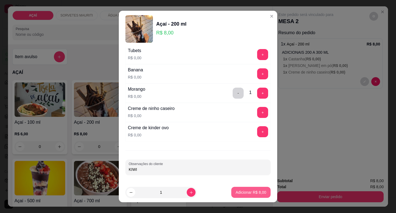
type input "KIWI"
click at [246, 190] on p "Adicionar R$ 8,00" at bounding box center [251, 192] width 30 height 5
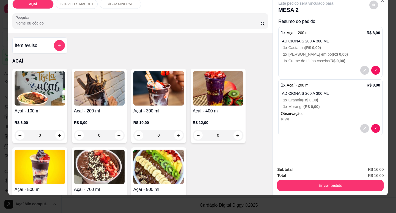
scroll to position [0, 0]
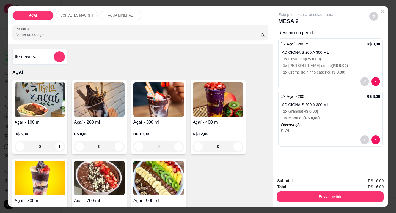
click at [111, 99] on img at bounding box center [99, 99] width 51 height 34
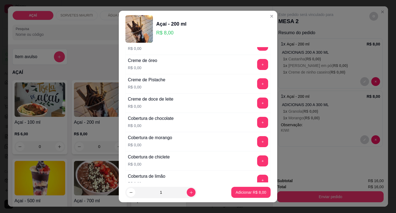
scroll to position [193, 0]
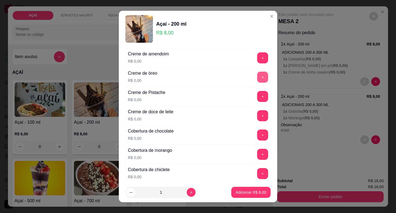
click at [257, 77] on button "+" at bounding box center [262, 77] width 11 height 11
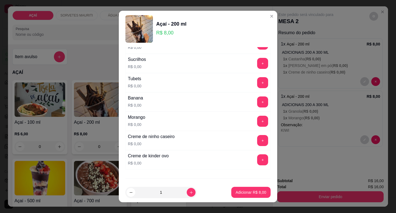
scroll to position [715, 0]
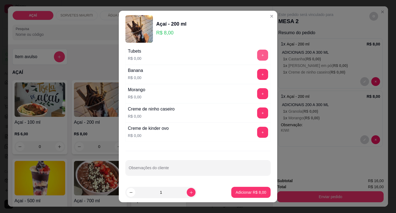
click at [257, 56] on button "+" at bounding box center [262, 55] width 11 height 11
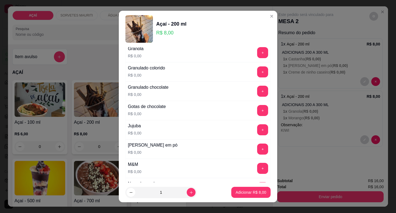
scroll to position [413, 0]
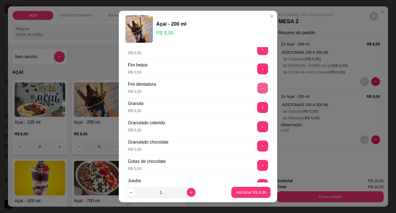
click at [257, 86] on button "+" at bounding box center [262, 88] width 11 height 11
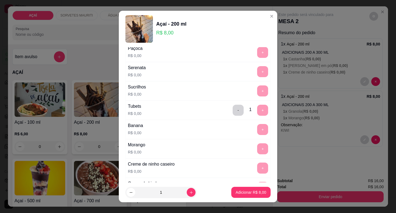
scroll to position [716, 0]
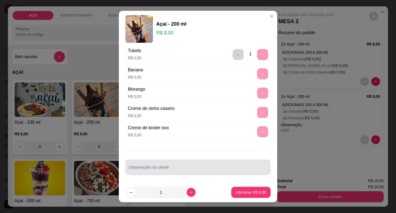
click at [166, 169] on input "Observações do cliente" at bounding box center [198, 169] width 139 height 6
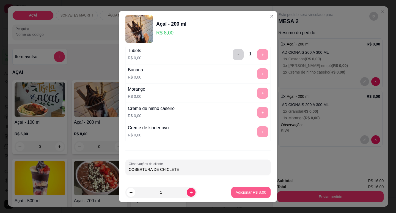
type input "COBERTURA DE CHICLETE"
click at [245, 193] on p "Adicionar R$ 8,00" at bounding box center [251, 192] width 31 height 6
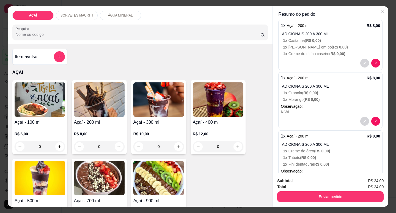
scroll to position [46, 0]
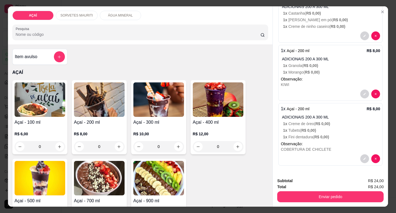
click at [104, 100] on img at bounding box center [99, 99] width 51 height 34
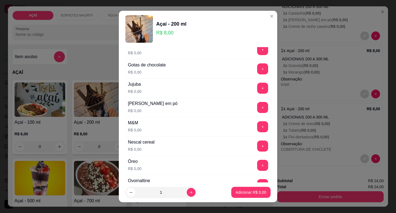
scroll to position [523, 0]
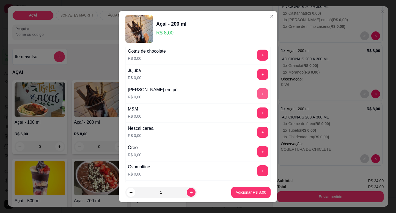
click at [257, 92] on button "+" at bounding box center [262, 93] width 11 height 11
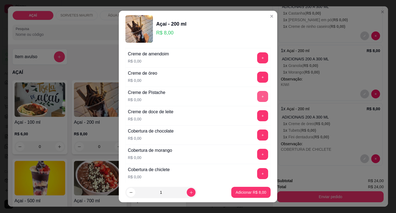
scroll to position [165, 0]
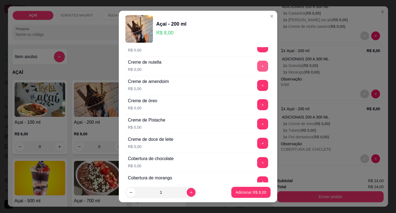
click at [257, 65] on button "+" at bounding box center [262, 66] width 11 height 11
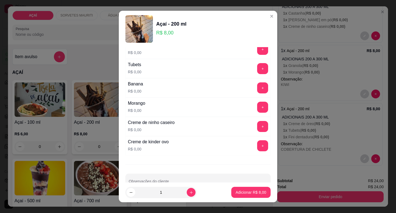
scroll to position [715, 0]
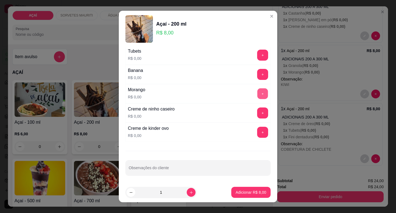
click at [257, 94] on button "+" at bounding box center [262, 93] width 11 height 11
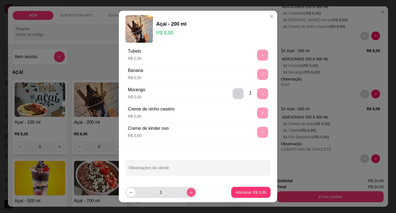
click at [189, 191] on icon "increase-product-quantity" at bounding box center [191, 192] width 4 height 4
type input "2"
click at [237, 190] on p "Adicionar R$ 16,00" at bounding box center [250, 192] width 33 height 6
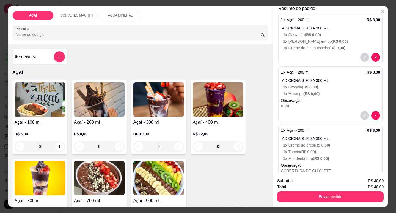
scroll to position [0, 0]
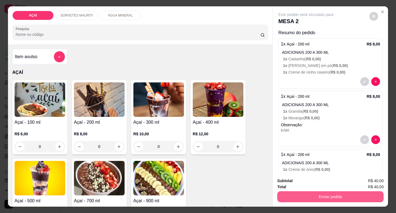
click at [317, 195] on button "Enviar pedido" at bounding box center [330, 196] width 106 height 11
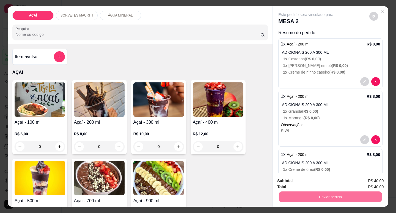
click at [311, 180] on button "Não registrar e enviar pedido" at bounding box center [312, 181] width 57 height 10
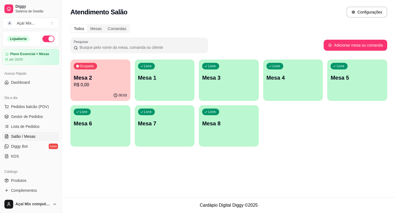
click at [293, 166] on div "Atendimento Salão Configurações Todos Mesas Comandas Pesquisar Adicionar mesa o…" at bounding box center [229, 98] width 335 height 197
click at [109, 83] on p "R$ 40,00" at bounding box center [100, 84] width 53 height 7
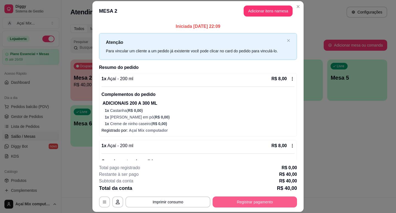
click at [238, 204] on button "Registrar pagamento" at bounding box center [255, 201] width 84 height 11
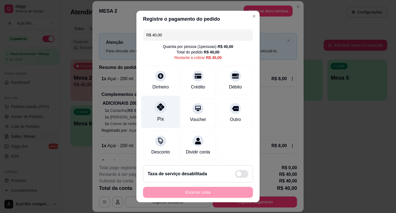
click at [159, 116] on div "Pix" at bounding box center [160, 118] width 7 height 7
type input "R$ 0,00"
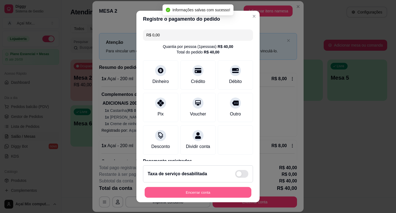
click at [187, 193] on button "Encerrar conta" at bounding box center [198, 192] width 107 height 11
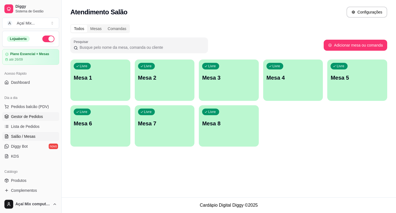
click at [38, 116] on span "Gestor de Pedidos" at bounding box center [27, 117] width 32 height 6
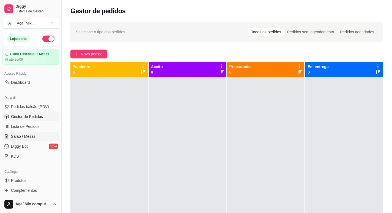
click at [19, 138] on span "Salão / Mesas" at bounding box center [23, 136] width 24 height 6
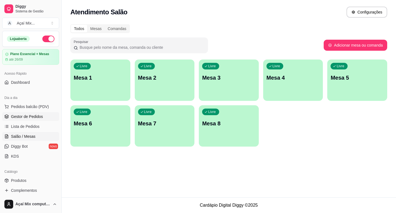
click at [35, 114] on span "Gestor de Pedidos" at bounding box center [27, 117] width 32 height 6
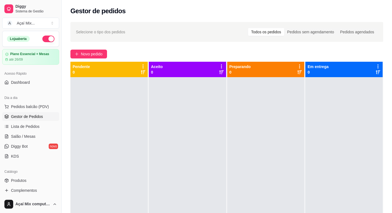
click at [93, 106] on div at bounding box center [108, 183] width 77 height 213
click at [35, 133] on link "Salão / Mesas" at bounding box center [30, 136] width 57 height 9
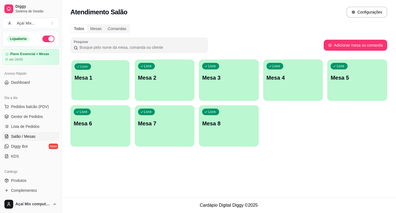
click at [106, 95] on div "button" at bounding box center [100, 97] width 58 height 6
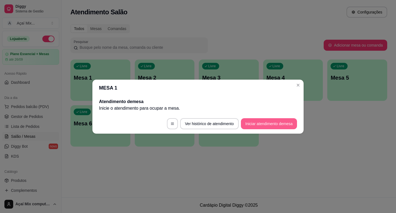
click at [282, 119] on button "Iniciar atendimento de mesa" at bounding box center [269, 123] width 56 height 11
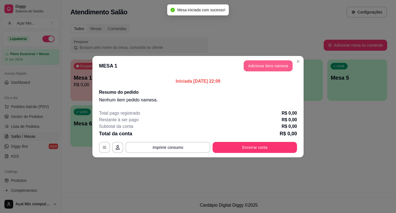
click at [249, 65] on button "Adicionar itens na mesa" at bounding box center [268, 65] width 49 height 11
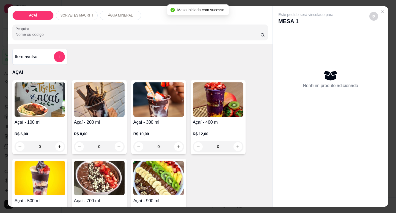
click at [103, 119] on h4 "Açaí - 200 ml" at bounding box center [99, 122] width 51 height 7
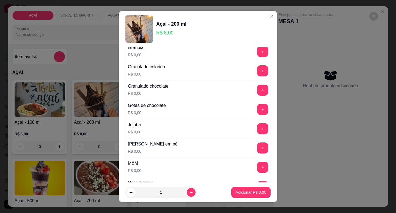
scroll to position [495, 0]
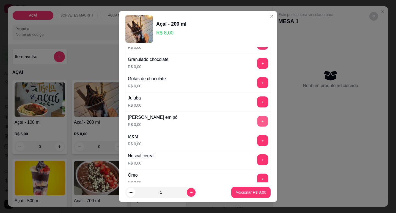
click at [257, 120] on button "+" at bounding box center [262, 121] width 11 height 11
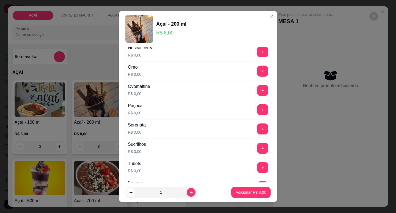
scroll to position [605, 0]
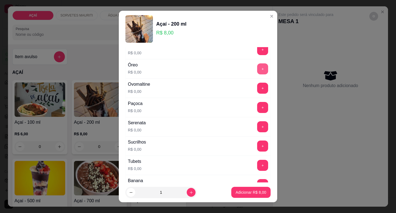
click at [257, 70] on button "+" at bounding box center [262, 68] width 11 height 11
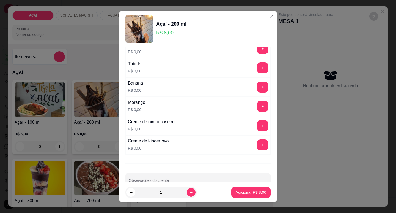
scroll to position [716, 0]
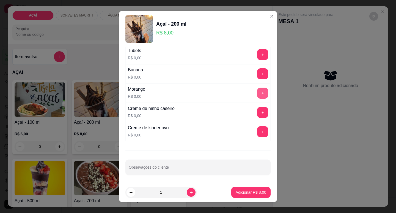
click at [257, 92] on button "+" at bounding box center [262, 92] width 11 height 11
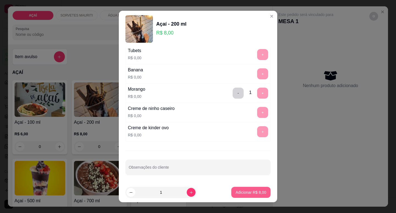
click at [245, 193] on p "Adicionar R$ 8,00" at bounding box center [251, 192] width 31 height 6
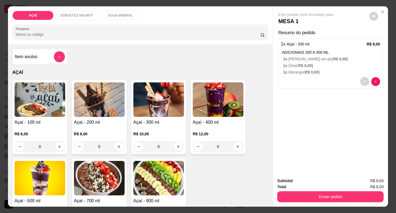
click at [91, 101] on img at bounding box center [99, 99] width 51 height 34
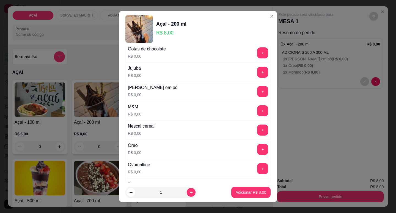
scroll to position [523, 0]
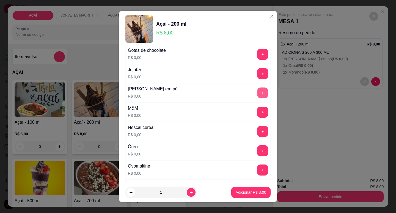
click at [257, 95] on button "+" at bounding box center [262, 92] width 11 height 11
click at [257, 113] on button "+" at bounding box center [262, 111] width 11 height 11
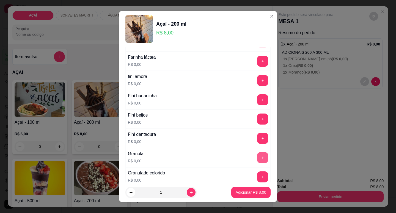
scroll to position [358, 0]
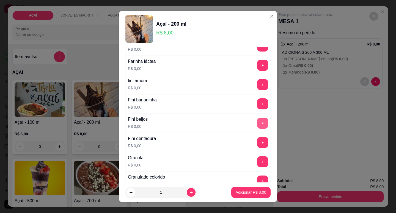
click at [257, 121] on button "+" at bounding box center [262, 122] width 11 height 11
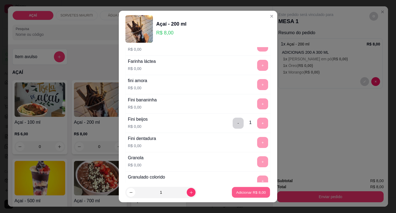
click at [250, 197] on button "Adicionar R$ 8,00" at bounding box center [251, 192] width 38 height 11
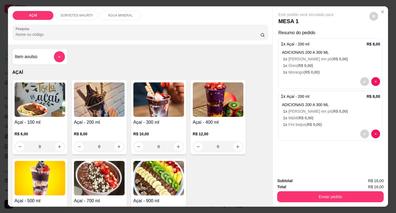
click at [95, 95] on img at bounding box center [99, 99] width 51 height 34
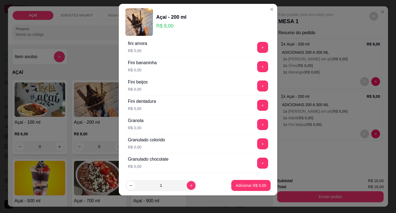
scroll to position [413, 0]
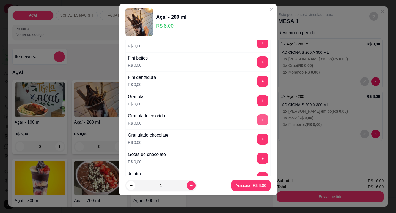
click at [257, 119] on button "+" at bounding box center [262, 119] width 11 height 11
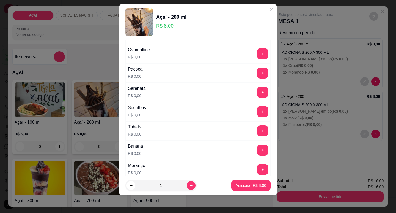
scroll to position [605, 0]
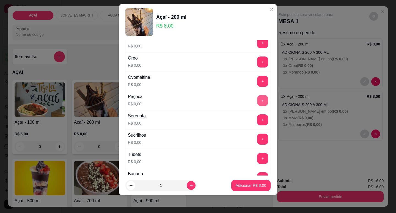
click at [257, 104] on button "+" at bounding box center [262, 100] width 11 height 11
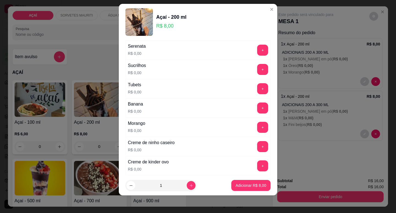
scroll to position [688, 0]
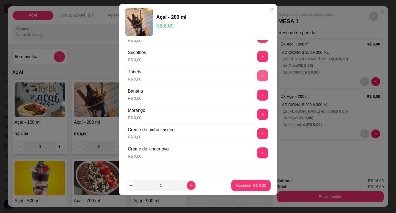
click at [257, 76] on button "+" at bounding box center [262, 75] width 11 height 11
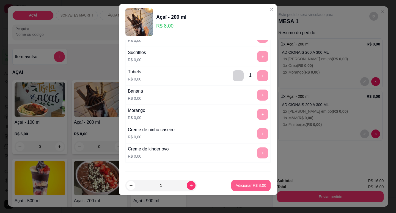
click at [244, 188] on button "Adicionar R$ 8,00" at bounding box center [250, 185] width 39 height 11
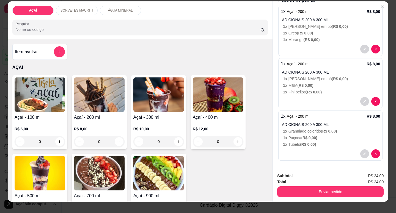
scroll to position [13, 0]
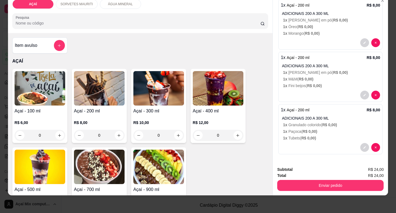
click at [201, 115] on div "R$ 12,00 0" at bounding box center [218, 127] width 51 height 26
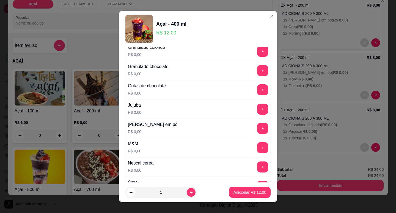
scroll to position [523, 0]
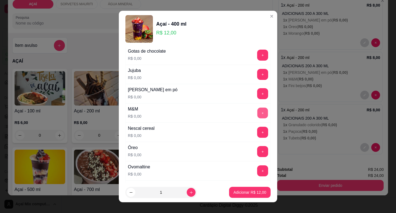
click at [257, 113] on button "+" at bounding box center [262, 112] width 11 height 11
click at [257, 94] on button "+" at bounding box center [262, 93] width 11 height 11
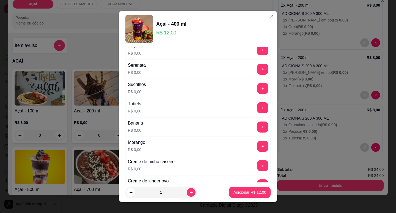
scroll to position [661, 0]
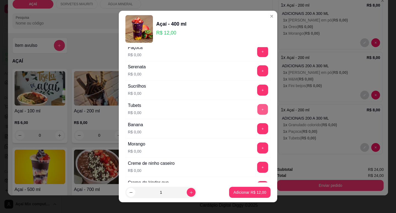
click at [257, 108] on button "+" at bounding box center [262, 109] width 11 height 11
click at [257, 111] on button "+" at bounding box center [262, 109] width 11 height 11
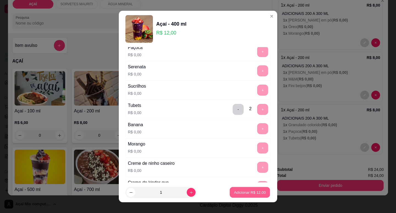
click at [254, 194] on p "Adicionar R$ 12,00" at bounding box center [250, 192] width 32 height 5
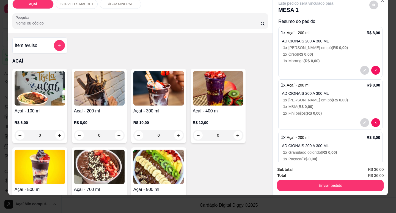
scroll to position [80, 0]
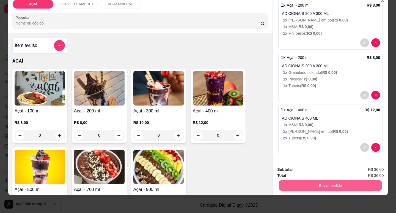
click at [340, 180] on button "Enviar pedido" at bounding box center [330, 185] width 103 height 11
click at [316, 164] on button "Não registrar e enviar pedido" at bounding box center [312, 167] width 57 height 10
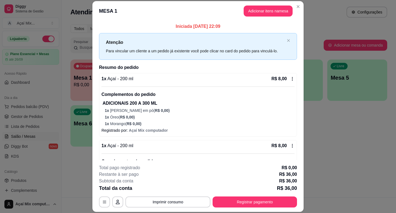
click at [227, 195] on div "**********" at bounding box center [198, 185] width 198 height 43
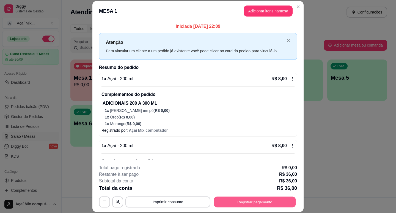
click at [231, 202] on button "Registrar pagamento" at bounding box center [255, 201] width 82 height 11
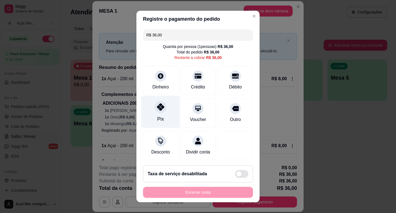
click at [160, 106] on icon at bounding box center [160, 106] width 7 height 7
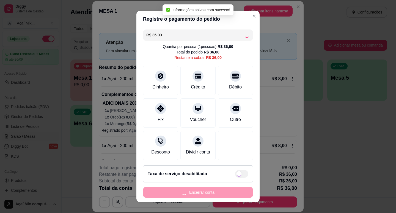
type input "R$ 0,00"
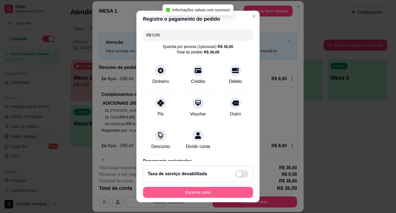
click at [221, 193] on button "Encerrar conta" at bounding box center [198, 192] width 110 height 11
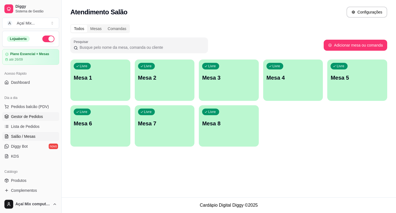
click at [23, 117] on span "Gestor de Pedidos" at bounding box center [27, 117] width 32 height 6
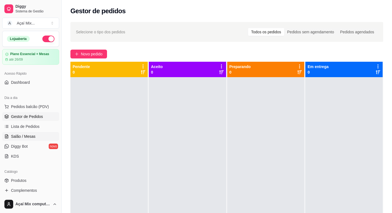
click at [26, 136] on span "Salão / Mesas" at bounding box center [23, 136] width 24 height 6
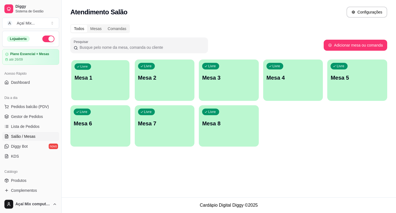
click at [83, 73] on div "Livre Mesa 1" at bounding box center [100, 77] width 58 height 34
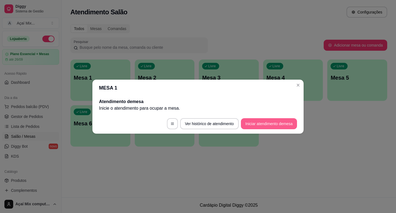
click at [262, 121] on button "Iniciar atendimento de mesa" at bounding box center [269, 123] width 56 height 11
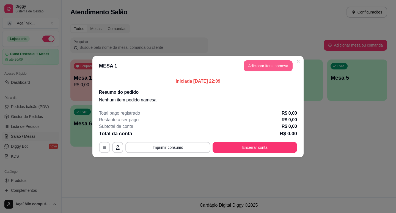
click at [274, 63] on button "Adicionar itens na mesa" at bounding box center [268, 65] width 49 height 11
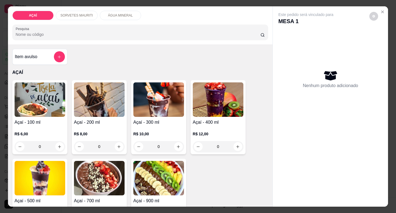
click at [150, 101] on img at bounding box center [158, 99] width 51 height 34
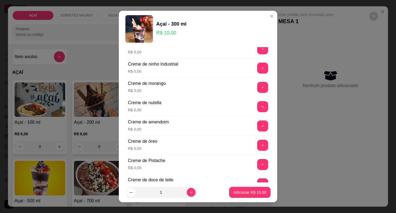
scroll to position [111, 0]
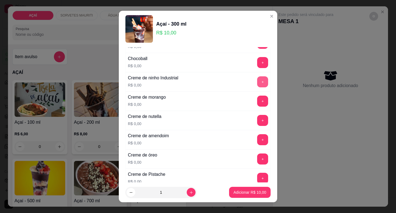
click at [257, 81] on button "+" at bounding box center [262, 81] width 11 height 11
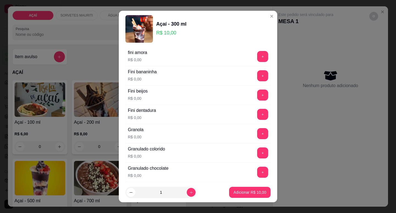
scroll to position [386, 0]
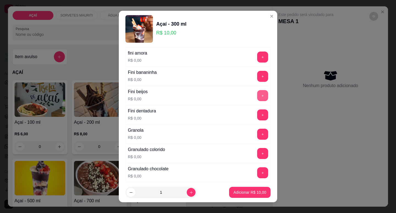
click at [257, 96] on button "+" at bounding box center [262, 95] width 11 height 11
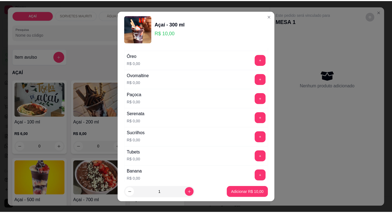
scroll to position [606, 0]
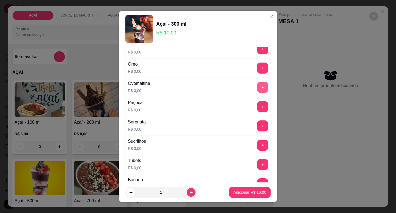
click at [257, 86] on button "+" at bounding box center [262, 87] width 11 height 11
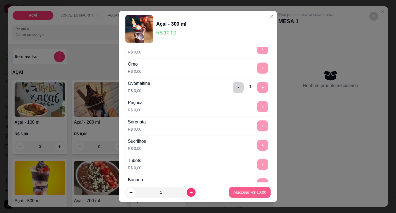
click at [242, 191] on p "Adicionar R$ 10,00" at bounding box center [250, 192] width 33 height 6
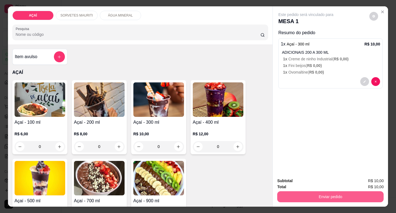
click at [337, 197] on button "Enviar pedido" at bounding box center [330, 196] width 106 height 11
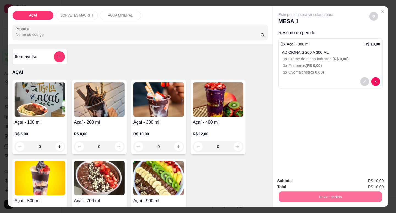
click at [317, 182] on button "Não registrar e enviar pedido" at bounding box center [312, 181] width 57 height 10
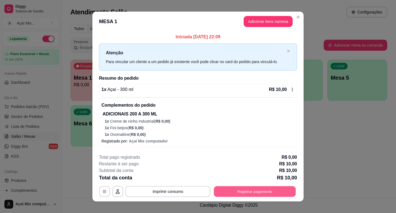
click at [258, 193] on button "Registrar pagamento" at bounding box center [255, 191] width 82 height 11
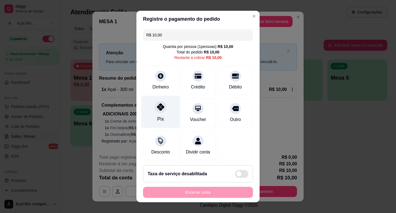
click at [161, 107] on icon at bounding box center [160, 106] width 7 height 7
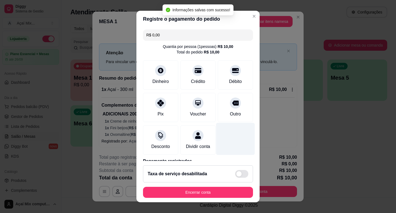
type input "R$ 0,00"
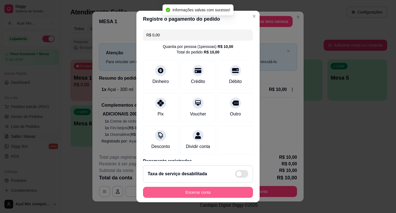
click at [205, 189] on button "Encerrar conta" at bounding box center [198, 192] width 110 height 11
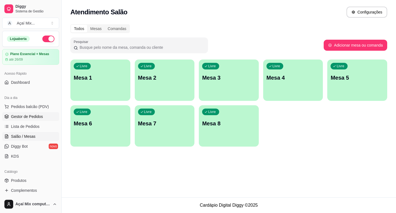
click at [29, 120] on link "Gestor de Pedidos" at bounding box center [30, 116] width 57 height 9
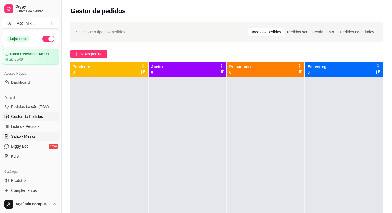
click at [17, 138] on span "Salão / Mesas" at bounding box center [23, 136] width 24 height 6
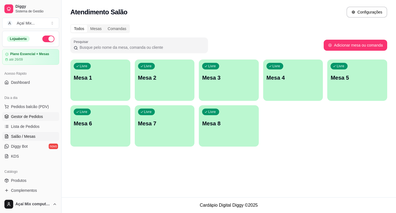
click at [45, 115] on link "Gestor de Pedidos" at bounding box center [30, 116] width 57 height 9
